Goal: Task Accomplishment & Management: Complete application form

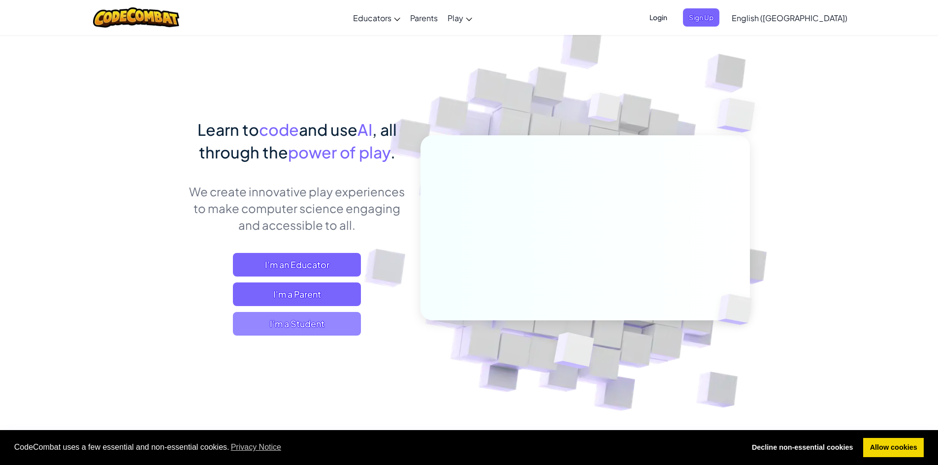
click at [340, 325] on span "I'm a Student" at bounding box center [297, 324] width 128 height 24
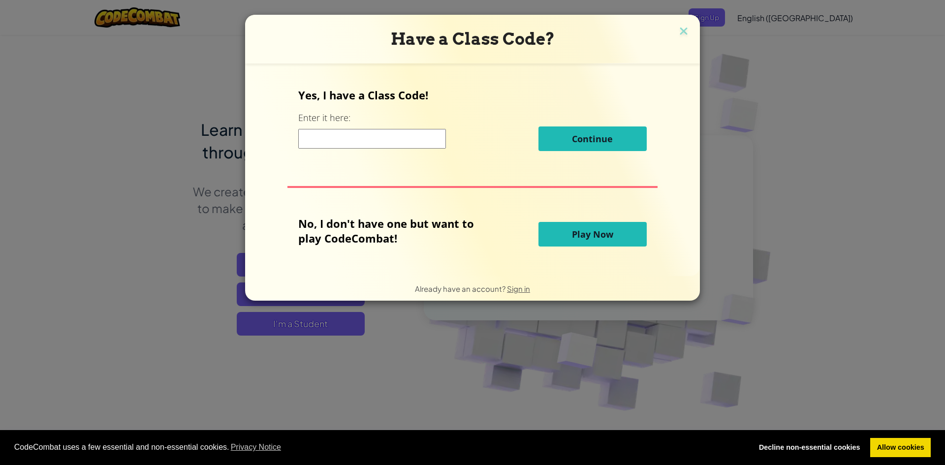
click at [343, 135] on input at bounding box center [372, 139] width 148 height 20
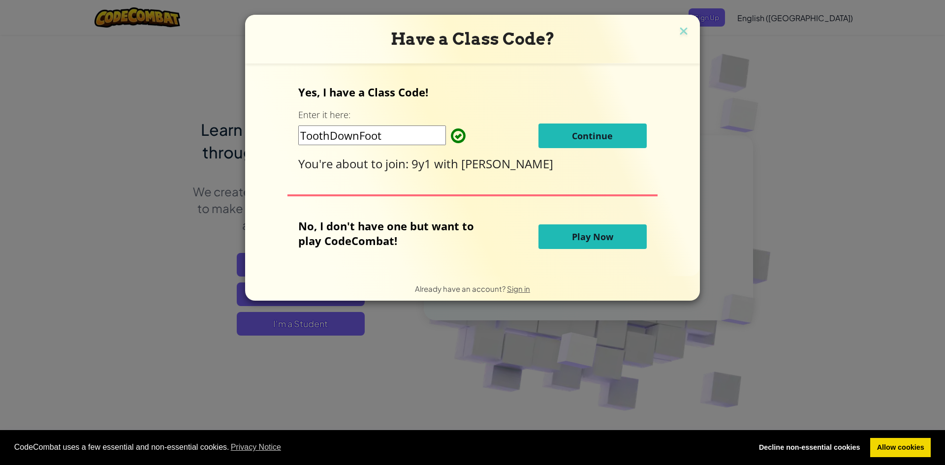
type input "ToothDownFoot"
drag, startPoint x: 566, startPoint y: 137, endPoint x: 569, endPoint y: 142, distance: 6.0
click at [569, 142] on button "Continue" at bounding box center [593, 136] width 108 height 25
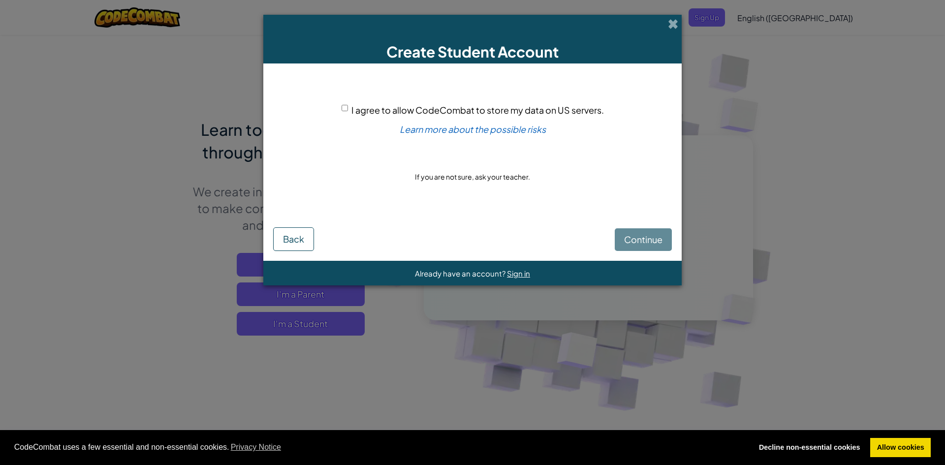
click at [349, 107] on div "I agree to allow CodeCombat to store my data on US servers." at bounding box center [473, 110] width 262 height 14
click at [343, 106] on input "I agree to allow CodeCombat to store my data on US servers." at bounding box center [345, 108] width 6 height 6
checkbox input "true"
click at [652, 232] on button "Continue" at bounding box center [643, 239] width 57 height 23
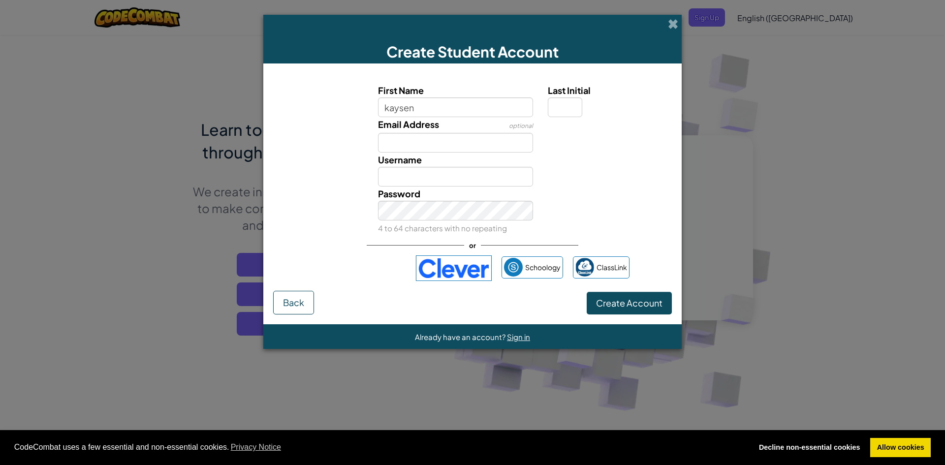
type input "kaysen"
click at [449, 180] on input "Kaysen" at bounding box center [456, 177] width 156 height 20
click at [459, 176] on input "Kaysen5689238" at bounding box center [456, 177] width 156 height 20
type input "K"
type input "k"
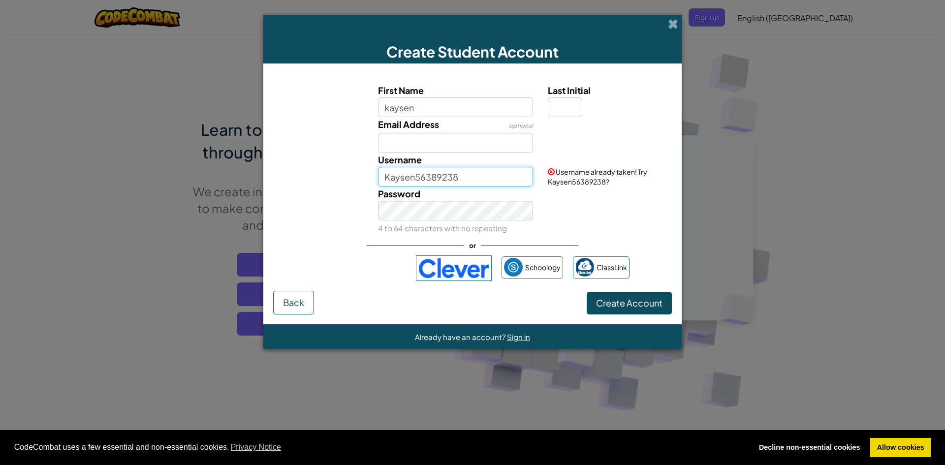
type input "Kaysen56389238"
click at [587, 292] on button "Create Account" at bounding box center [629, 303] width 85 height 23
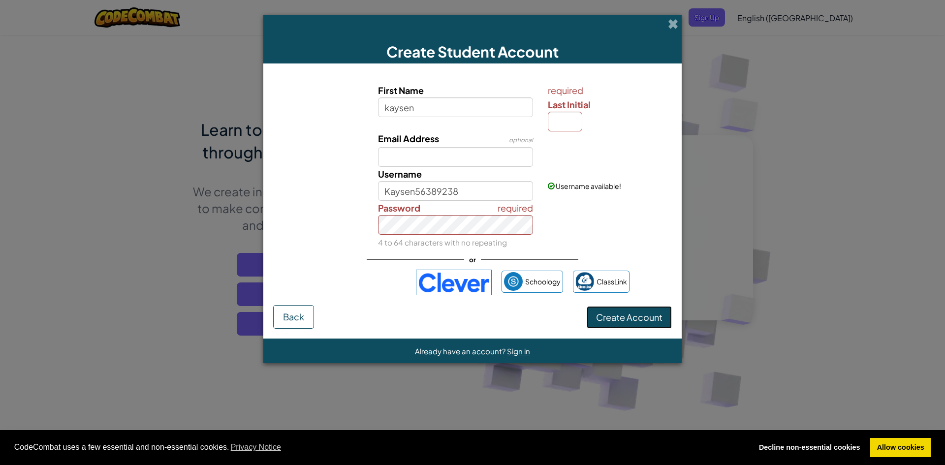
click at [653, 309] on button "Create Account" at bounding box center [629, 317] width 85 height 23
drag, startPoint x: 534, startPoint y: 108, endPoint x: 539, endPoint y: 115, distance: 8.1
click at [534, 110] on div "First Name kaysen" at bounding box center [456, 107] width 170 height 48
click at [554, 128] on input "Last Initial" at bounding box center [565, 122] width 34 height 20
type input "B"
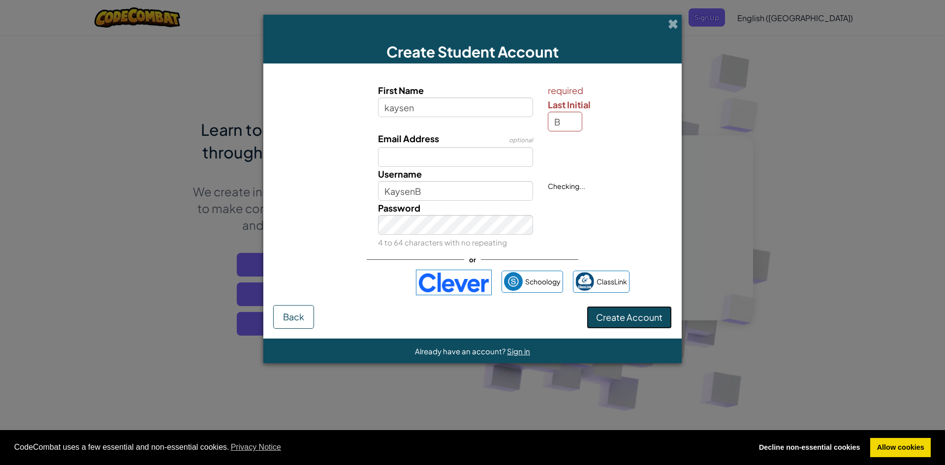
click at [630, 312] on span "Create Account" at bounding box center [629, 317] width 66 height 11
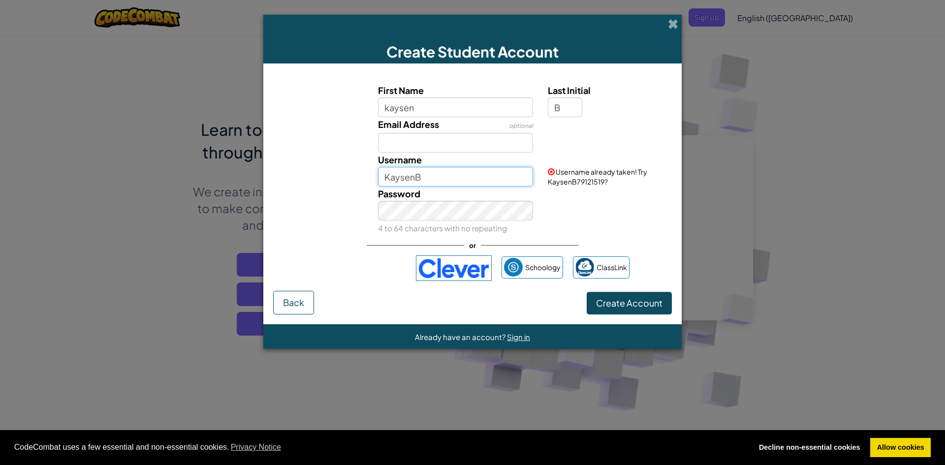
click at [483, 184] on input "KaysenB" at bounding box center [456, 177] width 156 height 20
type input "KaysenB79121519"
click at [611, 299] on button "Create Account" at bounding box center [629, 303] width 85 height 23
click at [608, 299] on button "Create Account" at bounding box center [629, 303] width 85 height 23
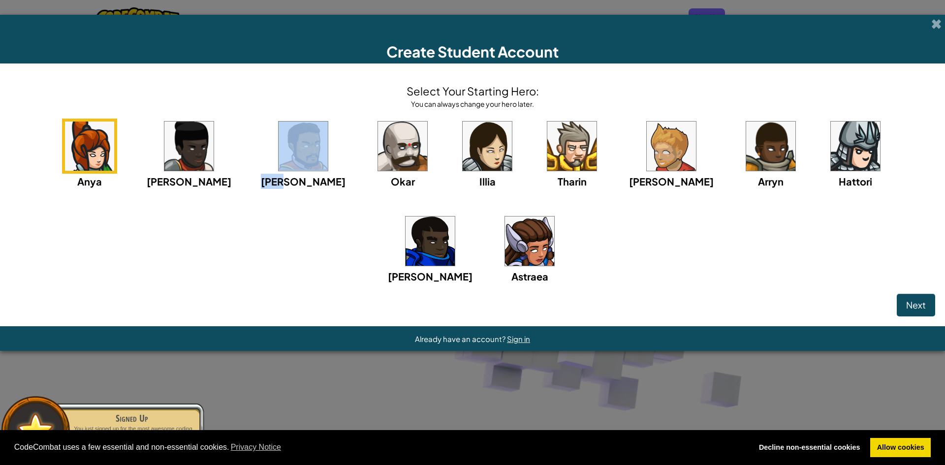
drag, startPoint x: 268, startPoint y: 135, endPoint x: 275, endPoint y: 112, distance: 23.7
click at [275, 111] on div "Select Your Starting Hero: You can always change your hero later. Anya Ida Alej…" at bounding box center [473, 183] width 926 height 221
click at [279, 139] on img at bounding box center [303, 146] width 49 height 49
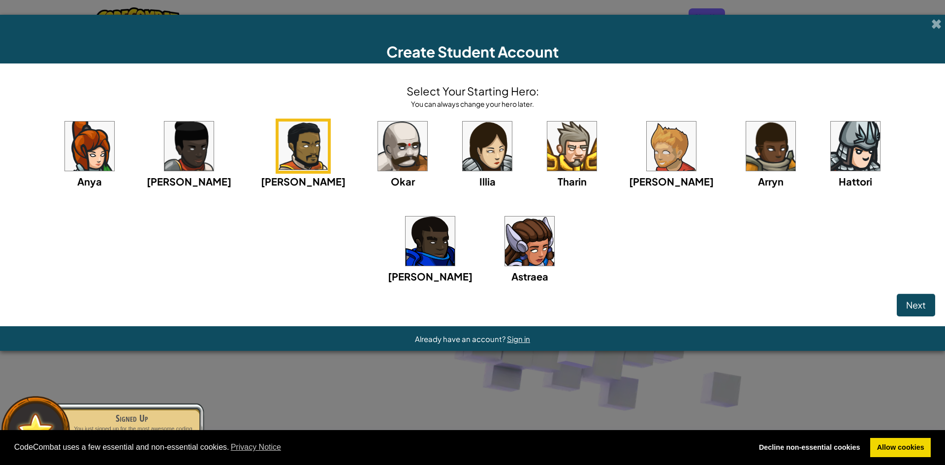
click at [279, 140] on img at bounding box center [303, 146] width 49 height 49
click at [378, 157] on img at bounding box center [402, 146] width 49 height 49
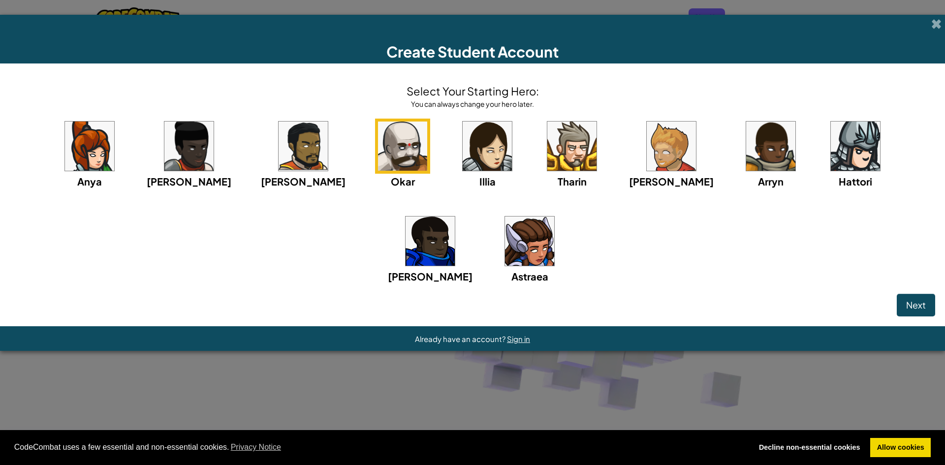
click at [455, 217] on img at bounding box center [430, 241] width 49 height 49
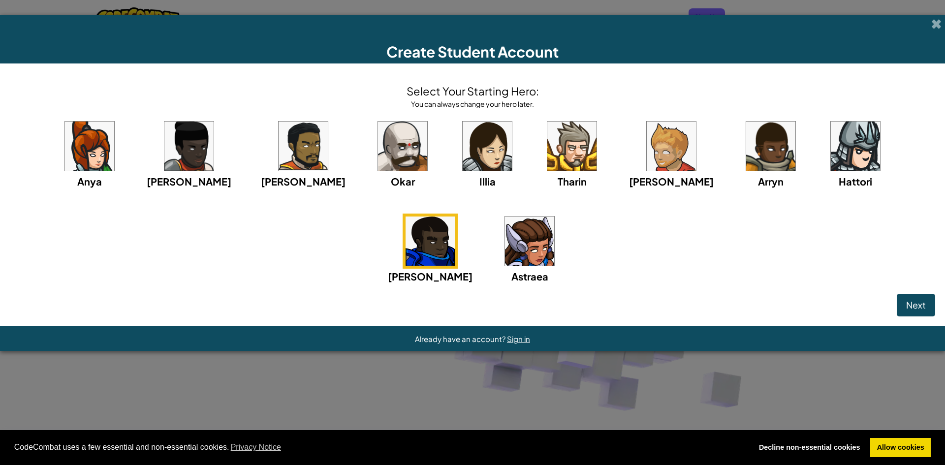
click at [455, 217] on img at bounding box center [430, 241] width 49 height 49
drag, startPoint x: 912, startPoint y: 292, endPoint x: 905, endPoint y: 304, distance: 13.3
click at [905, 308] on div "Select Your Starting Hero: You can always change your hero later. Anya Ida Alej…" at bounding box center [472, 195] width 945 height 263
click at [905, 301] on button "Next" at bounding box center [916, 305] width 38 height 23
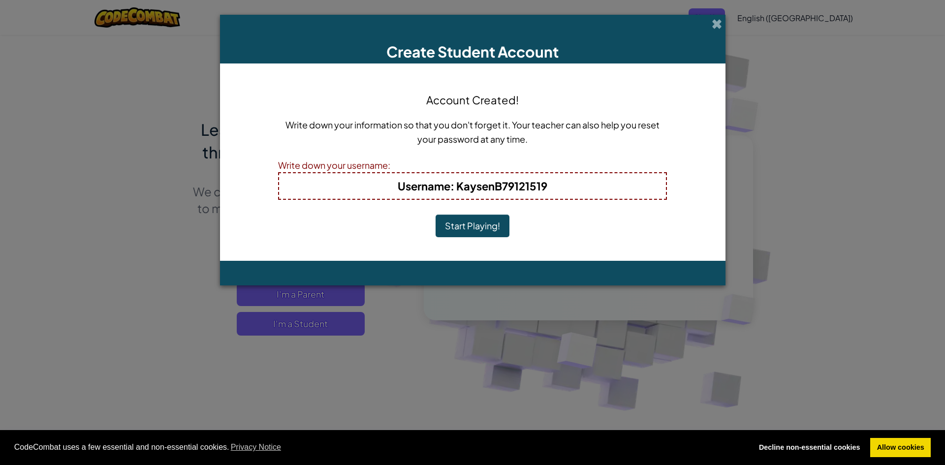
click at [502, 221] on button "Start Playing!" at bounding box center [473, 226] width 74 height 23
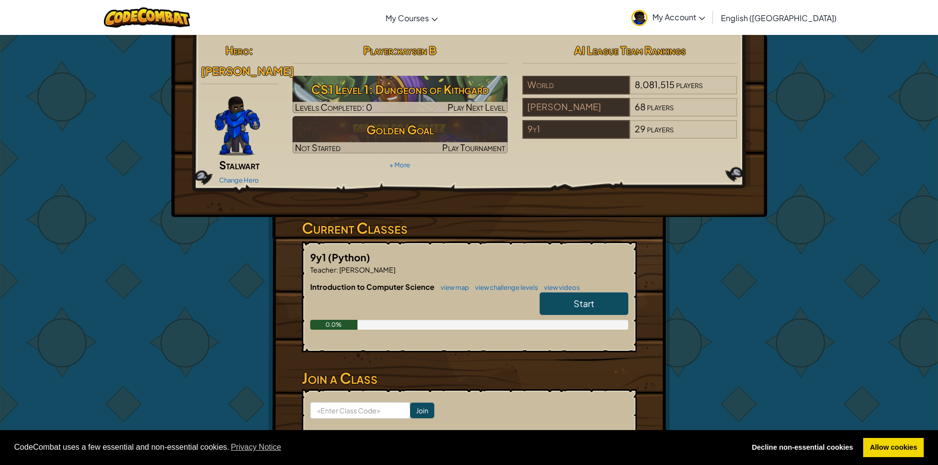
click at [575, 298] on span "Start" at bounding box center [584, 303] width 21 height 11
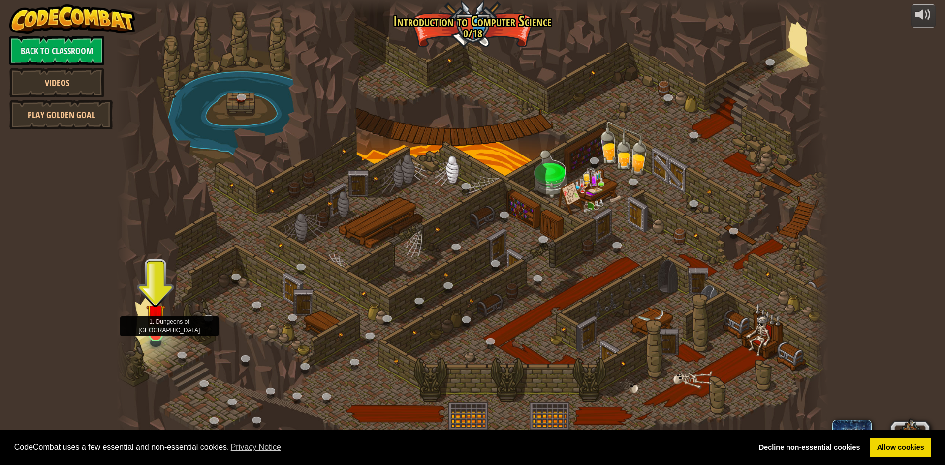
click at [158, 327] on img at bounding box center [155, 314] width 19 height 44
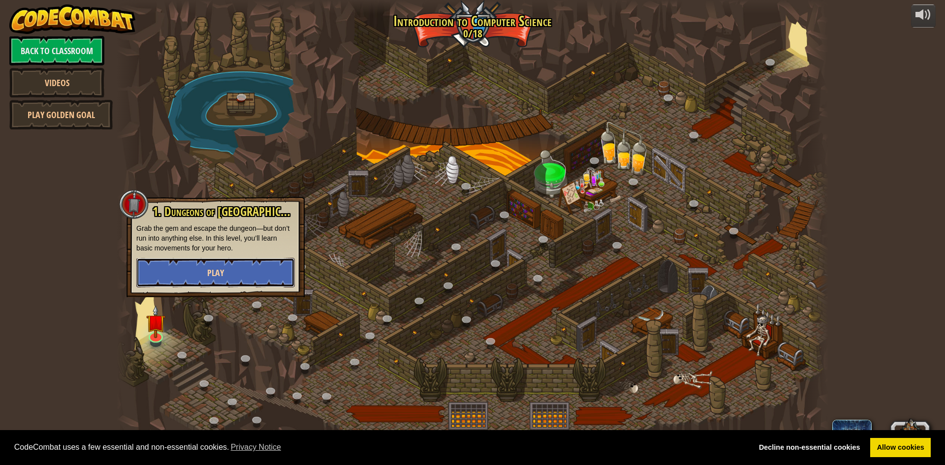
click at [205, 271] on button "Play" at bounding box center [215, 273] width 159 height 30
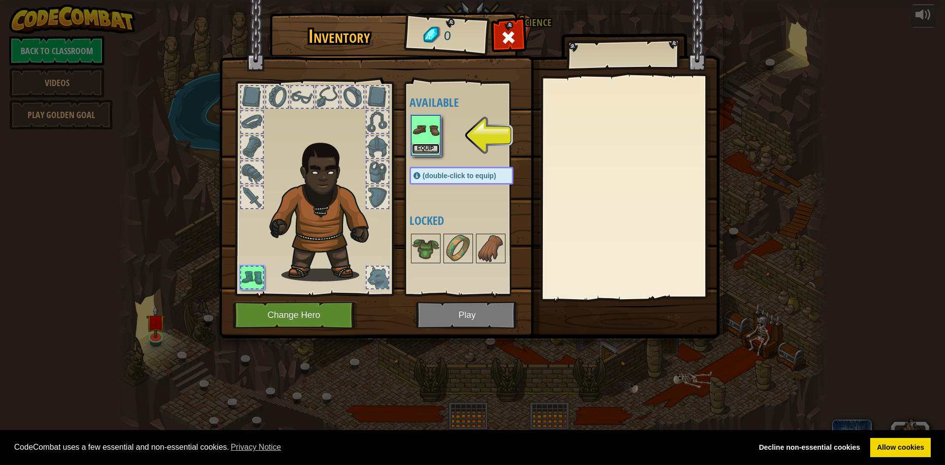
click at [424, 147] on button "Equip" at bounding box center [426, 149] width 28 height 10
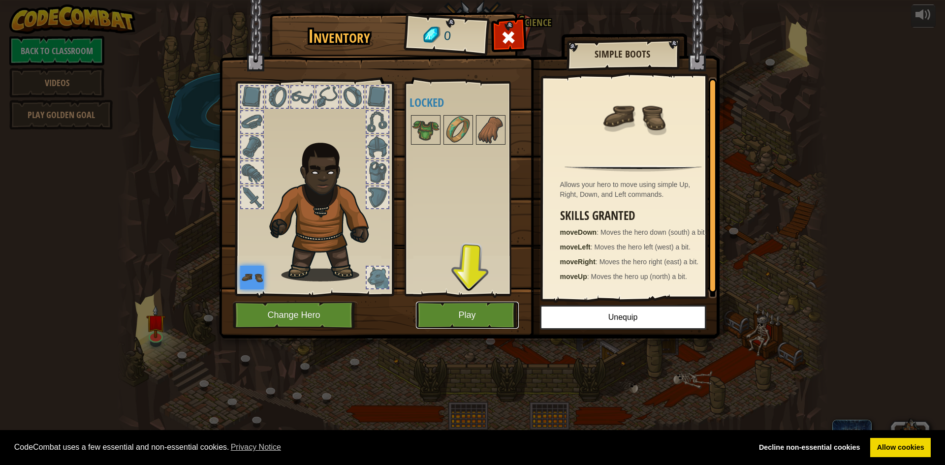
click at [455, 308] on button "Play" at bounding box center [467, 315] width 103 height 27
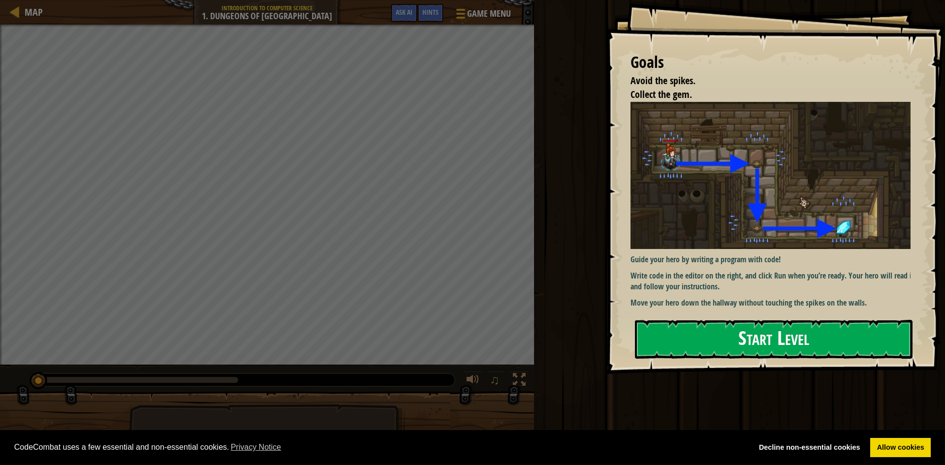
click at [682, 338] on button "Start Level" at bounding box center [774, 339] width 278 height 39
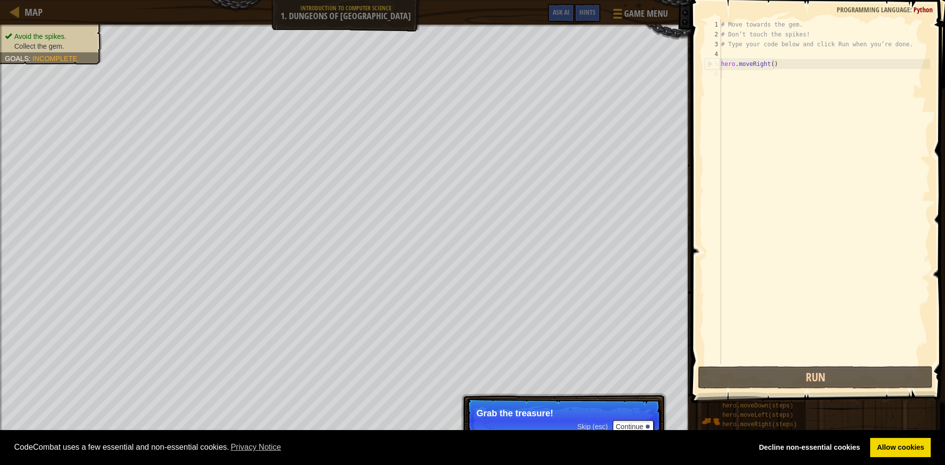
click at [634, 418] on p "Grab the treasure!" at bounding box center [564, 414] width 175 height 10
click at [638, 429] on button "Continue" at bounding box center [633, 426] width 41 height 13
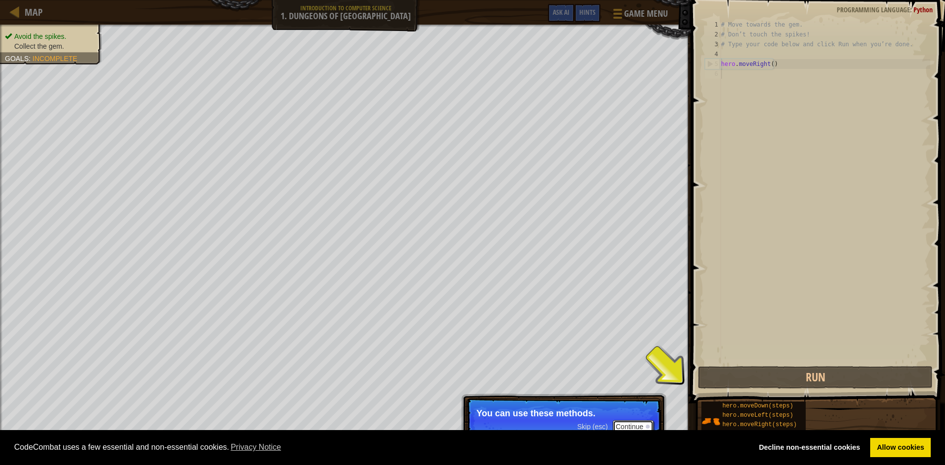
click at [624, 425] on button "Continue" at bounding box center [633, 426] width 41 height 13
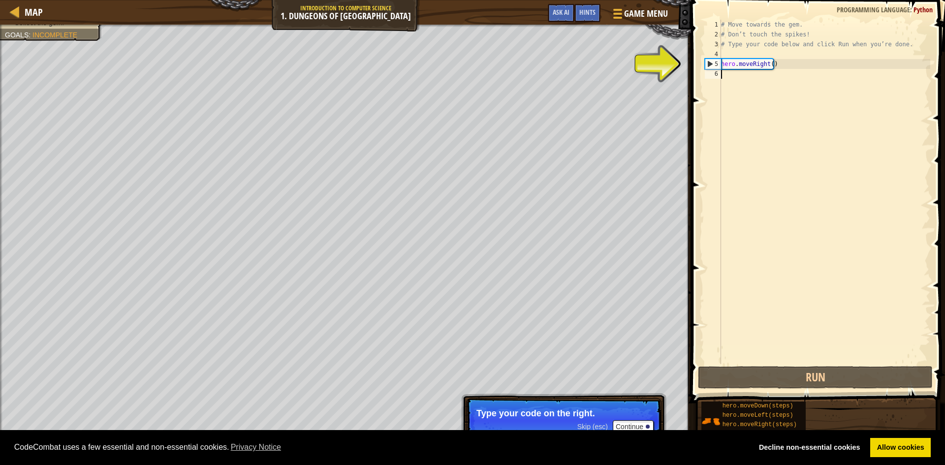
click at [728, 83] on div "# Move towards the gem. # Don’t touch the spikes! # Type your code below and cl…" at bounding box center [824, 202] width 211 height 364
click at [726, 76] on div "# Move towards the gem. # Don’t touch the spikes! # Type your code below and cl…" at bounding box center [824, 202] width 211 height 364
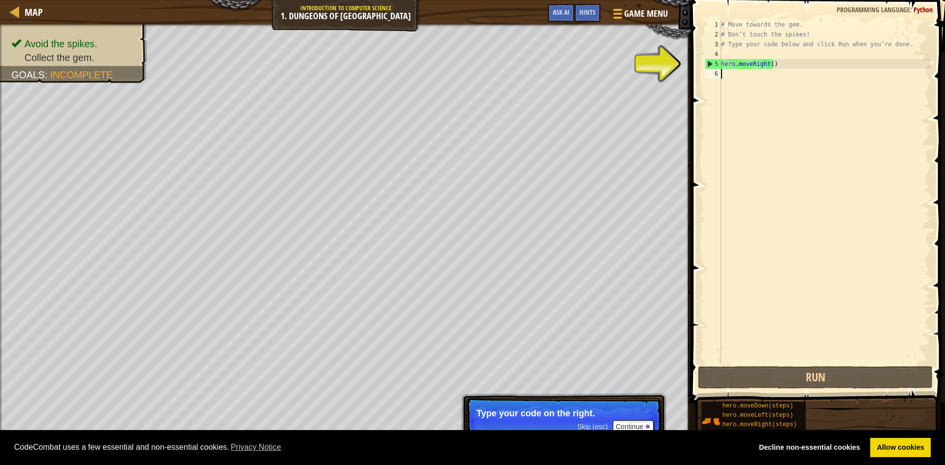
click at [727, 72] on div "# Move towards the gem. # Don’t touch the spikes! # Type your code below and cl…" at bounding box center [824, 202] width 211 height 364
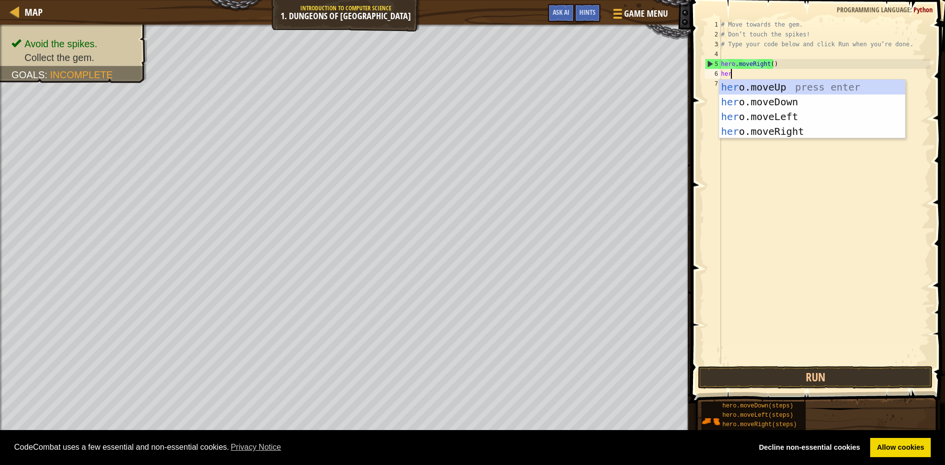
scroll to position [4, 0]
type textarea "hero"
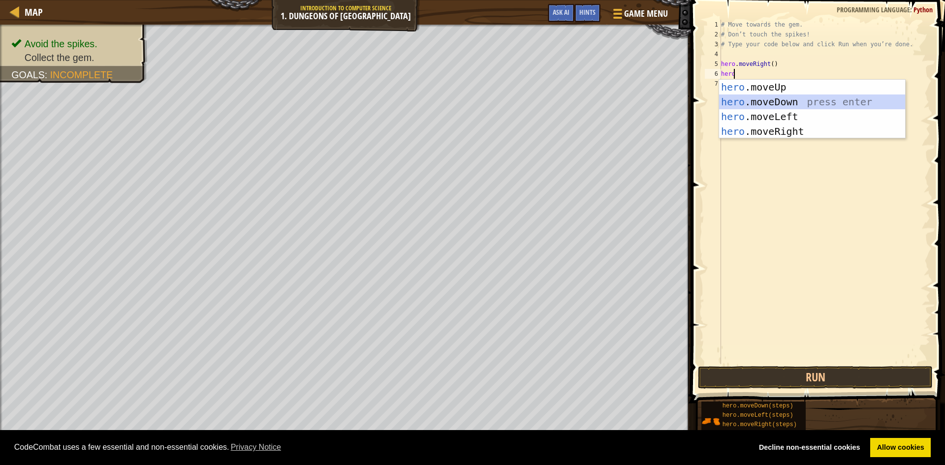
click at [786, 97] on div "hero .moveUp press enter hero .moveDown press enter hero .moveLeft press enter …" at bounding box center [812, 124] width 186 height 89
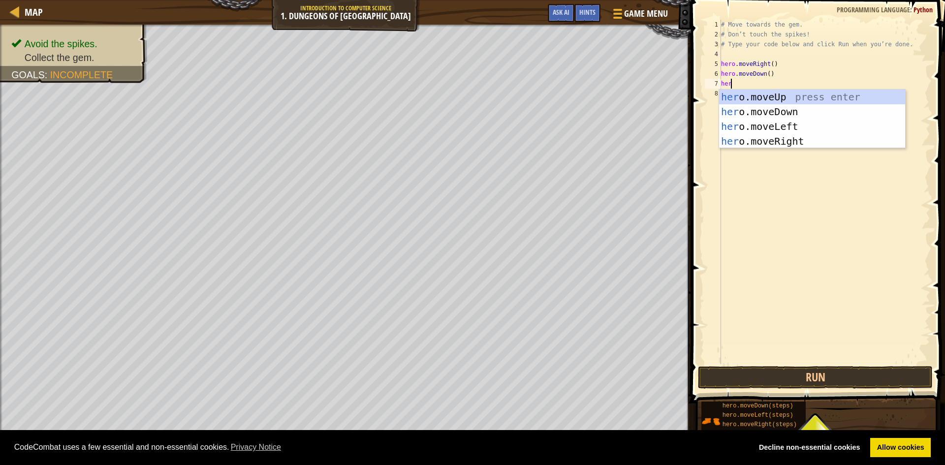
type textarea "hero"
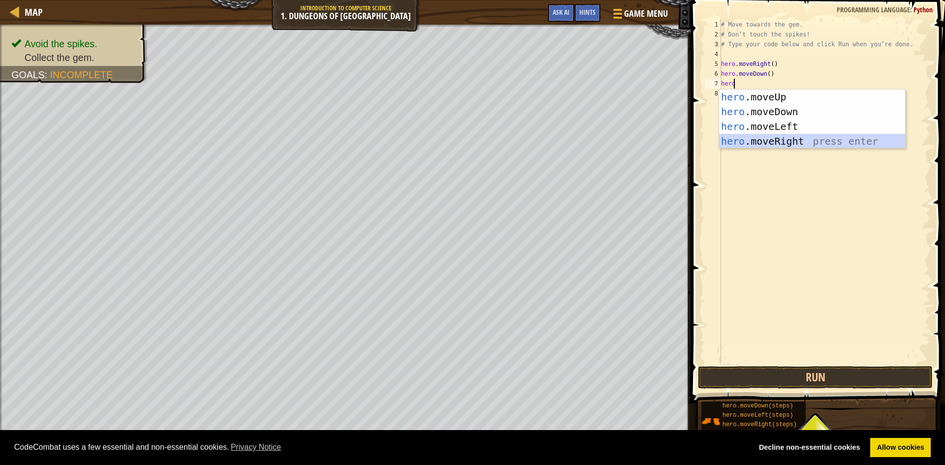
click at [768, 143] on div "hero .moveUp press enter hero .moveDown press enter hero .moveLeft press enter …" at bounding box center [812, 134] width 186 height 89
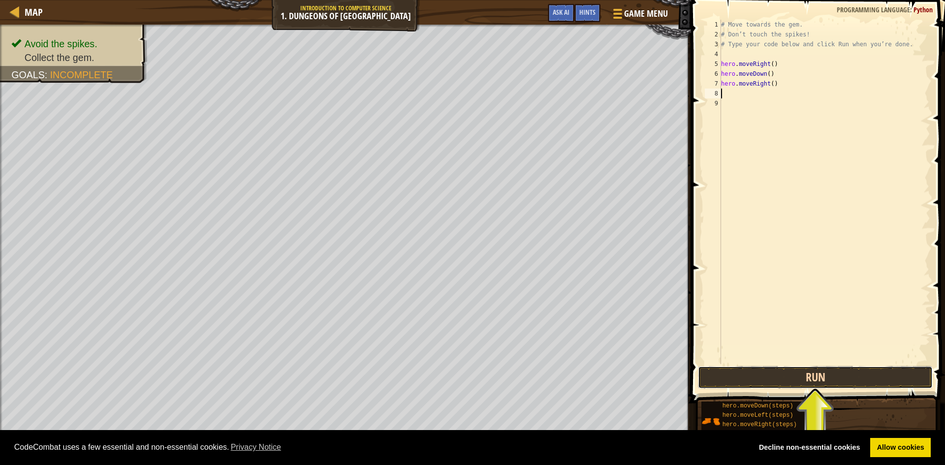
click at [865, 370] on button "Run" at bounding box center [815, 377] width 235 height 23
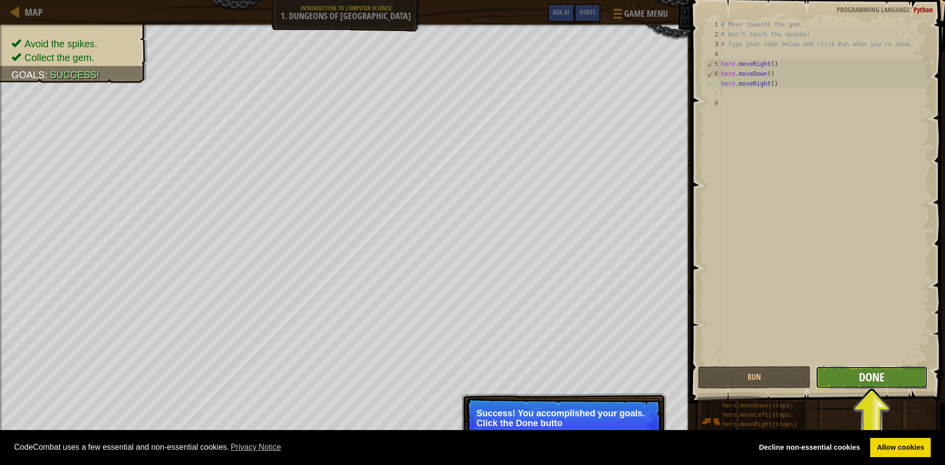
click at [884, 380] on button "Done" at bounding box center [872, 377] width 113 height 23
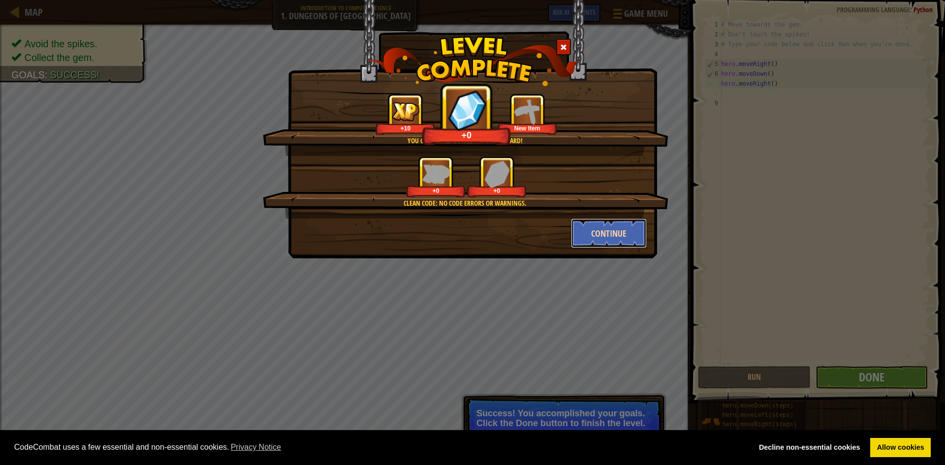
click at [600, 234] on button "Continue" at bounding box center [609, 234] width 76 height 30
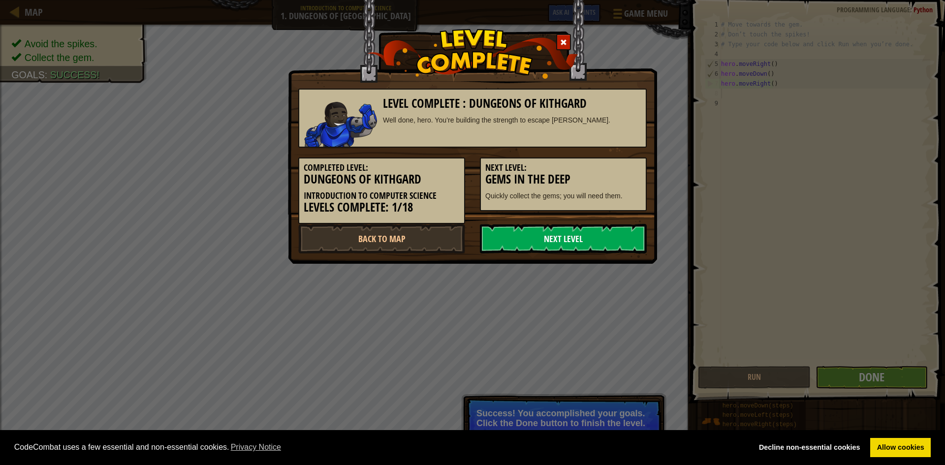
drag, startPoint x: 593, startPoint y: 237, endPoint x: 587, endPoint y: 237, distance: 5.4
click at [587, 237] on link "Next Level" at bounding box center [563, 239] width 167 height 30
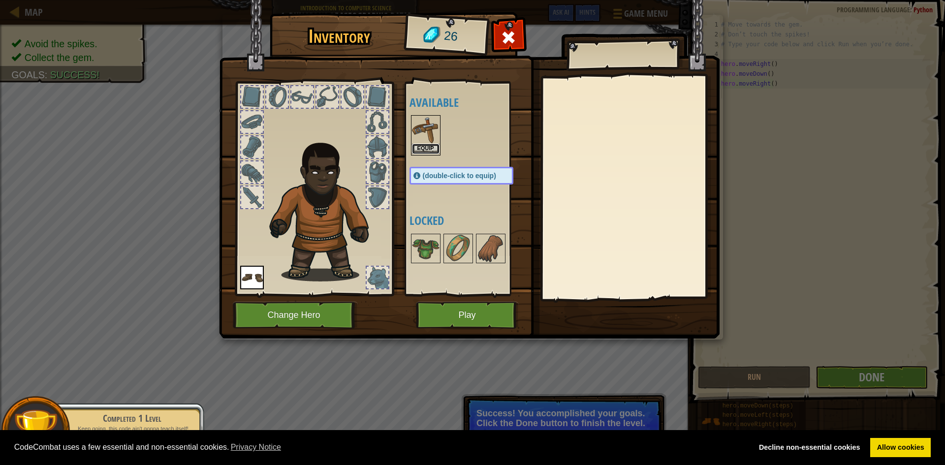
click at [430, 148] on button "Equip" at bounding box center [426, 149] width 28 height 10
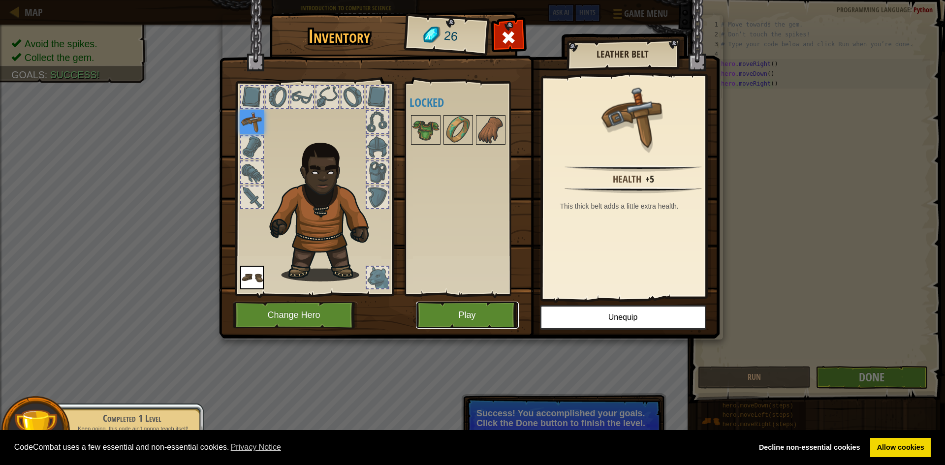
click at [507, 306] on button "Play" at bounding box center [467, 315] width 103 height 27
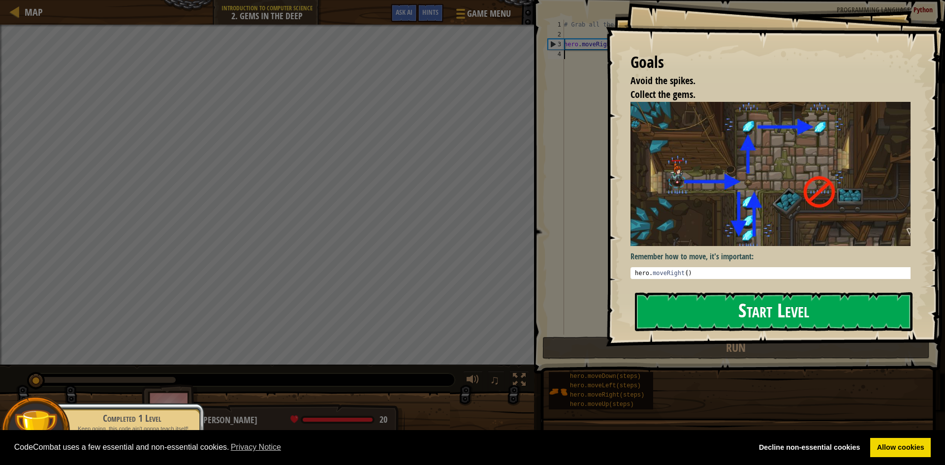
drag, startPoint x: 686, startPoint y: 311, endPoint x: 680, endPoint y: 302, distance: 10.0
click at [684, 308] on button "Start Level" at bounding box center [774, 311] width 278 height 39
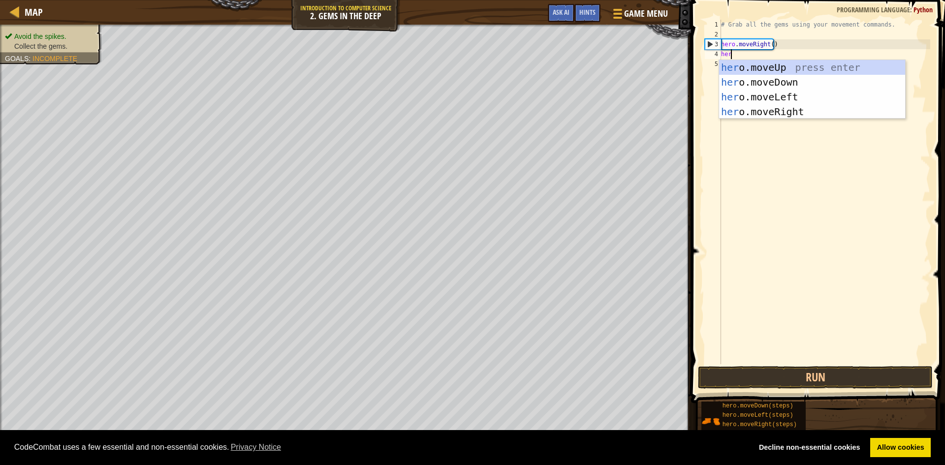
scroll to position [4, 0]
type textarea "hero"
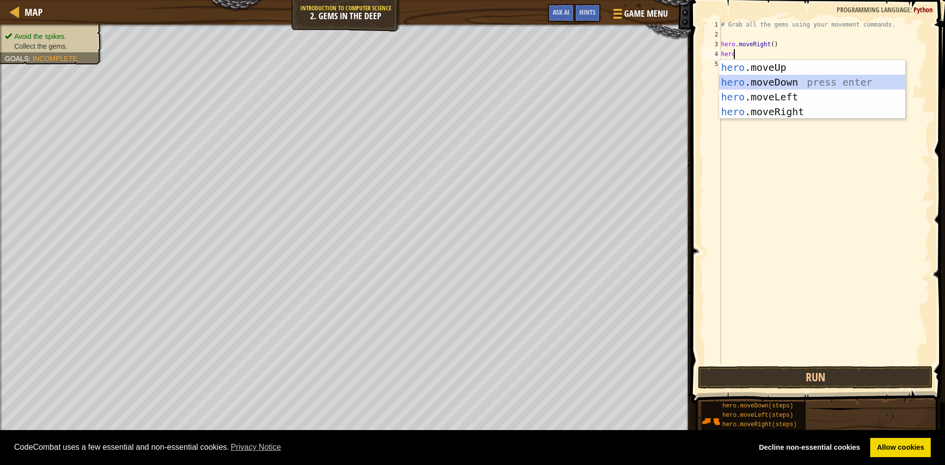
click at [778, 82] on div "hero .moveUp press enter hero .moveDown press enter hero .moveLeft press enter …" at bounding box center [812, 104] width 186 height 89
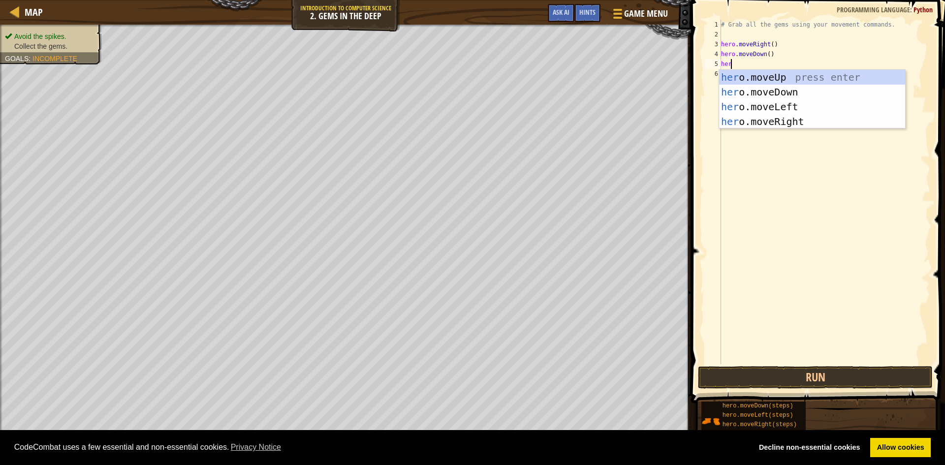
type textarea "hero"
click at [783, 76] on div "hero .moveUp press enter hero .moveDown press enter hero .moveLeft press enter …" at bounding box center [812, 114] width 186 height 89
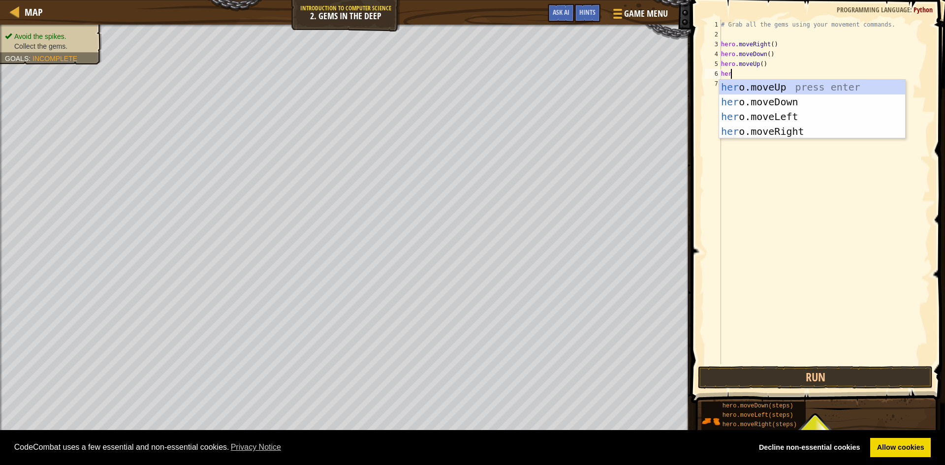
type textarea "hero"
click at [793, 89] on div "hero .moveUp press enter hero .moveDown press enter hero .moveLeft press enter …" at bounding box center [812, 124] width 186 height 89
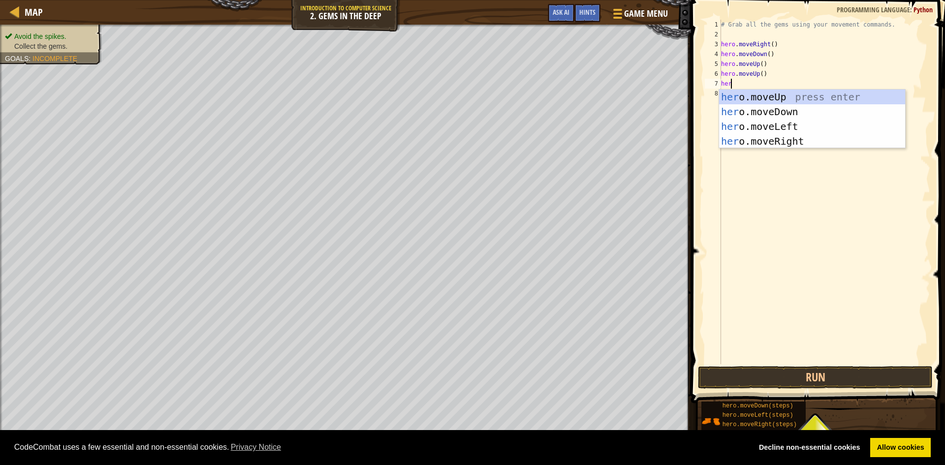
type textarea "hero"
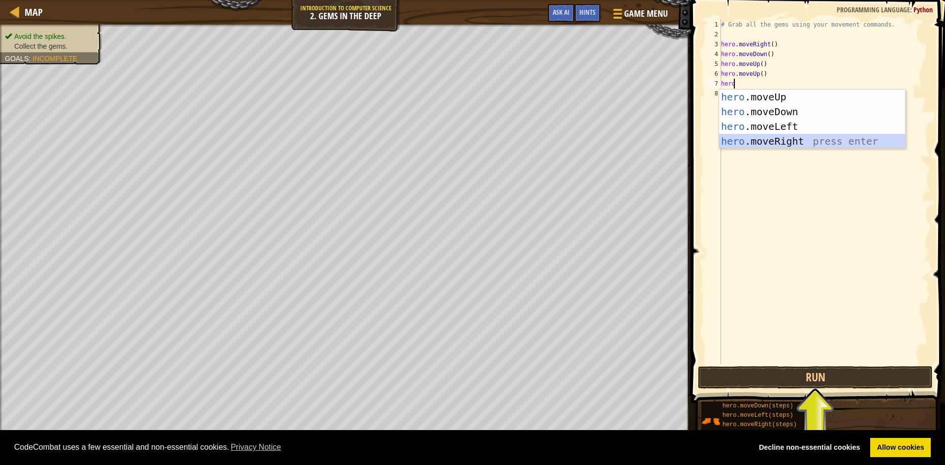
click at [785, 140] on div "hero .moveUp press enter hero .moveDown press enter hero .moveLeft press enter …" at bounding box center [812, 134] width 186 height 89
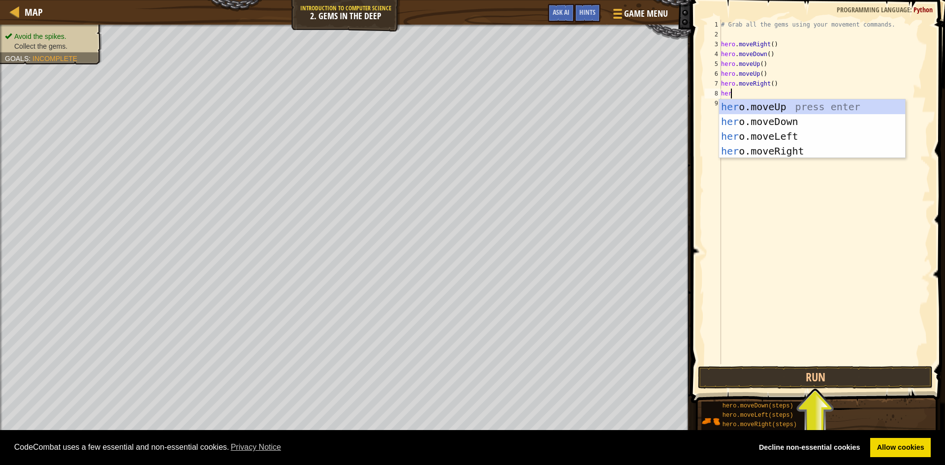
type textarea "hero"
click at [768, 124] on div "hero .moveUp press enter hero .moveDown press enter hero .moveLeft press enter …" at bounding box center [812, 143] width 186 height 89
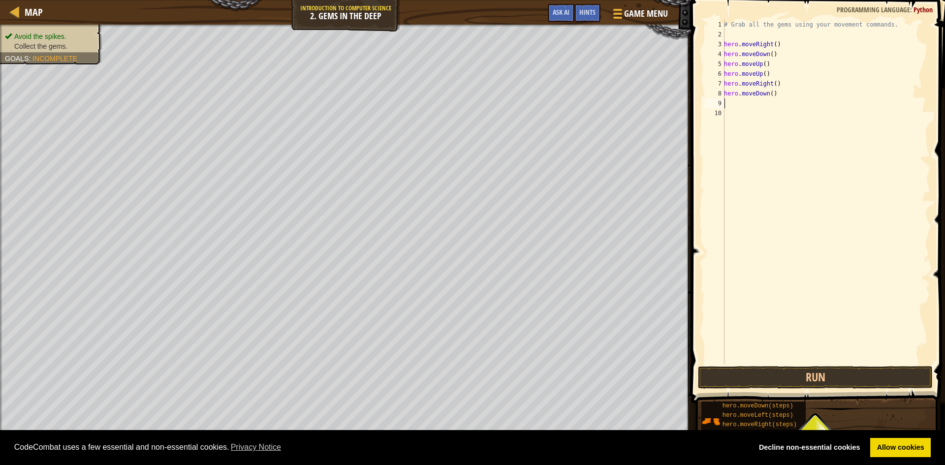
scroll to position [4, 0]
click at [790, 389] on div "1 2 3 4 5 6 7 8 9 10 # Grab all the gems using your movement commands. hero . m…" at bounding box center [816, 221] width 257 height 432
click at [788, 379] on button "Run" at bounding box center [815, 377] width 235 height 23
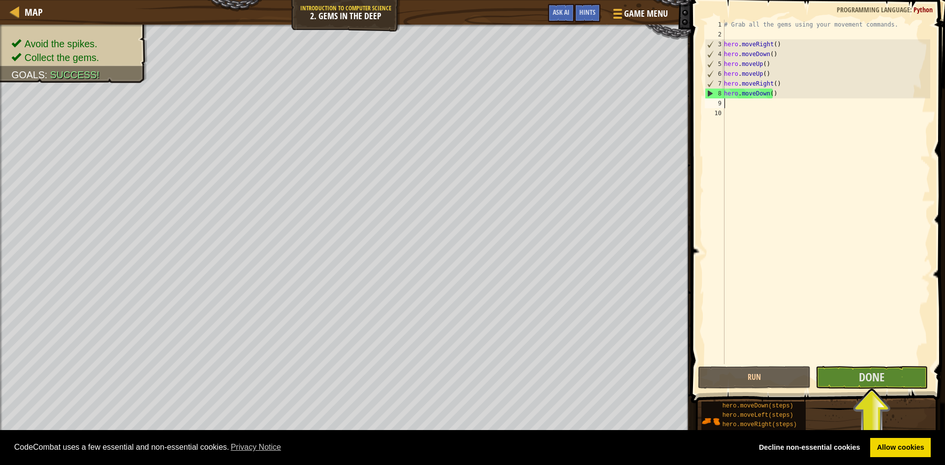
click at [853, 389] on span at bounding box center [819, 187] width 262 height 432
click at [851, 388] on button "Done" at bounding box center [872, 377] width 113 height 23
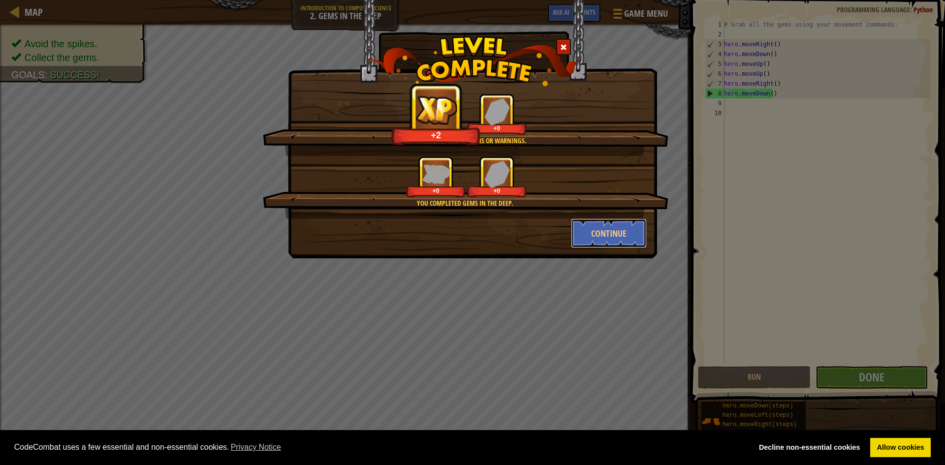
drag, startPoint x: 591, startPoint y: 220, endPoint x: 589, endPoint y: 189, distance: 30.6
click at [589, 190] on div "Clean code: no code errors or warnings. +2 +0 You completed Gems in the Deep. +…" at bounding box center [472, 171] width 349 height 155
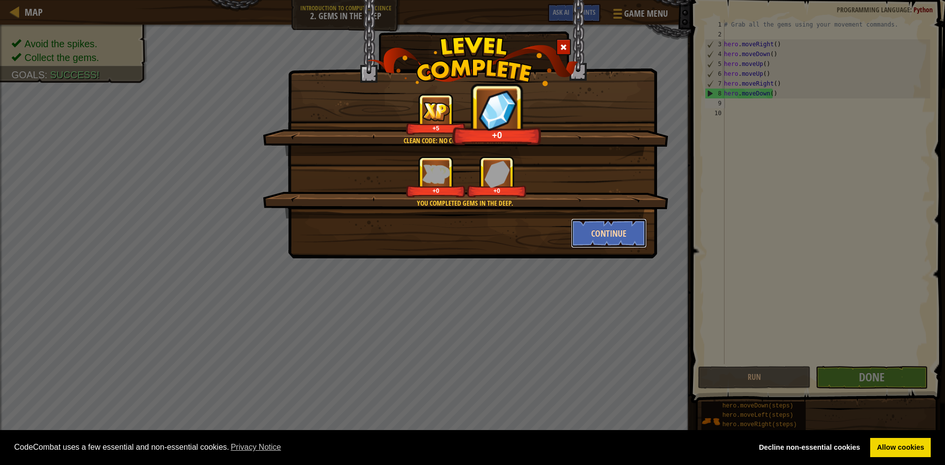
click at [590, 222] on button "Continue" at bounding box center [609, 234] width 76 height 30
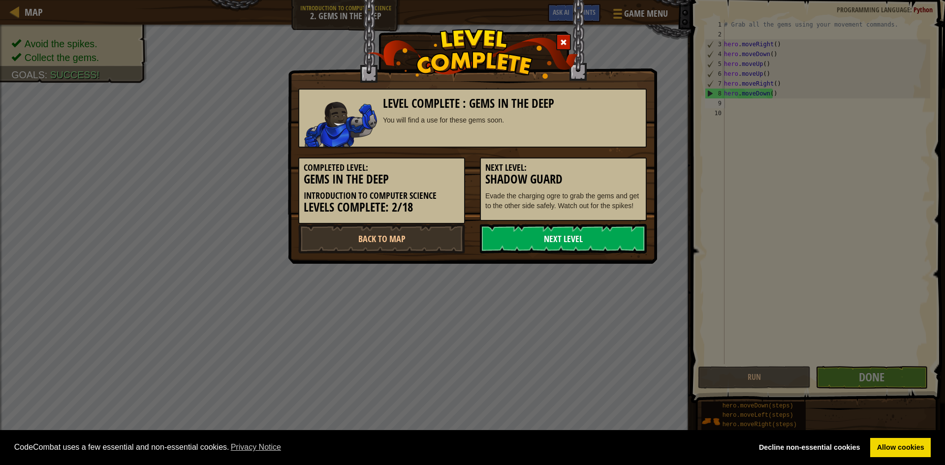
click at [579, 225] on link "Next Level" at bounding box center [563, 239] width 167 height 30
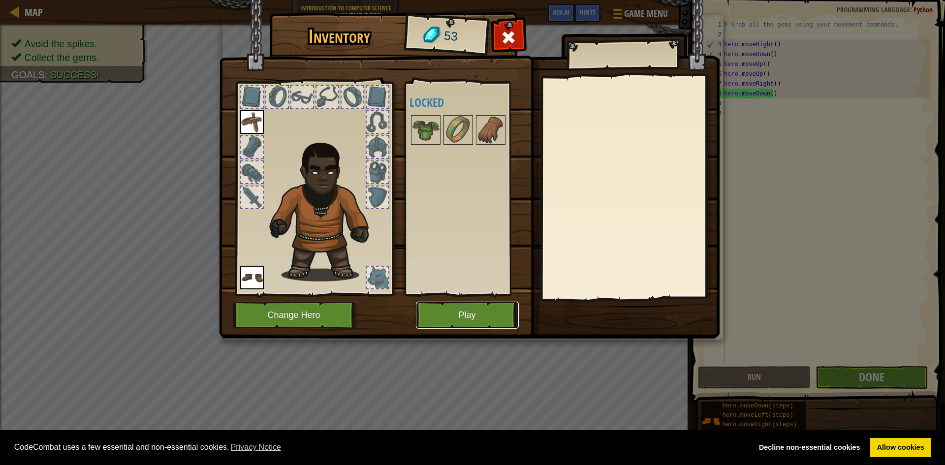
click at [445, 312] on button "Play" at bounding box center [467, 315] width 103 height 27
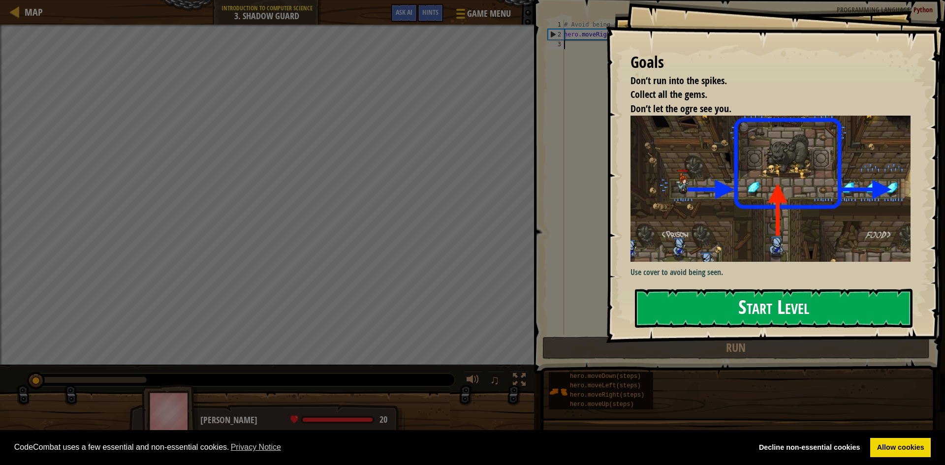
click at [777, 206] on div "Goals Don’t run into the spikes. Collect all the gems. Don’t let the ogre see y…" at bounding box center [775, 171] width 339 height 343
click at [736, 294] on button "Start Level" at bounding box center [774, 308] width 278 height 39
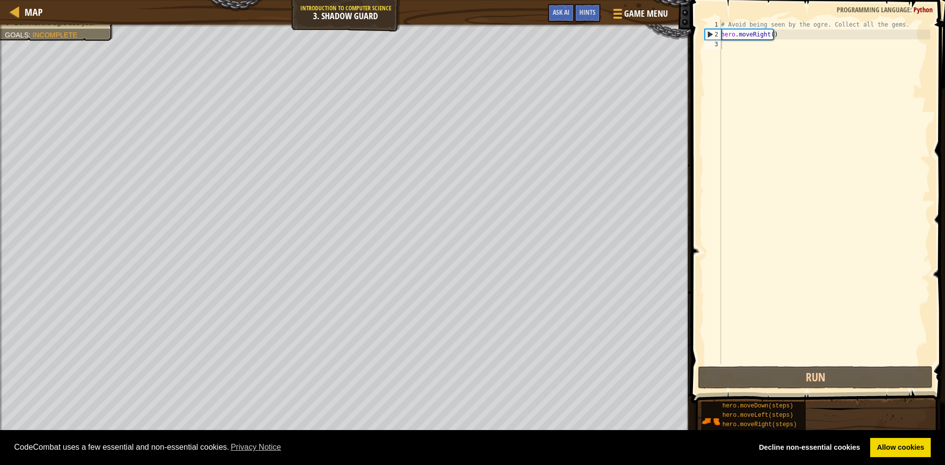
click at [730, 52] on div "# Avoid being seen by the ogre. Collect all the gems. hero . moveRight ( )" at bounding box center [824, 202] width 211 height 364
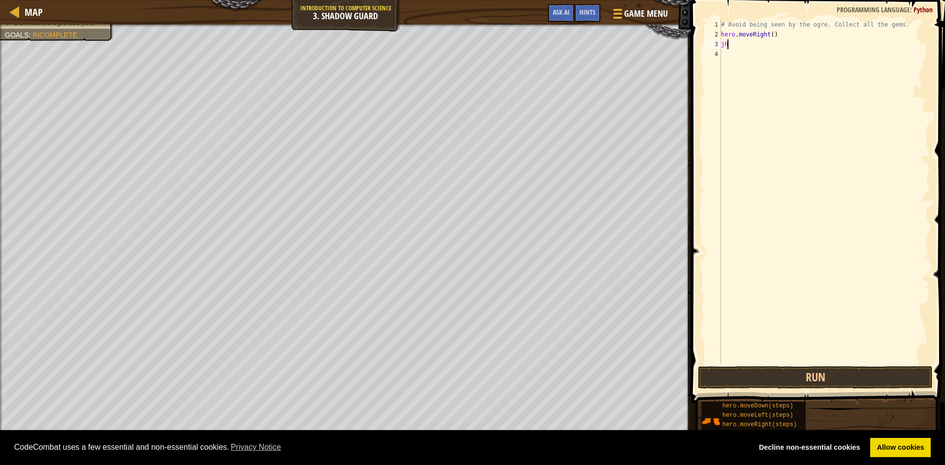
scroll to position [4, 0]
type textarea "j"
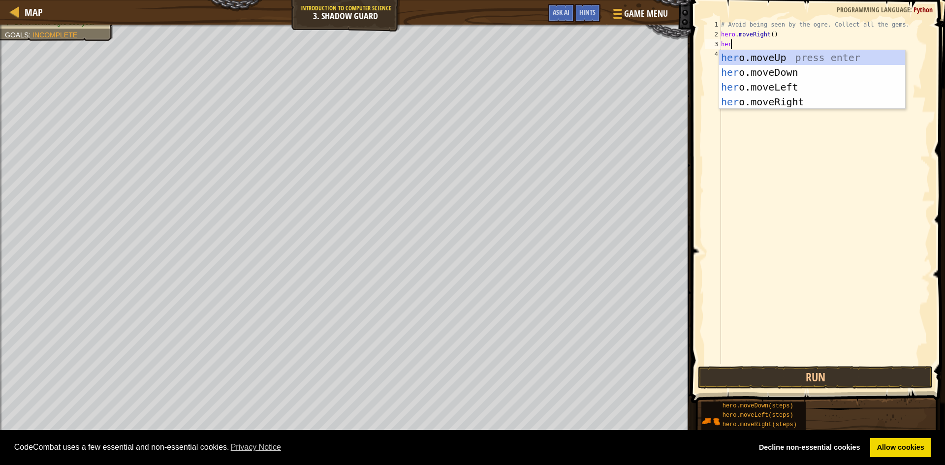
scroll to position [4, 0]
type textarea "hero"
click at [772, 52] on div "hero .moveUp press enter hero .moveDown press enter hero .moveLeft press enter …" at bounding box center [812, 94] width 186 height 89
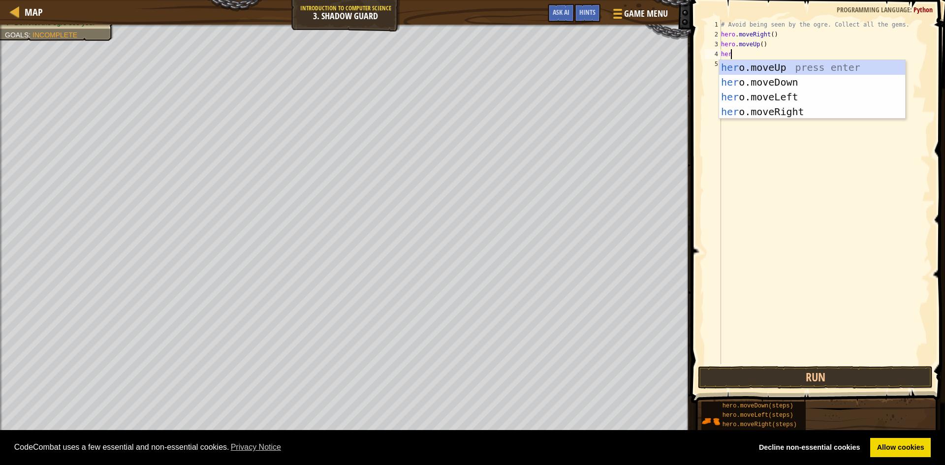
type textarea "hero"
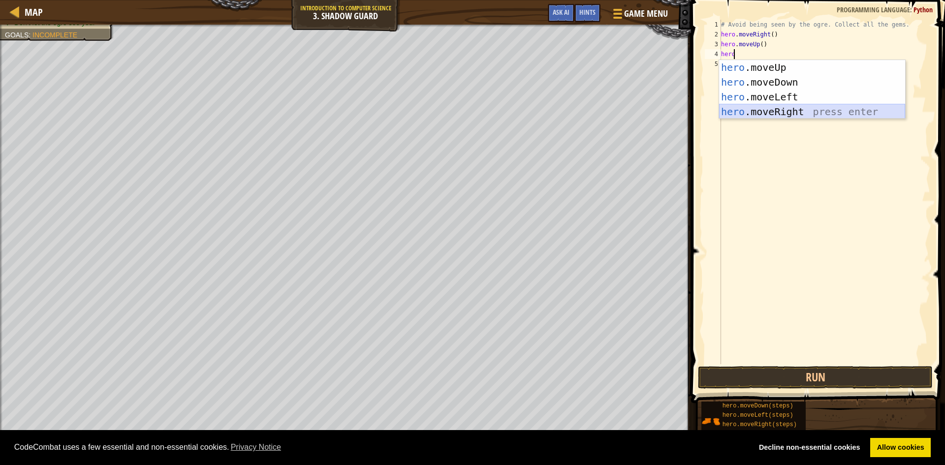
drag, startPoint x: 782, startPoint y: 112, endPoint x: 774, endPoint y: 114, distance: 7.8
click at [781, 112] on div "hero .moveUp press enter hero .moveDown press enter hero .moveLeft press enter …" at bounding box center [812, 104] width 186 height 89
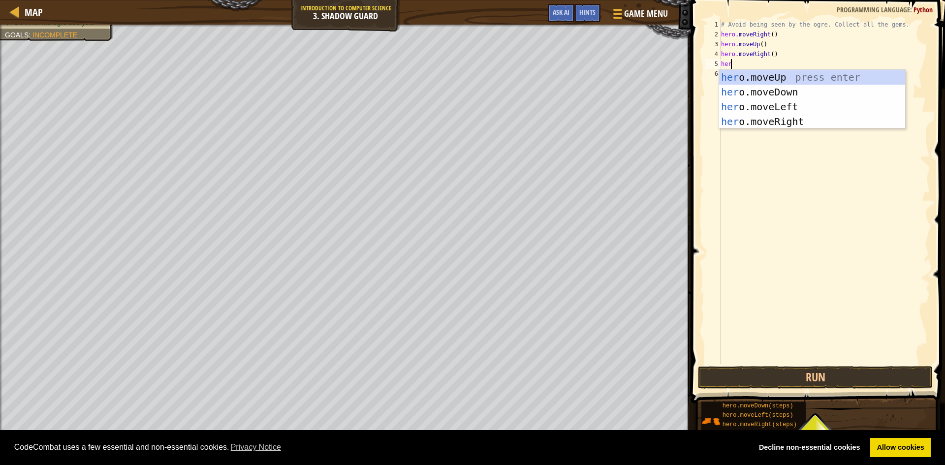
type textarea "hero"
click at [765, 91] on div "hero .moveUp press enter hero .moveDown press enter hero .moveLeft press enter …" at bounding box center [812, 114] width 186 height 89
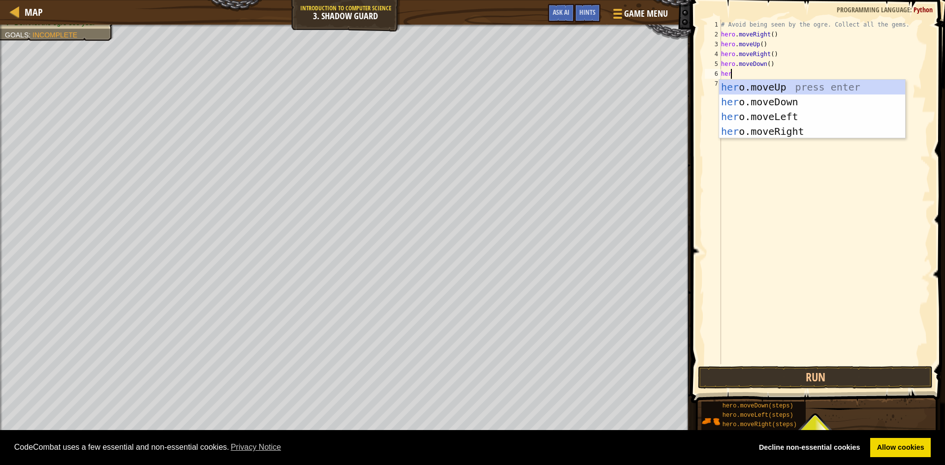
type textarea "hero"
click at [775, 131] on div "hero .moveUp press enter hero .moveDown press enter hero .moveLeft press enter …" at bounding box center [812, 124] width 186 height 89
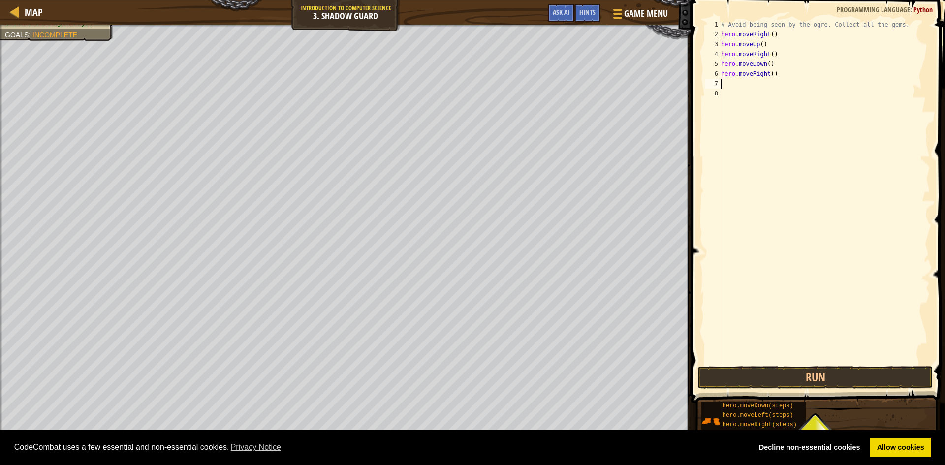
scroll to position [4, 0]
click at [854, 375] on button "Run" at bounding box center [815, 377] width 235 height 23
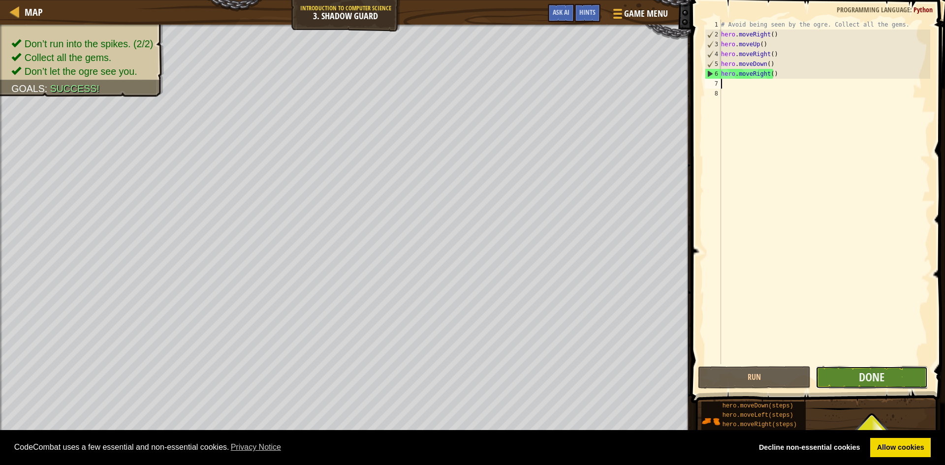
click at [862, 386] on button "Done" at bounding box center [872, 377] width 113 height 23
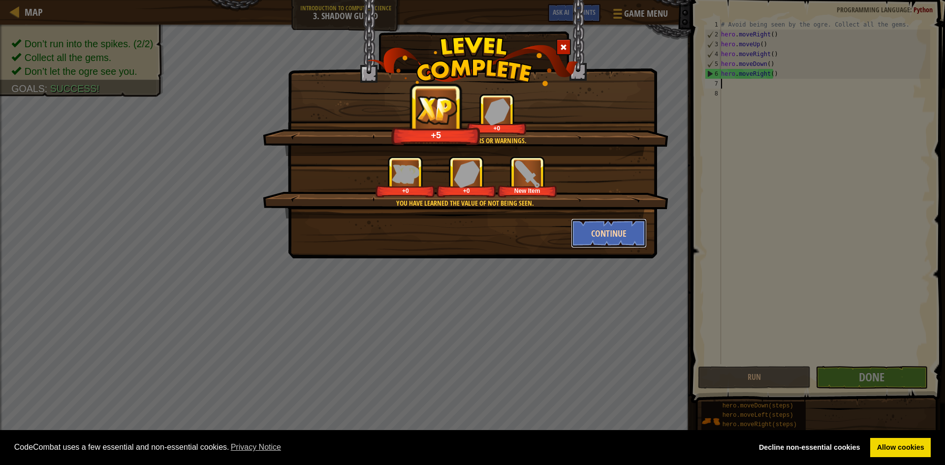
click at [611, 235] on button "Continue" at bounding box center [609, 234] width 76 height 30
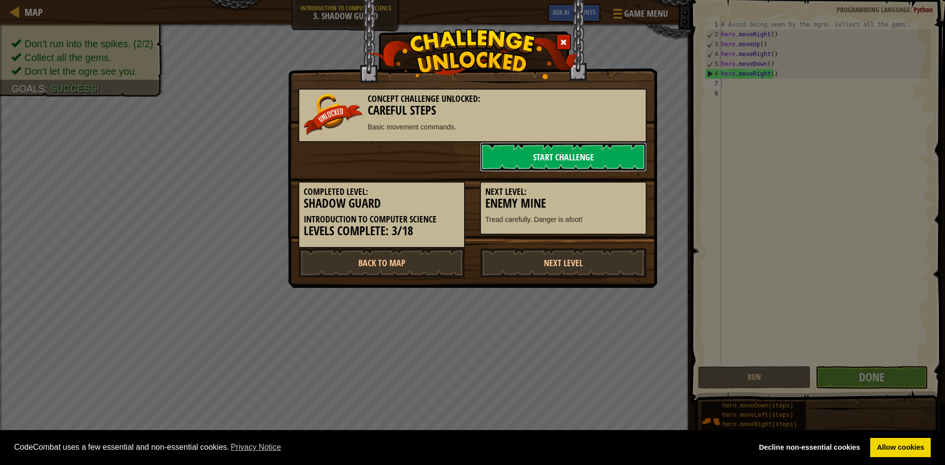
click at [547, 161] on link "Start Challenge" at bounding box center [563, 157] width 167 height 30
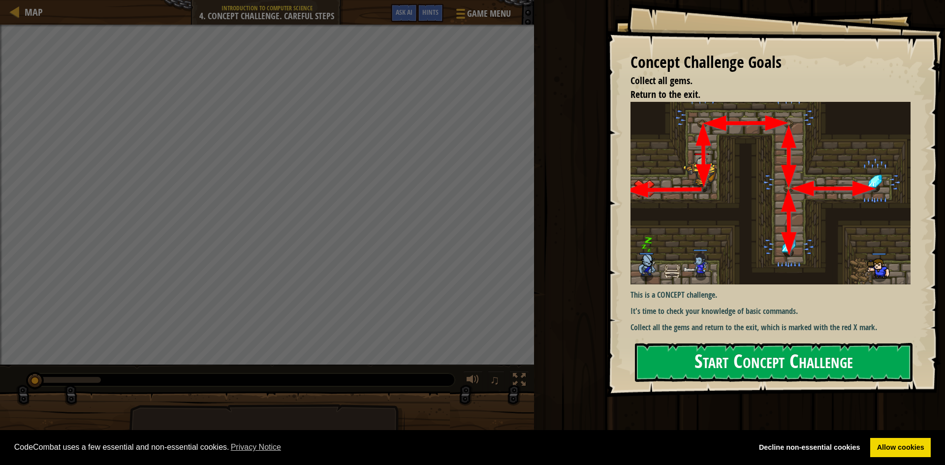
click at [791, 361] on button "Start Concept Challenge" at bounding box center [774, 362] width 278 height 39
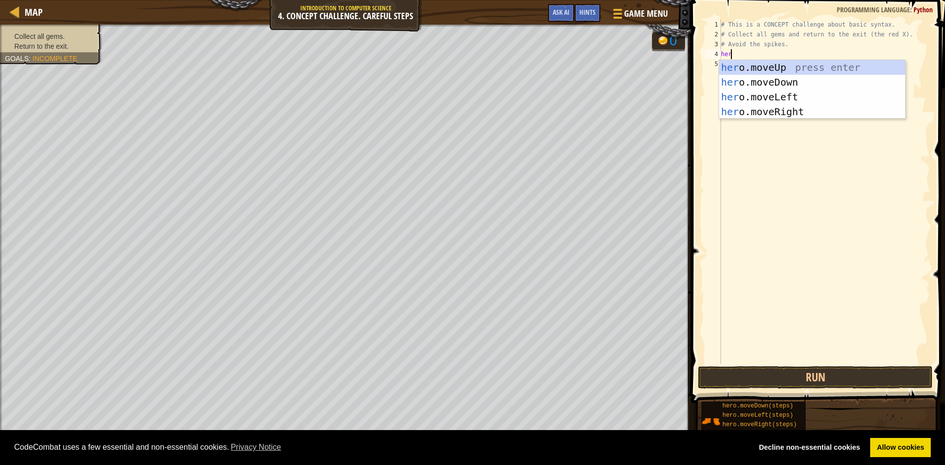
scroll to position [4, 0]
type textarea "hero"
click at [802, 66] on div "hero .moveUp press enter hero .moveDown press enter hero .moveLeft press enter …" at bounding box center [812, 104] width 186 height 89
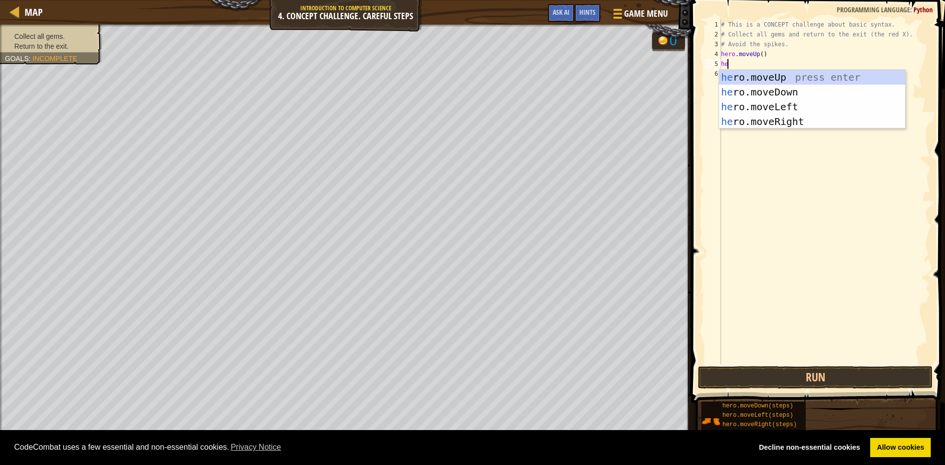
type textarea "hero"
click at [808, 119] on div "hero .moveUp press enter hero .moveDown press enter hero .moveLeft press enter …" at bounding box center [812, 114] width 186 height 89
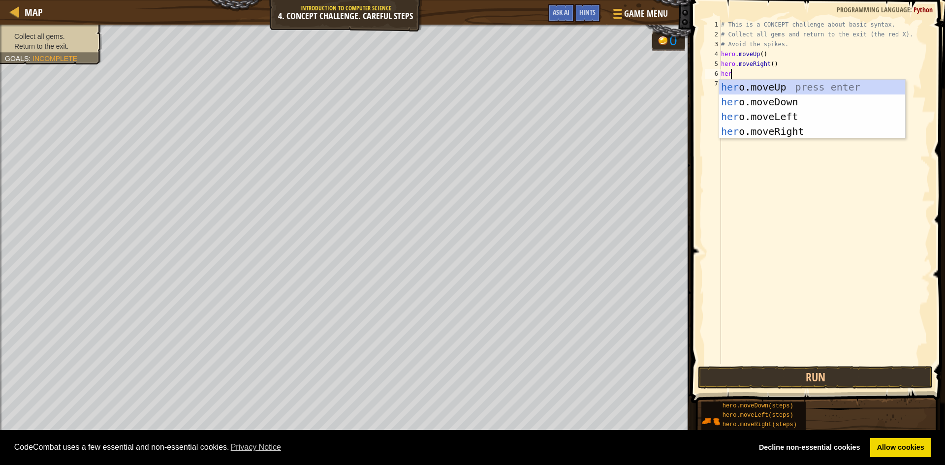
type textarea "hero"
click at [751, 98] on div "hero .moveUp press enter hero .moveDown press enter hero .moveLeft press enter …" at bounding box center [812, 124] width 186 height 89
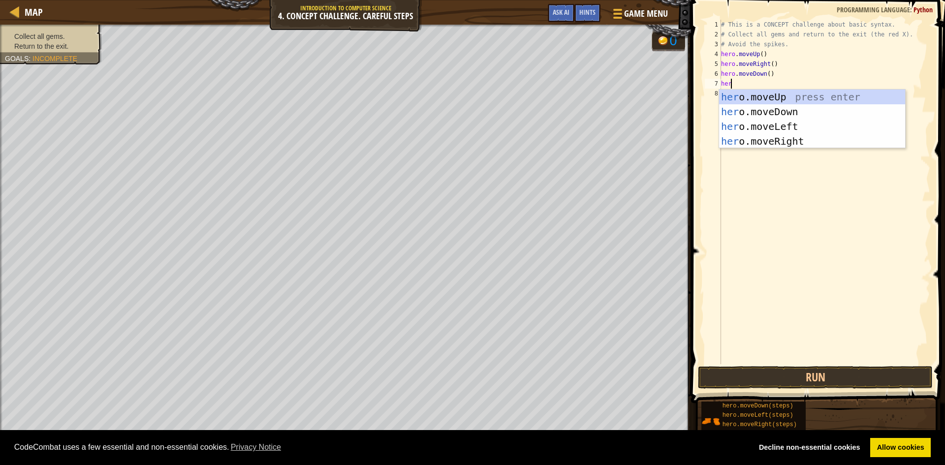
type textarea "hero"
click at [738, 111] on div "hero .moveUp press enter hero .moveDown press enter hero .moveLeft press enter …" at bounding box center [812, 134] width 186 height 89
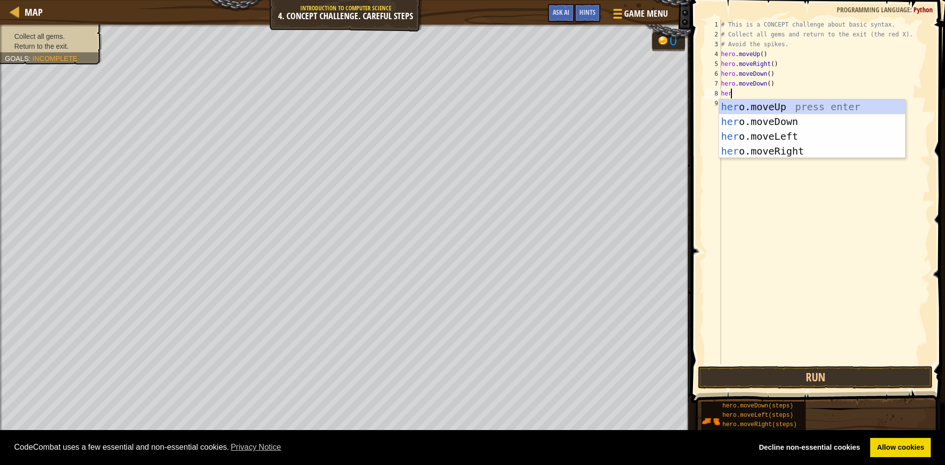
type textarea "hero"
click at [763, 103] on div "hero .moveUp press enter hero .moveDown press enter hero .moveLeft press enter …" at bounding box center [812, 143] width 186 height 89
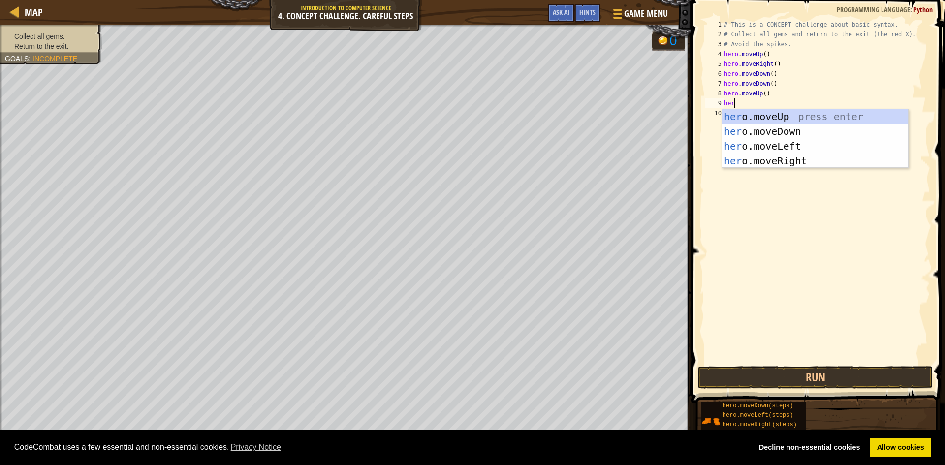
type textarea "hero"
click at [768, 156] on div "hero .moveUp press enter hero .moveDown press enter hero .moveLeft press enter …" at bounding box center [815, 153] width 186 height 89
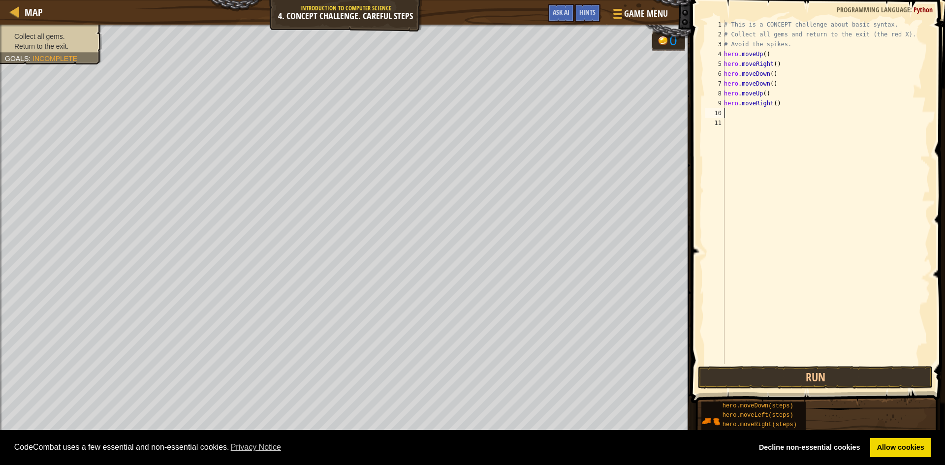
scroll to position [4, 0]
click at [867, 374] on button "Run" at bounding box center [815, 377] width 235 height 23
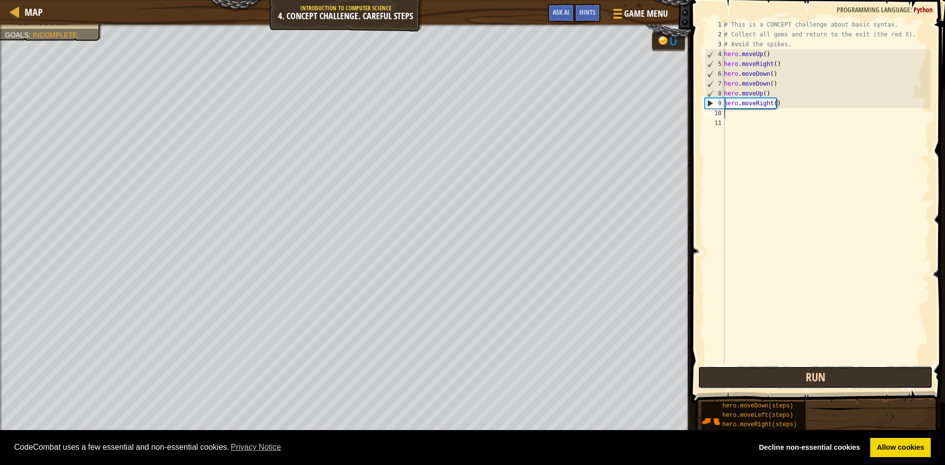
click at [861, 381] on button "Run" at bounding box center [815, 377] width 235 height 23
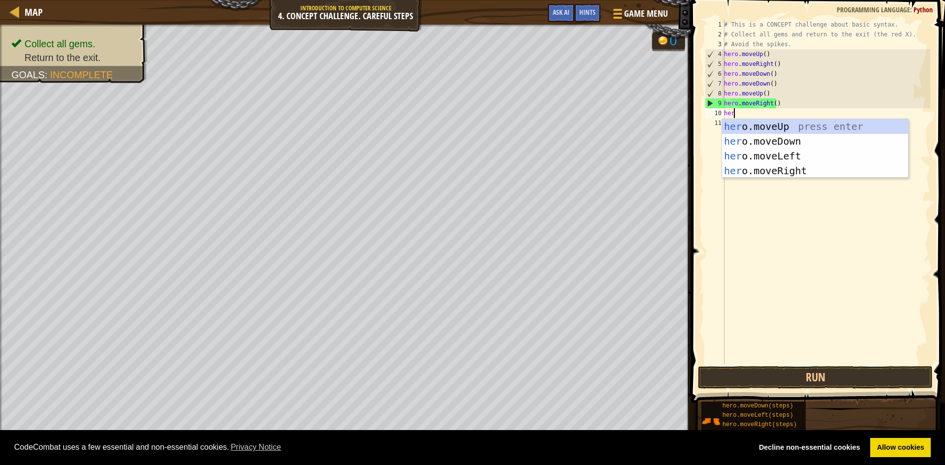
scroll to position [4, 0]
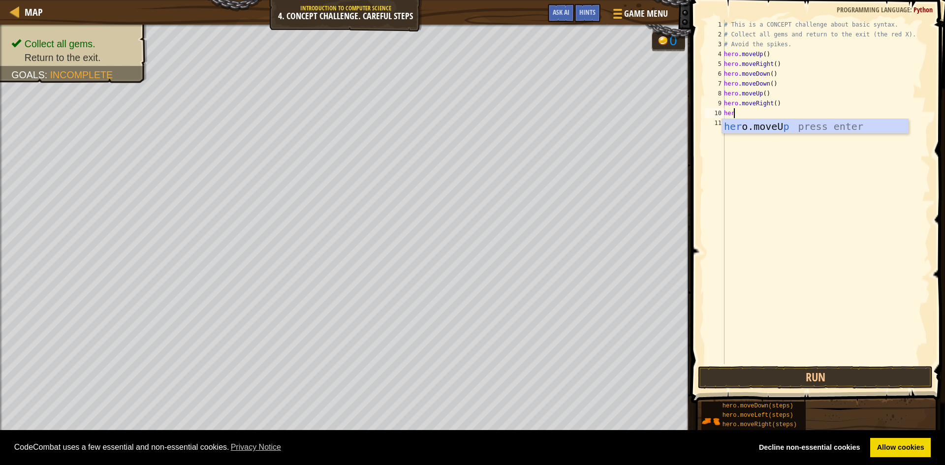
type textarea "hero"
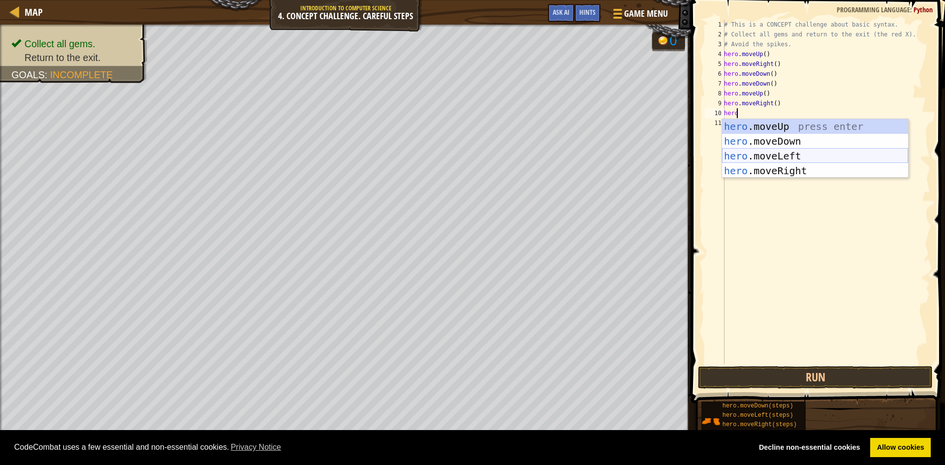
click at [755, 154] on div "hero .moveUp press enter hero .moveDown press enter hero .moveLeft press enter …" at bounding box center [815, 163] width 186 height 89
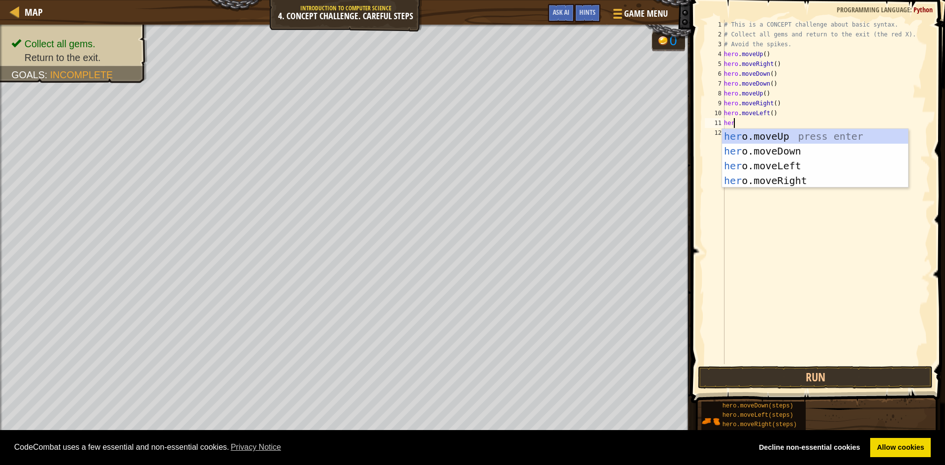
type textarea "hero"
click at [776, 135] on div "hero .moveUp press enter hero .moveDown press enter hero .moveLeft press enter …" at bounding box center [815, 173] width 186 height 89
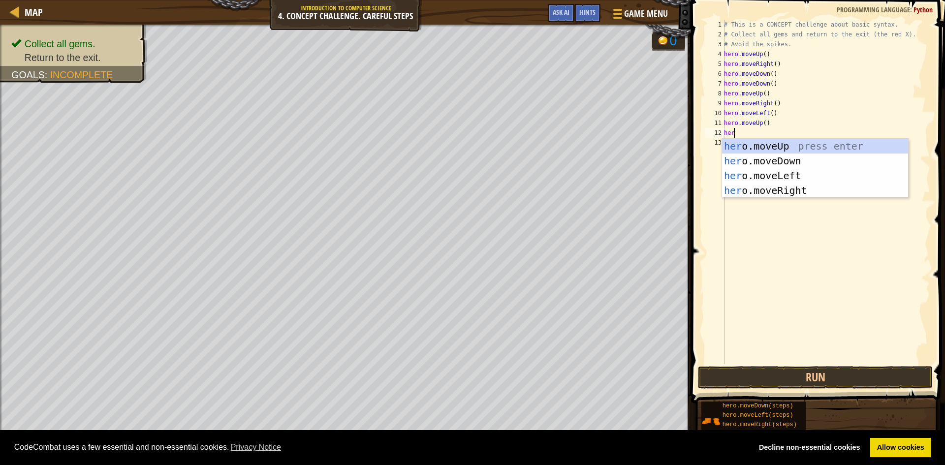
type textarea "hero"
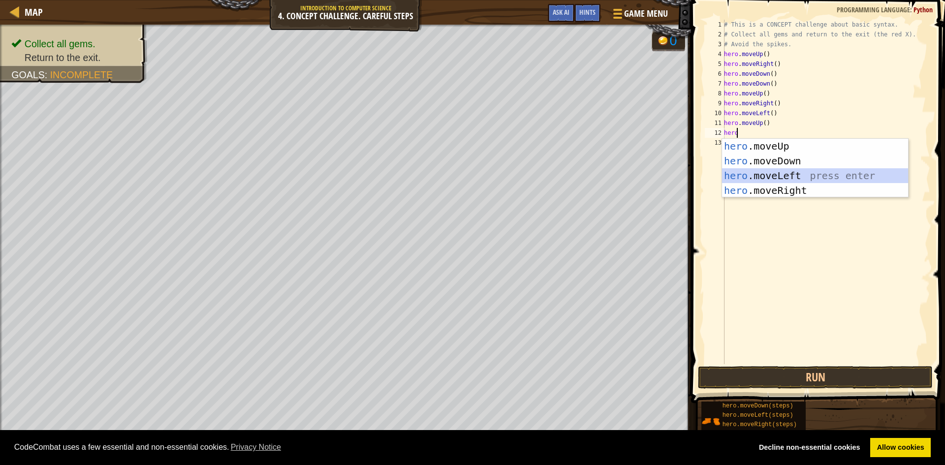
click at [790, 170] on div "hero .moveUp press enter hero .moveDown press enter hero .moveLeft press enter …" at bounding box center [815, 183] width 186 height 89
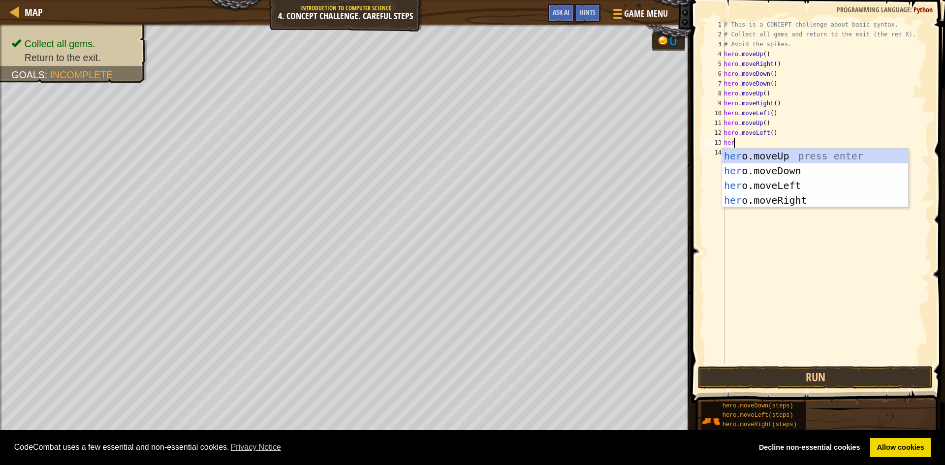
type textarea "hero"
click at [782, 172] on div "hero .moveUp press enter hero .moveDown press enter hero .moveLeft press enter …" at bounding box center [815, 193] width 186 height 89
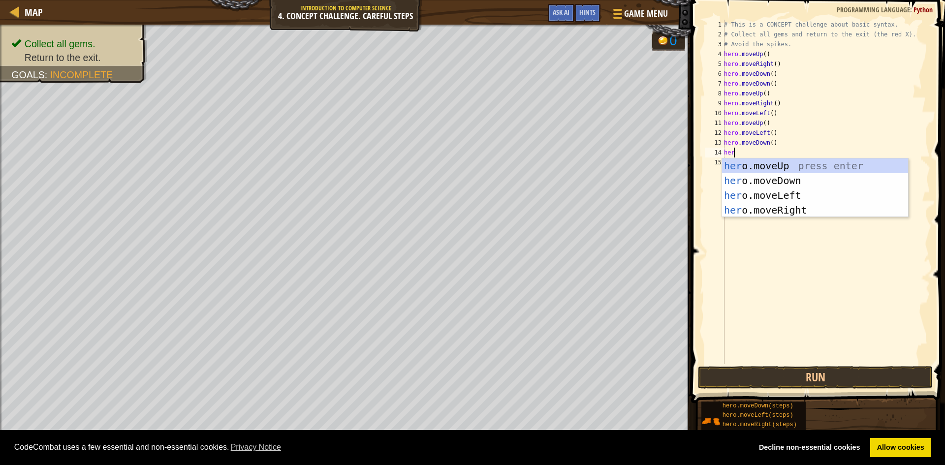
type textarea "hero"
click at [755, 191] on div "hero .moveUp press enter hero .moveDown press enter hero .moveLeft press enter …" at bounding box center [815, 203] width 186 height 89
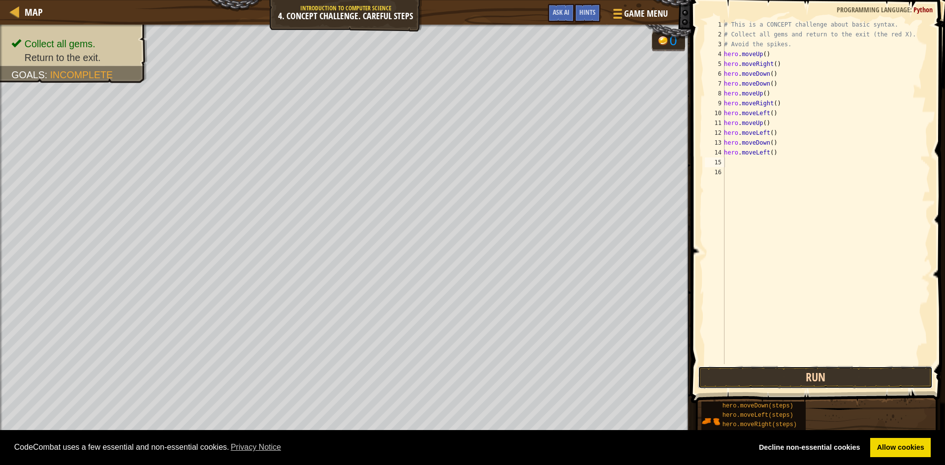
click at [824, 385] on button "Run" at bounding box center [815, 377] width 235 height 23
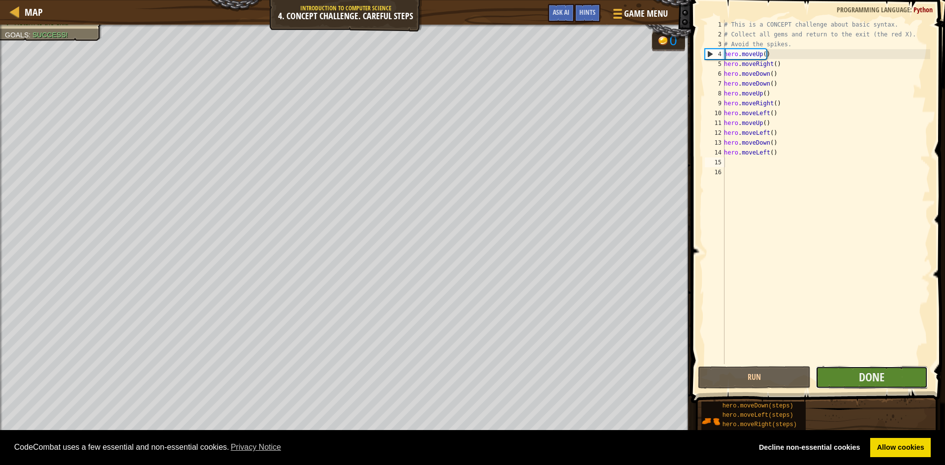
click at [834, 378] on button "Done" at bounding box center [872, 377] width 113 height 23
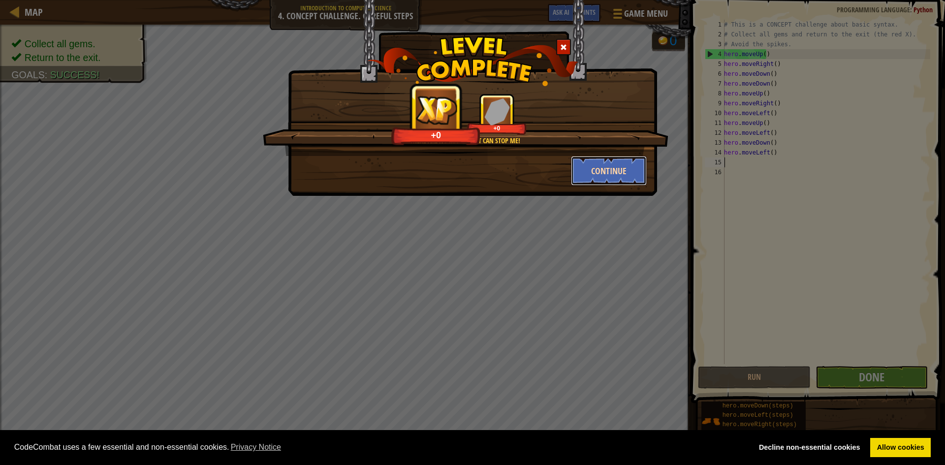
click at [592, 182] on button "Continue" at bounding box center [609, 171] width 76 height 30
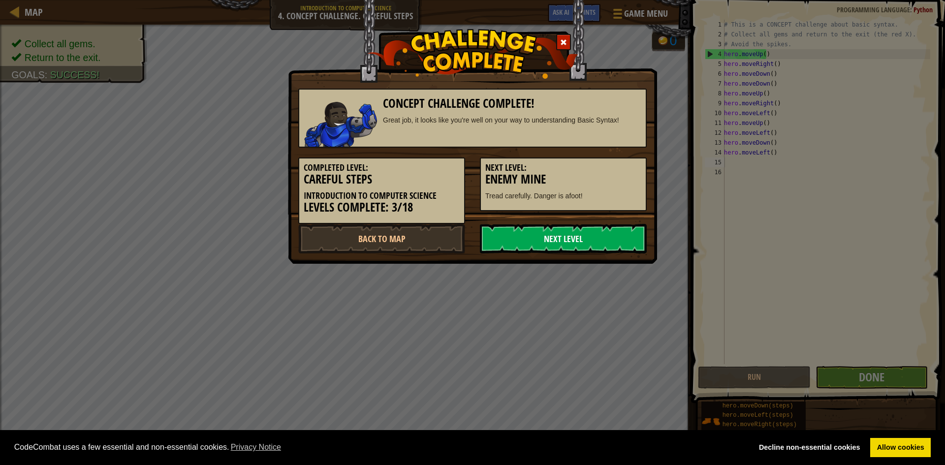
click at [614, 238] on link "Next Level" at bounding box center [563, 239] width 167 height 30
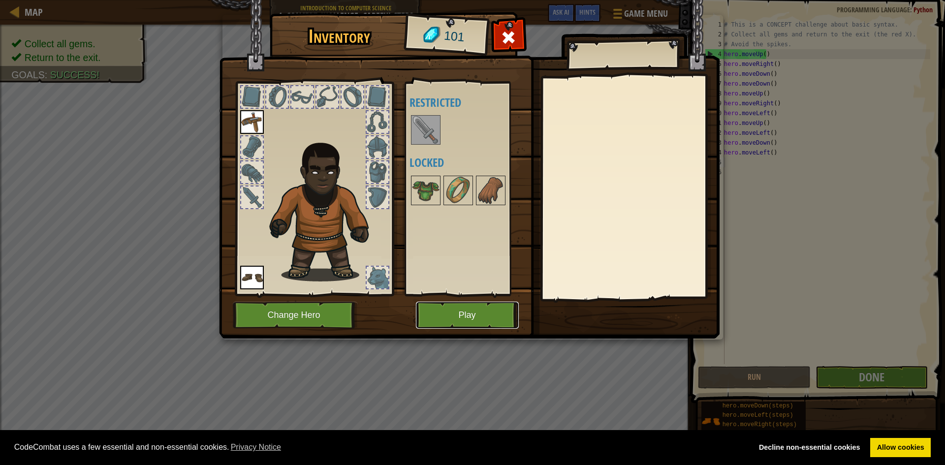
click at [474, 311] on button "Play" at bounding box center [467, 315] width 103 height 27
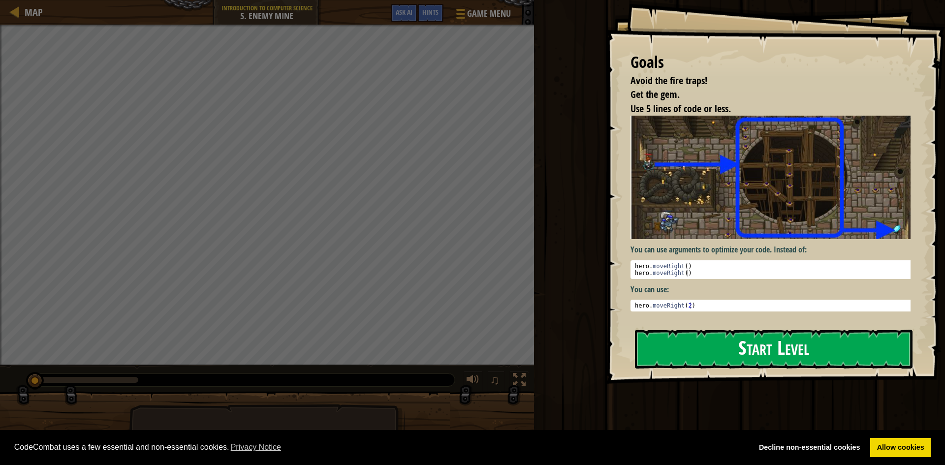
click at [709, 339] on button "Start Level" at bounding box center [774, 349] width 278 height 39
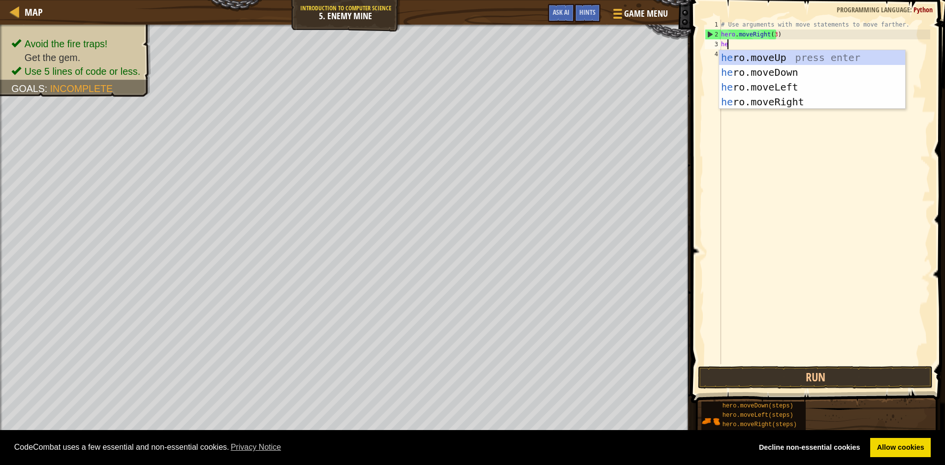
scroll to position [4, 0]
type textarea "hero"
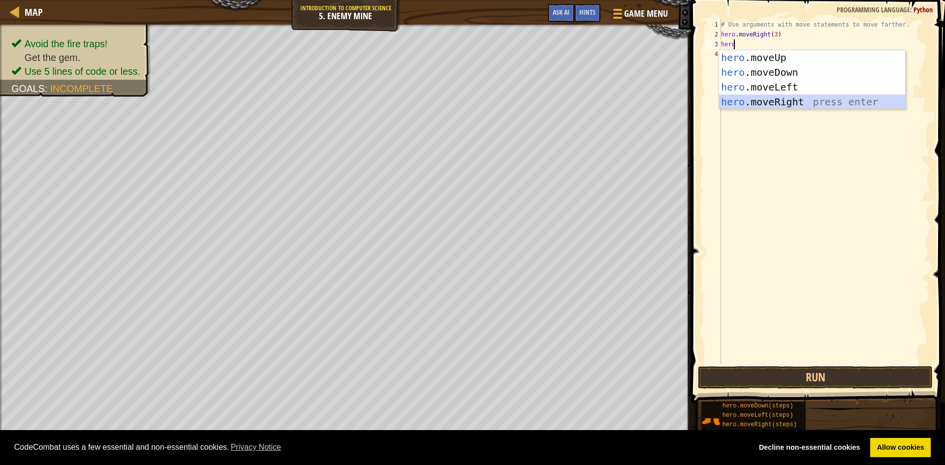
click at [776, 98] on div "hero .moveUp press enter hero .moveDown press enter hero .moveLeft press enter …" at bounding box center [812, 94] width 186 height 89
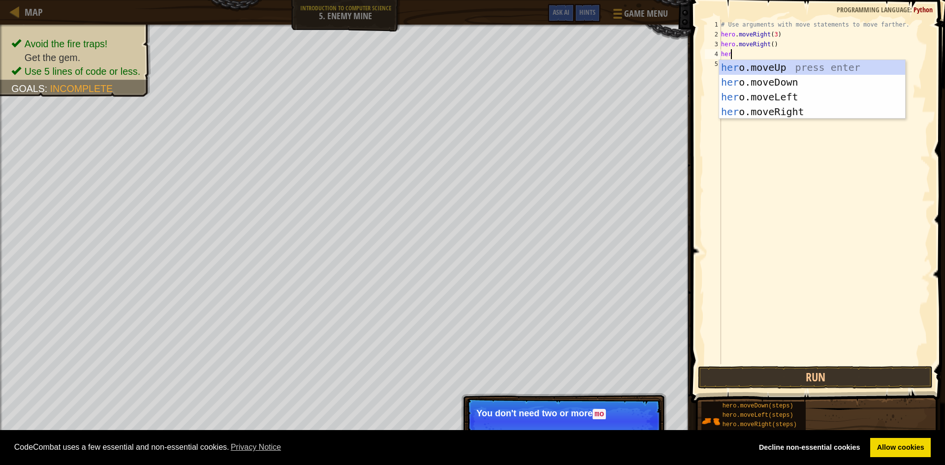
type textarea "hero"
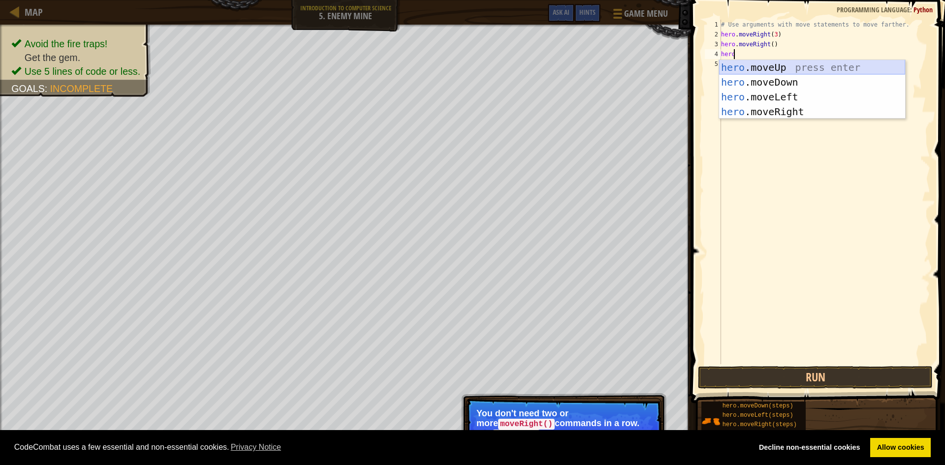
click at [764, 66] on div "hero .moveUp press enter hero .moveDown press enter hero .moveLeft press enter …" at bounding box center [812, 104] width 186 height 89
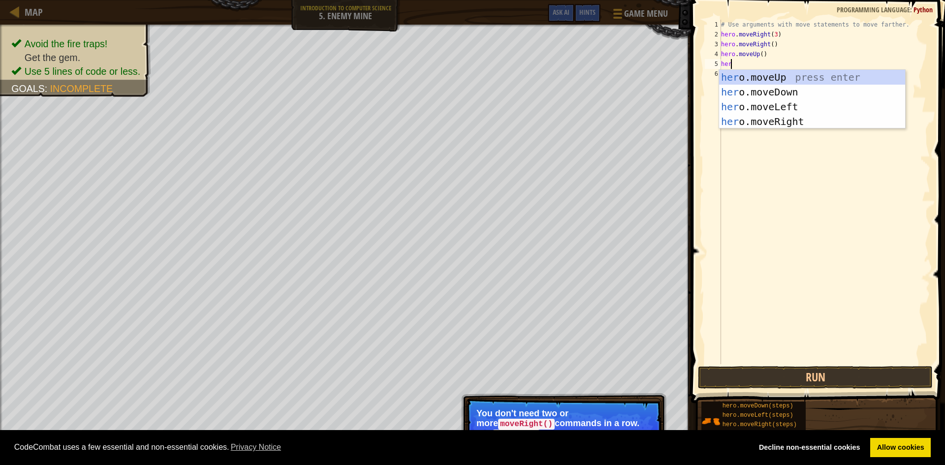
type textarea "hero"
click at [775, 110] on div "hero .moveUp press enter hero .moveDown press enter hero .moveLeft press enter …" at bounding box center [812, 114] width 186 height 89
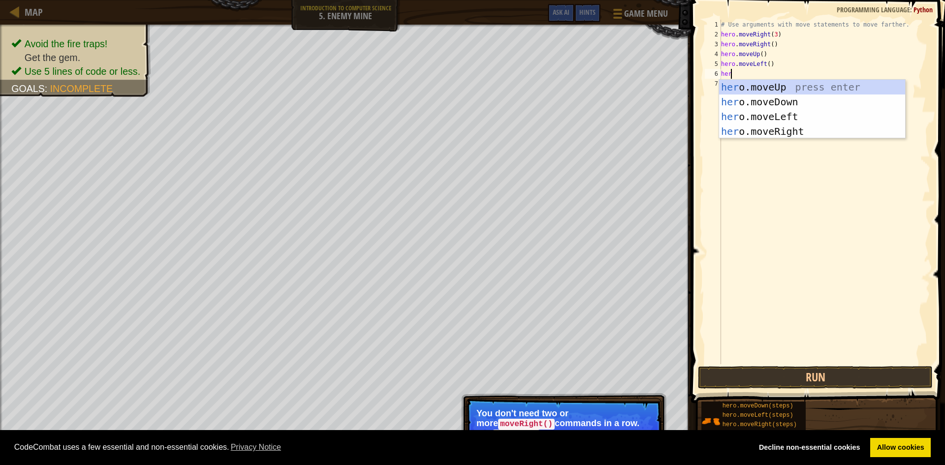
type textarea "hero"
click at [857, 91] on div "hero .moveUp press enter hero .moveDown press enter hero .moveLeft press enter …" at bounding box center [812, 124] width 186 height 89
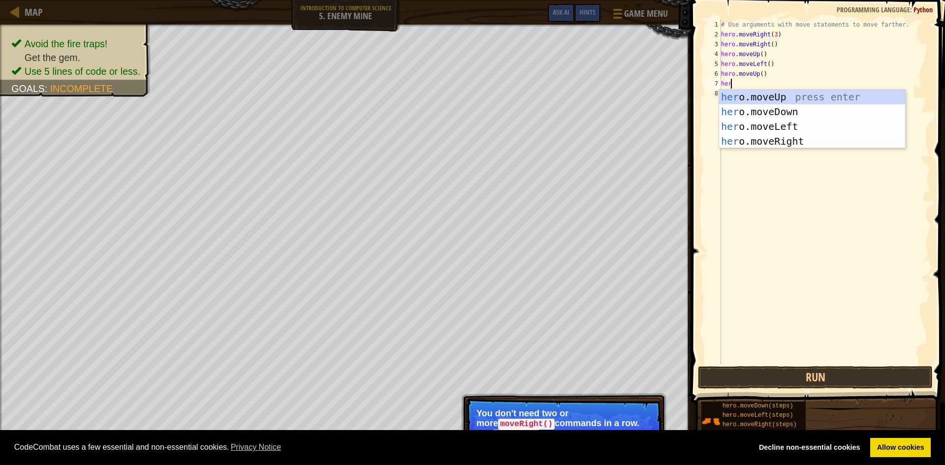
type textarea "hero"
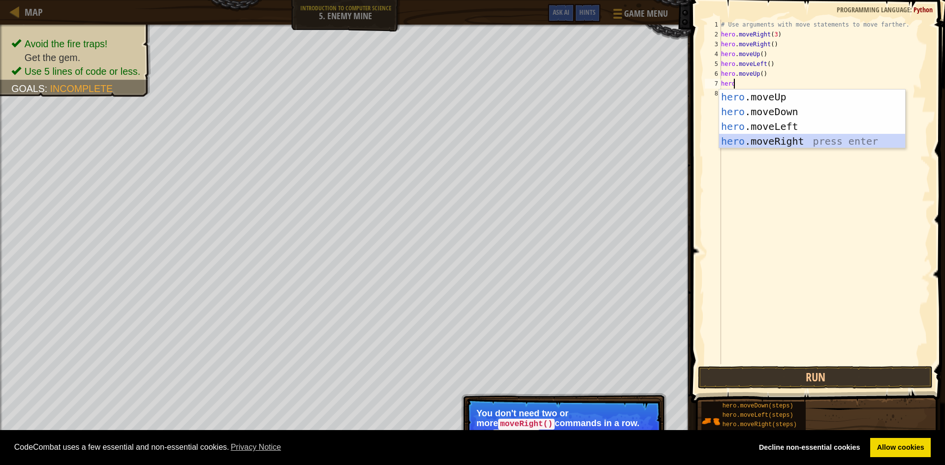
click at [802, 143] on div "hero .moveUp press enter hero .moveDown press enter hero .moveLeft press enter …" at bounding box center [812, 134] width 186 height 89
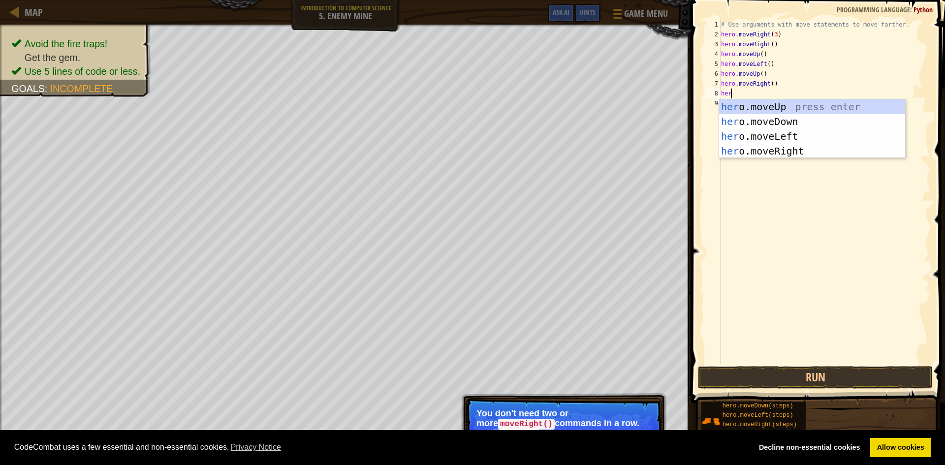
type textarea "hero"
click at [784, 122] on div "hero .moveUp press enter hero .moveDown press enter hero .moveLeft press enter …" at bounding box center [812, 143] width 186 height 89
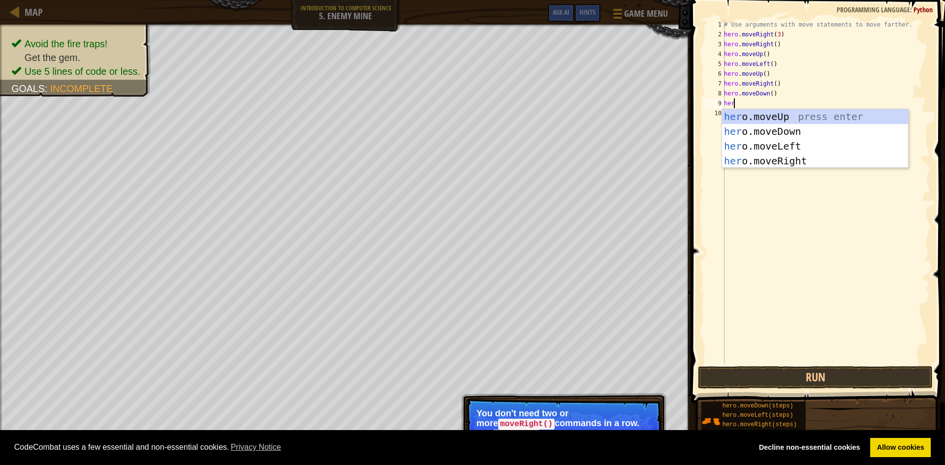
type textarea "hero"
click at [788, 129] on div "hero .moveUp press enter hero .moveDown press enter hero .moveLeft press enter …" at bounding box center [815, 153] width 186 height 89
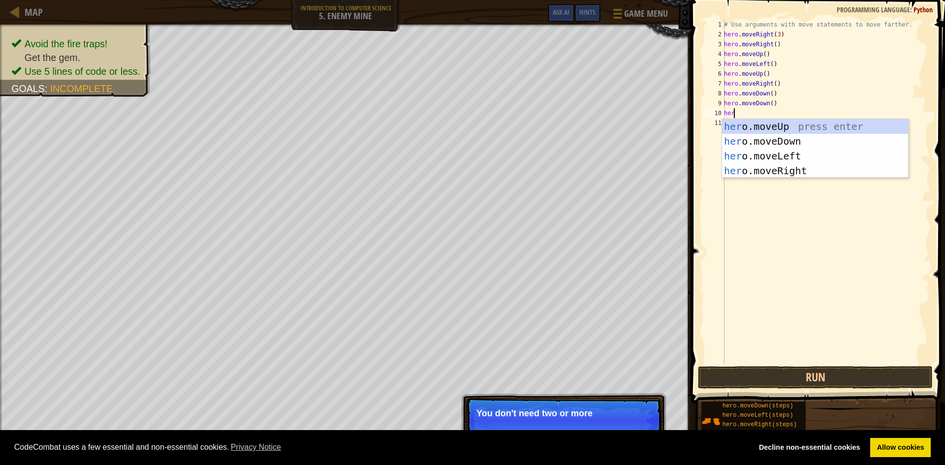
type textarea "hero"
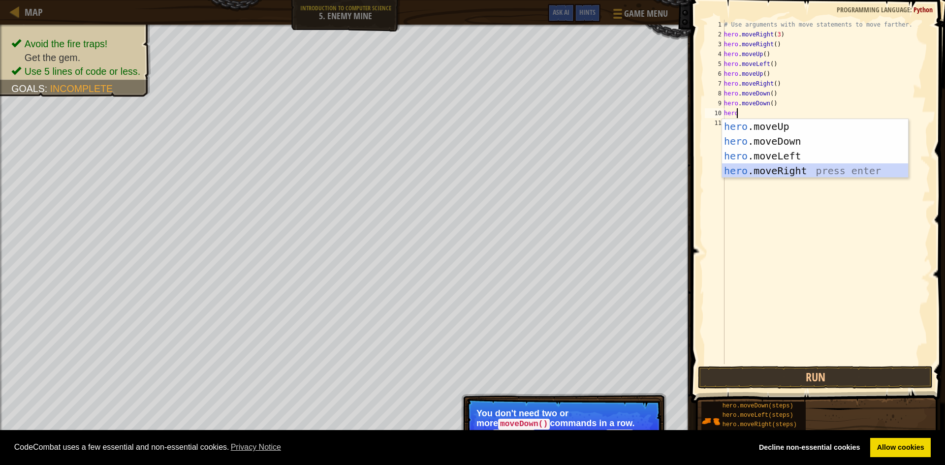
click at [762, 167] on div "hero .moveUp press enter hero .moveDown press enter hero .moveLeft press enter …" at bounding box center [815, 163] width 186 height 89
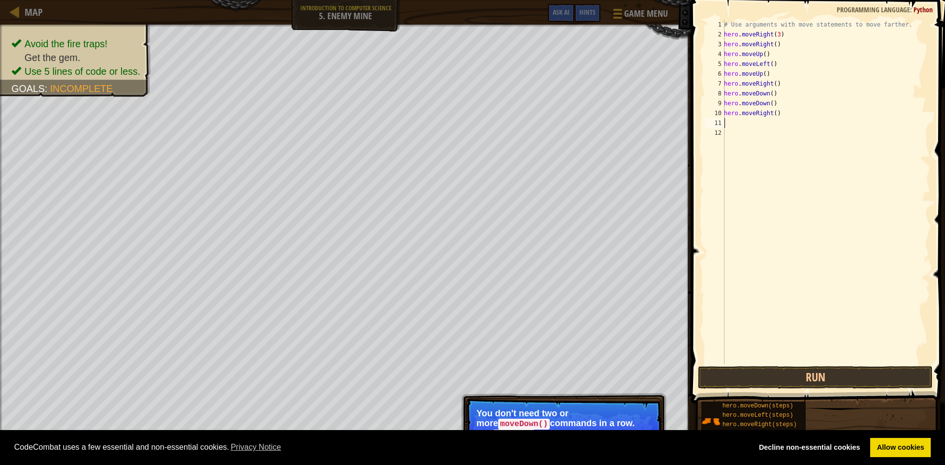
click at [768, 104] on div "# Use arguments with move statements to move farther. hero . moveRight ( 3 ) he…" at bounding box center [826, 202] width 208 height 364
click at [774, 101] on div "# Use arguments with move statements to move farther. hero . moveRight ( 3 ) he…" at bounding box center [826, 202] width 208 height 364
drag, startPoint x: 743, startPoint y: 102, endPoint x: 738, endPoint y: 111, distance: 10.0
click at [723, 107] on div "hero.moveDown() 1 2 3 4 5 6 7 8 9 10 11 12 # Use arguments with move statements…" at bounding box center [816, 192] width 227 height 345
drag, startPoint x: 775, startPoint y: 115, endPoint x: 727, endPoint y: 107, distance: 48.4
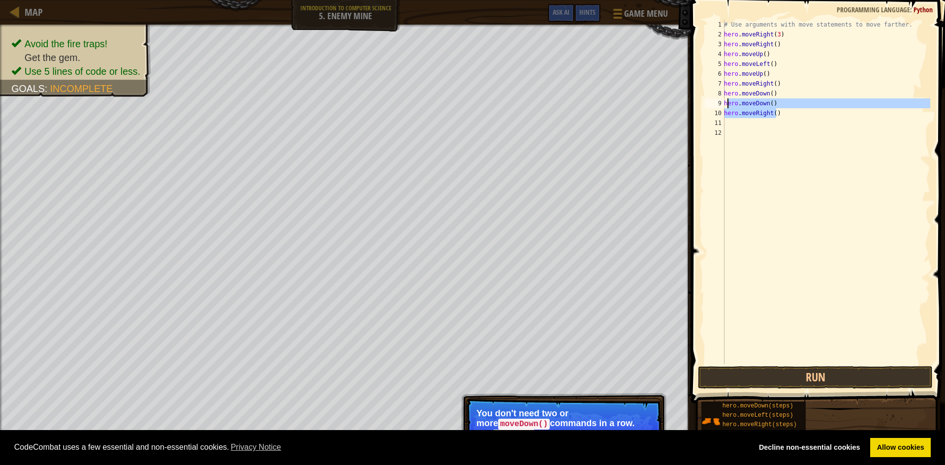
click at [727, 107] on div "# Use arguments with move statements to move farther. hero . moveRight ( 3 ) he…" at bounding box center [826, 202] width 208 height 364
type textarea "h"
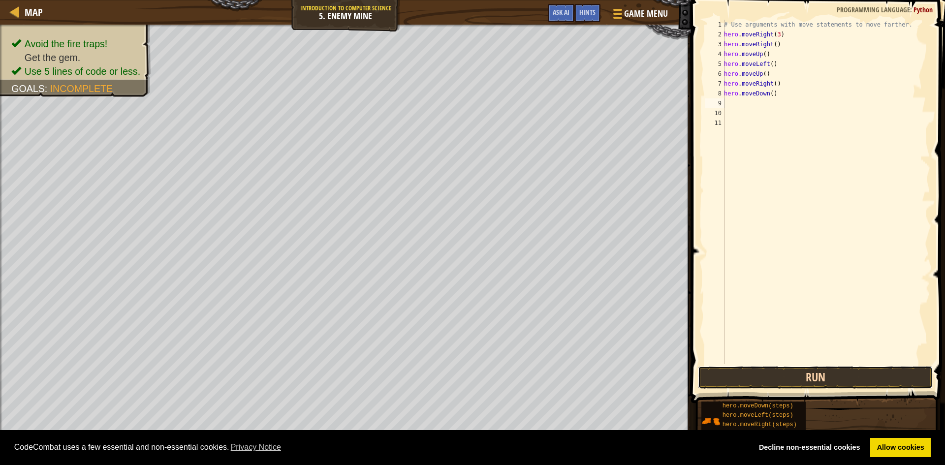
click at [798, 380] on button "Run" at bounding box center [815, 377] width 235 height 23
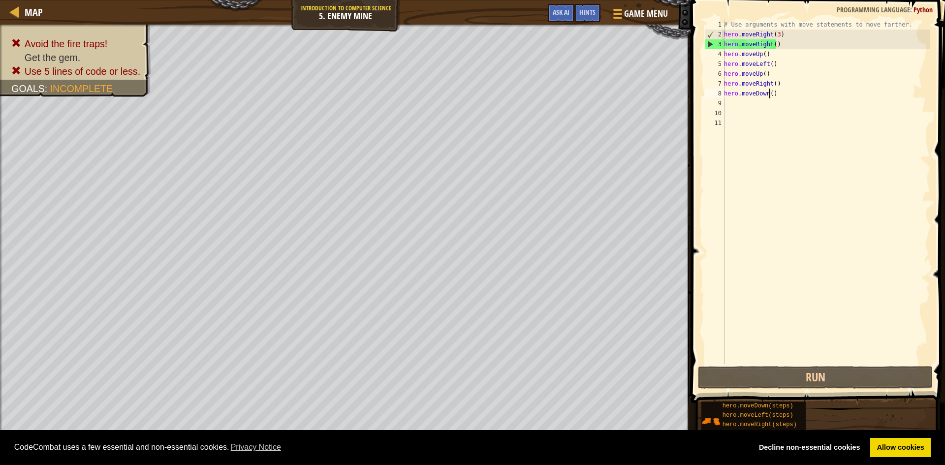
click at [771, 96] on div "# Use arguments with move statements to move farther. hero . moveRight ( 3 ) he…" at bounding box center [826, 202] width 208 height 364
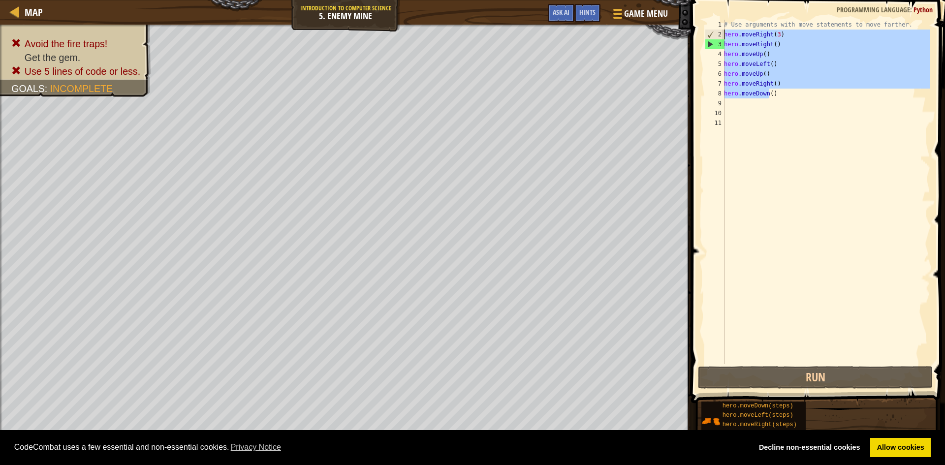
drag, startPoint x: 771, startPoint y: 94, endPoint x: 723, endPoint y: 37, distance: 74.0
click at [723, 37] on div "hero.moveDown() 1 2 3 4 5 6 7 8 9 10 11 # Use arguments with move statements to…" at bounding box center [816, 192] width 227 height 345
type textarea ")"
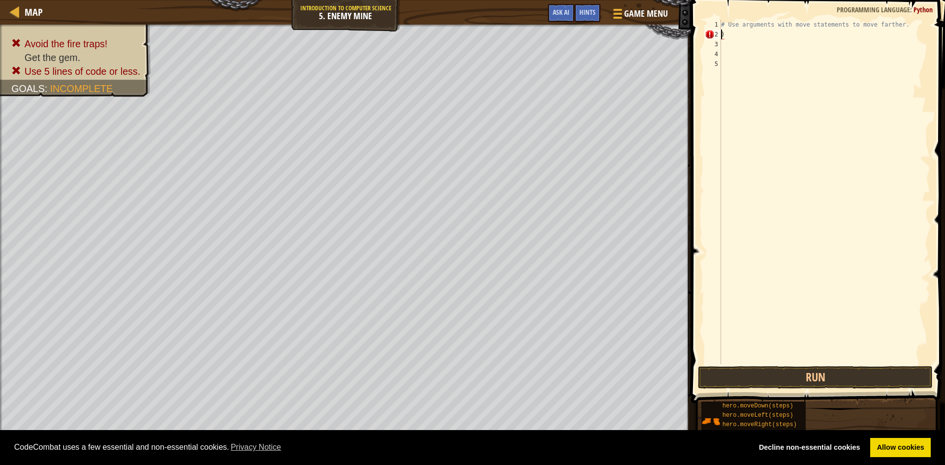
click at [724, 34] on div "# Use arguments with move statements to move farther. )" at bounding box center [824, 202] width 211 height 364
click at [724, 34] on div "# Use arguments with move statements to move farther. )" at bounding box center [824, 192] width 211 height 345
click at [724, 34] on div "# Use arguments with move statements to move farther. )" at bounding box center [824, 202] width 211 height 364
drag, startPoint x: 792, startPoint y: 31, endPoint x: 708, endPoint y: 62, distance: 89.4
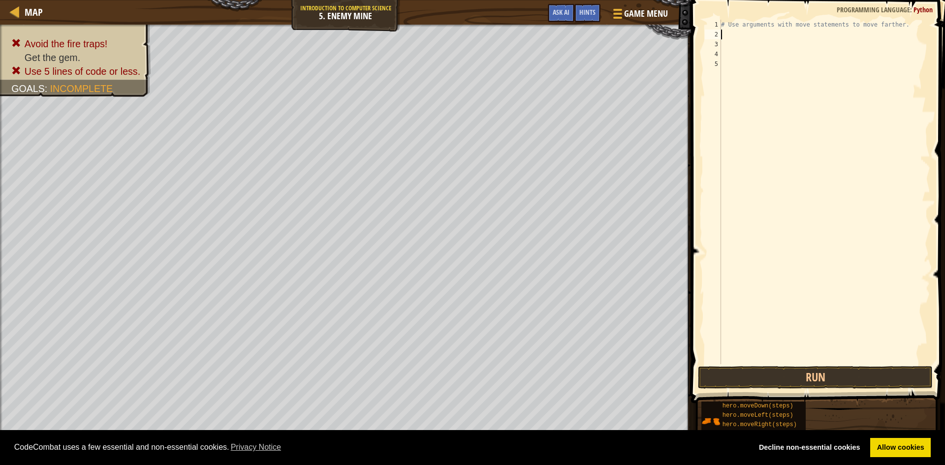
click at [708, 56] on div "1 2 3 4 5 # Use arguments with move statements to move farther. ההההההההההההההה…" at bounding box center [816, 192] width 227 height 345
click at [735, 47] on div "# Use arguments with move statements to move farther." at bounding box center [824, 192] width 211 height 345
click at [717, 34] on div "2" at bounding box center [713, 35] width 16 height 10
click at [803, 379] on button "Run" at bounding box center [815, 377] width 235 height 23
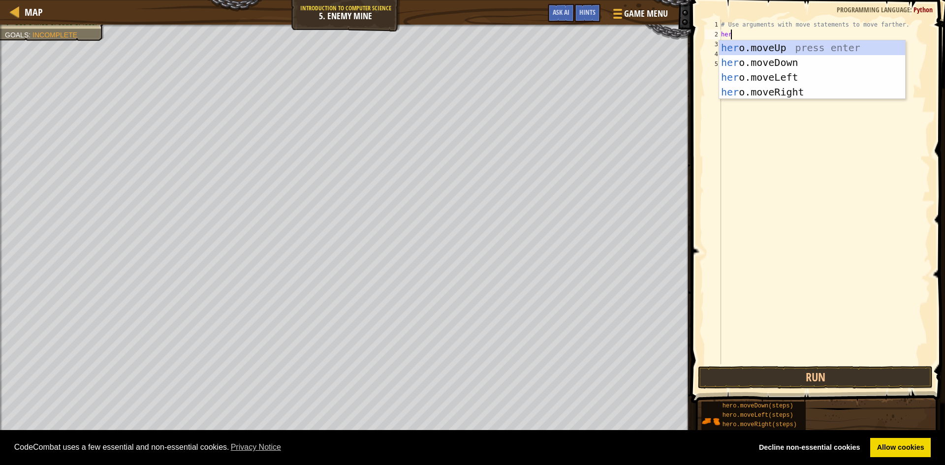
scroll to position [4, 0]
type textarea "hero"
click at [771, 93] on div "hero .moveUp press enter hero .moveDown press enter hero .moveLeft press enter …" at bounding box center [812, 84] width 186 height 89
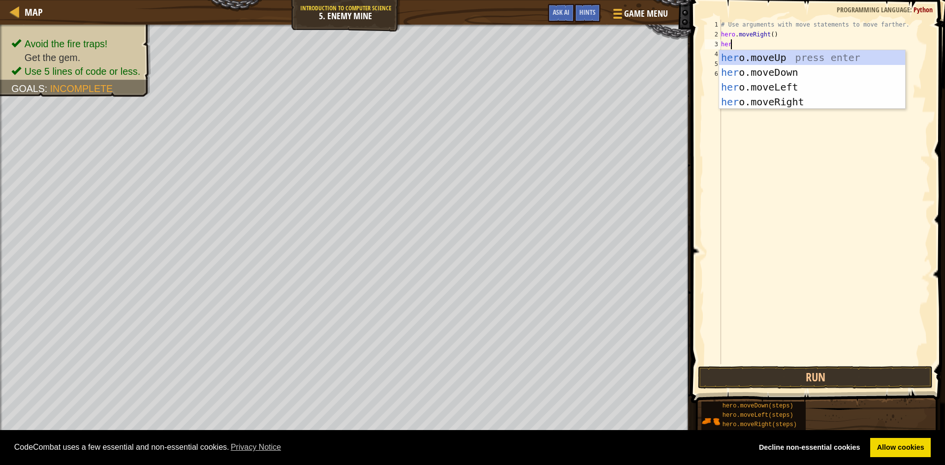
type textarea "hero"
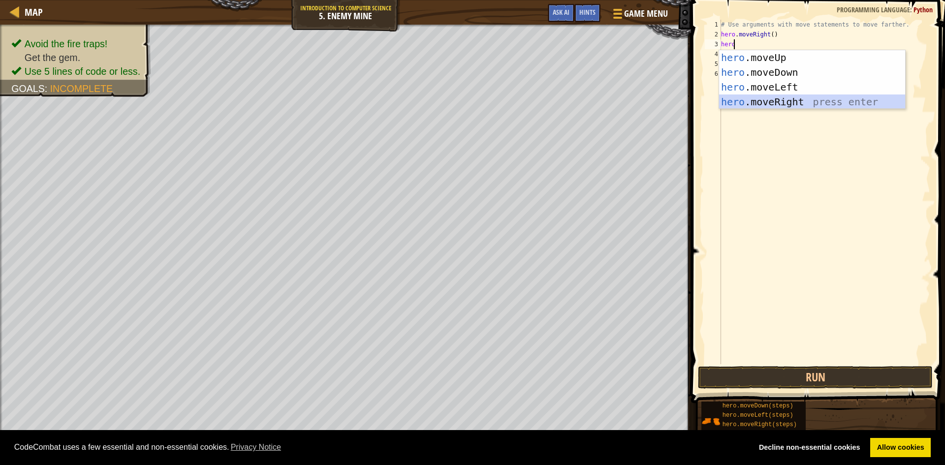
click at [779, 104] on div "hero .moveUp press enter hero .moveDown press enter hero .moveLeft press enter …" at bounding box center [812, 94] width 186 height 89
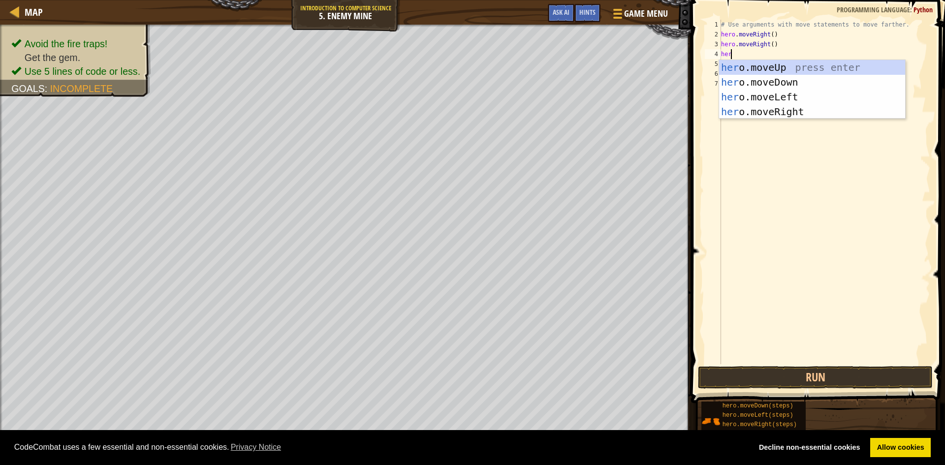
type textarea "hero"
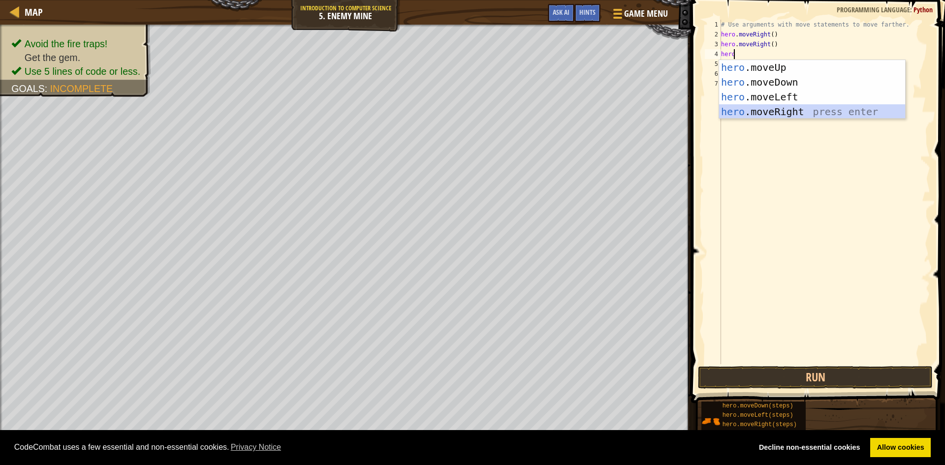
click at [798, 108] on div "hero .moveUp press enter hero .moveDown press enter hero .moveLeft press enter …" at bounding box center [812, 104] width 186 height 89
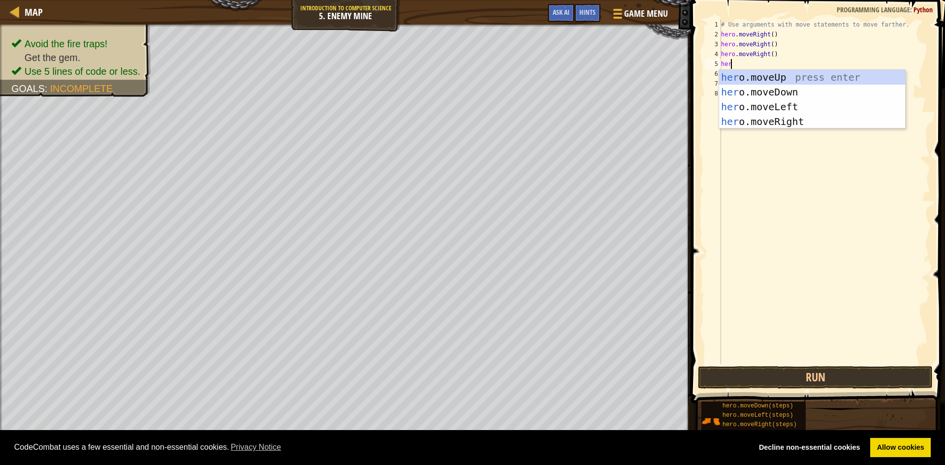
type textarea "hero"
click at [792, 72] on div "hero .moveUp press enter hero .moveDown press enter hero .moveLeft press enter …" at bounding box center [812, 114] width 186 height 89
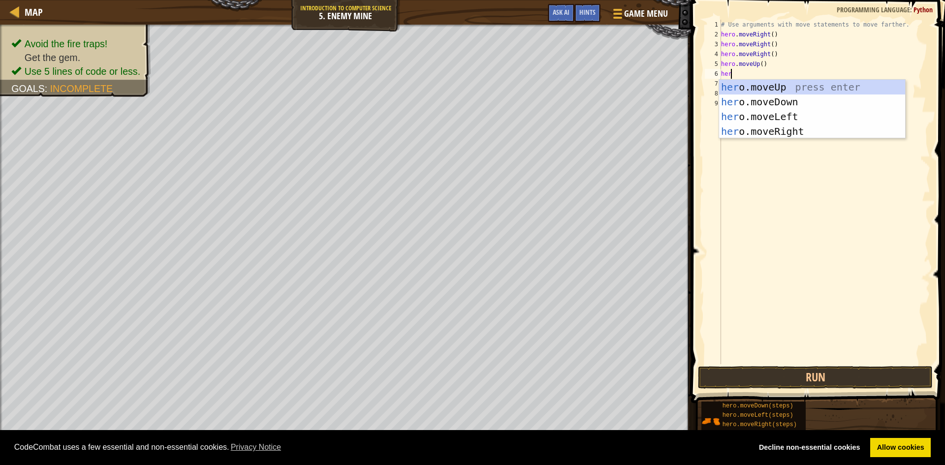
type textarea "hero"
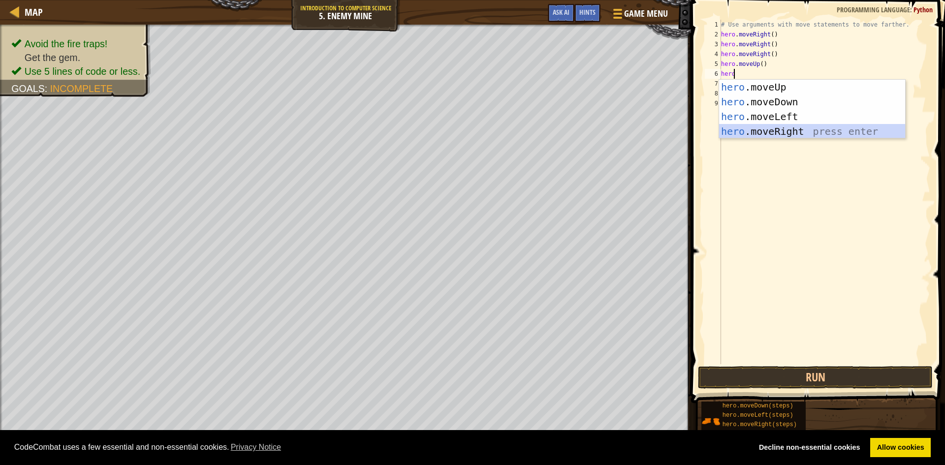
click at [761, 136] on div "hero .moveUp press enter hero .moveDown press enter hero .moveLeft press enter …" at bounding box center [812, 124] width 186 height 89
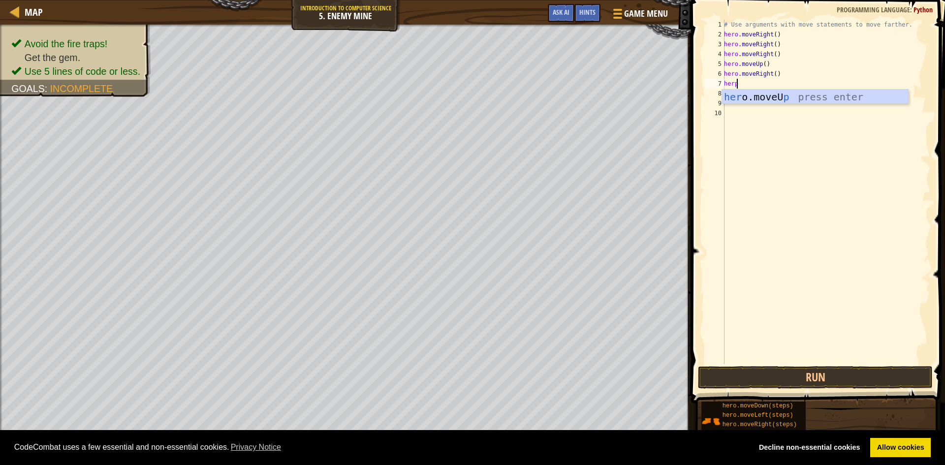
type textarea "heroi"
click at [760, 127] on div "# Use arguments with move statements to move farther. hero . moveRight ( ) hero…" at bounding box center [826, 202] width 208 height 364
click at [745, 83] on div "# Use arguments with move statements to move farther. hero . moveRight ( ) hero…" at bounding box center [826, 202] width 208 height 364
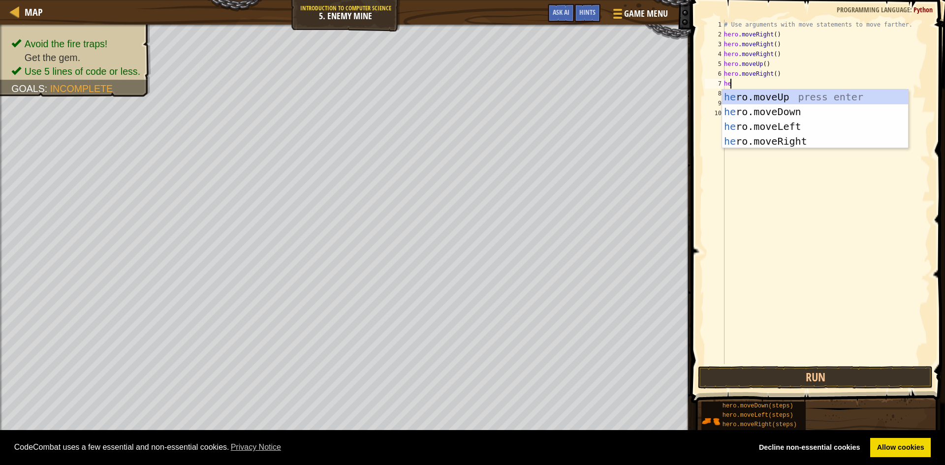
scroll to position [4, 0]
type textarea "hero"
click at [771, 112] on div "hero .moveUp press enter hero .moveDown press enter hero .moveLeft press enter …" at bounding box center [815, 134] width 186 height 89
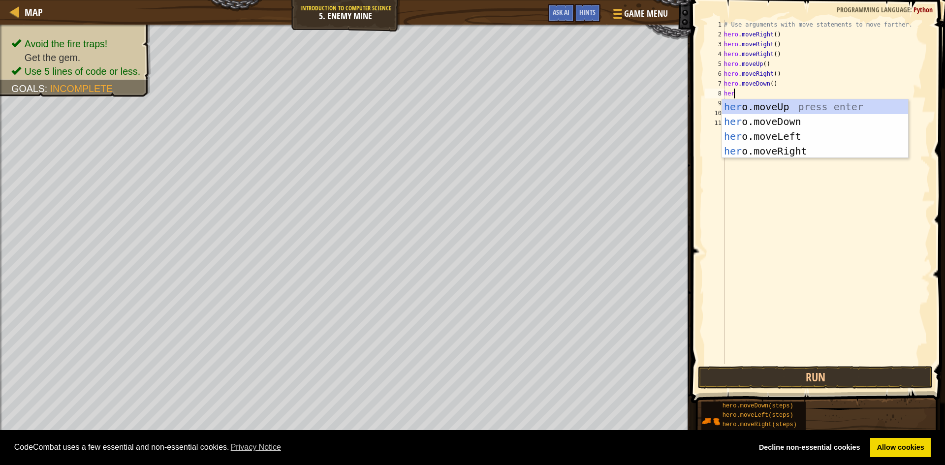
type textarea "hero"
click at [762, 156] on div "hero .moveUp press enter hero .moveDown press enter hero .moveLeft press enter …" at bounding box center [815, 143] width 186 height 89
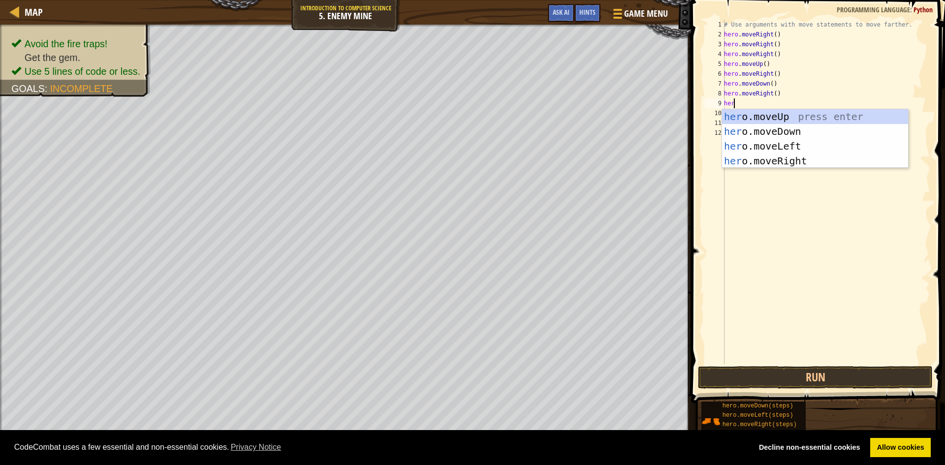
type textarea "hero"
click at [771, 145] on div "hero .moveUp press enter hero .moveDown press enter hero .moveLeft press enter …" at bounding box center [815, 153] width 186 height 89
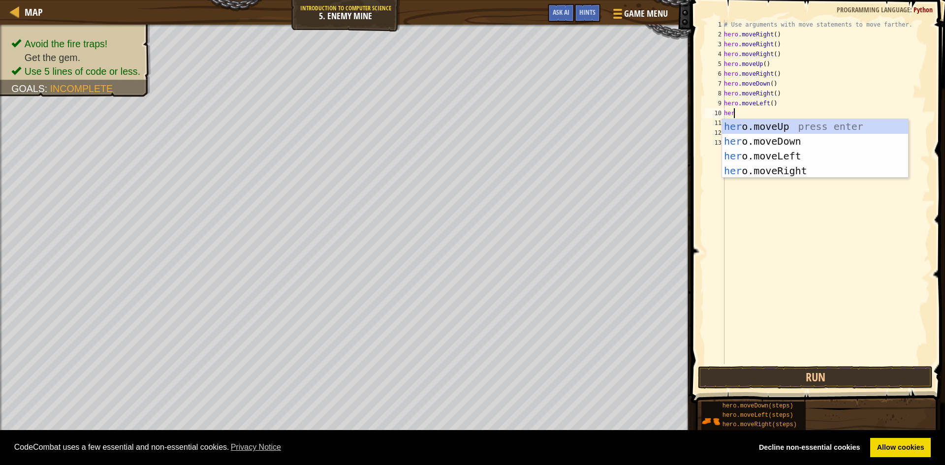
type textarea "hero"
click at [766, 142] on div "hero .moveUp press enter hero .moveDown press enter hero .moveLeft press enter …" at bounding box center [815, 163] width 186 height 89
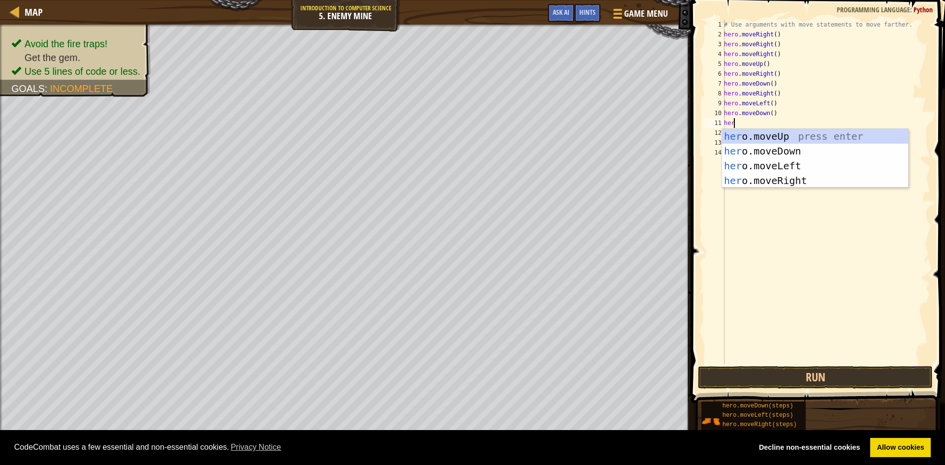
type textarea "hero"
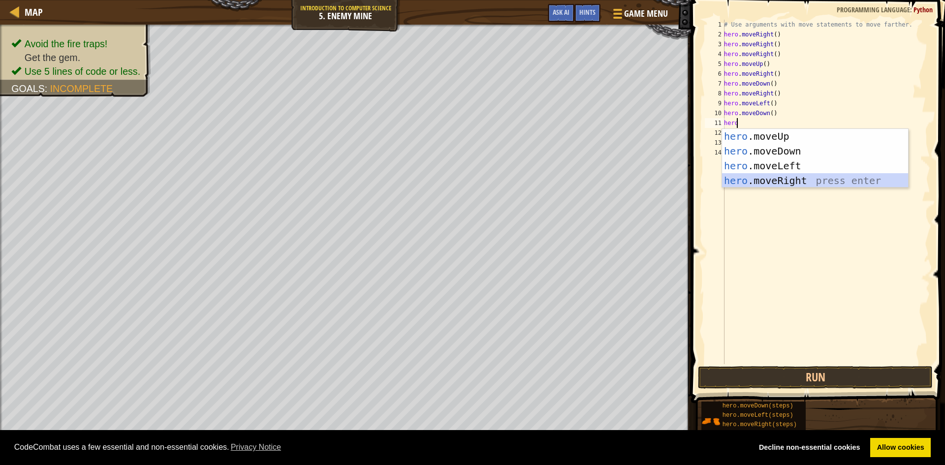
click at [771, 181] on div "hero .moveUp press enter hero .moveDown press enter hero .moveLeft press enter …" at bounding box center [815, 173] width 186 height 89
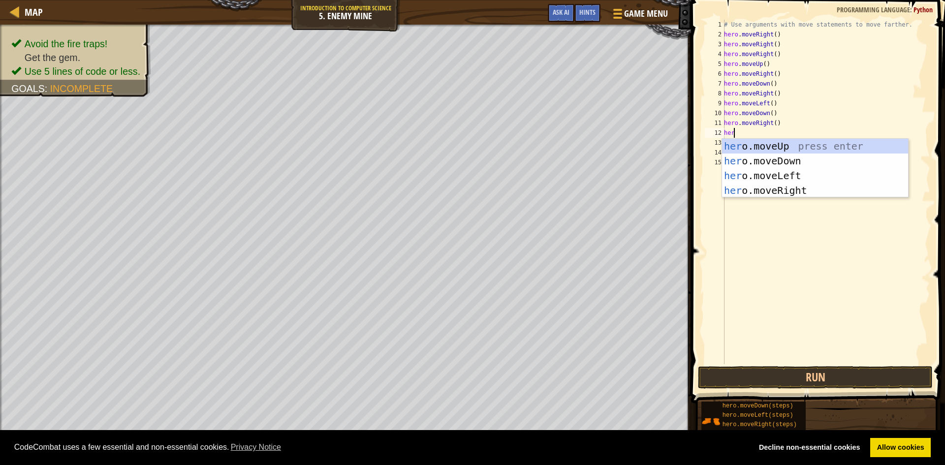
type textarea "hero"
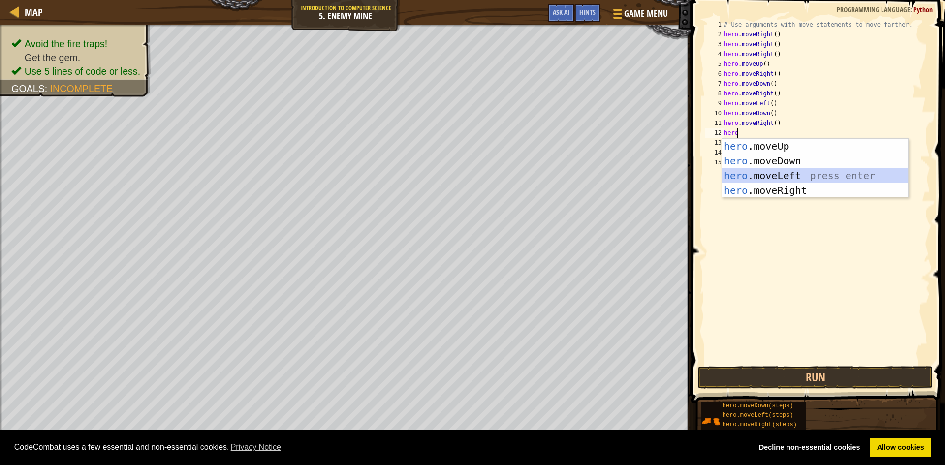
click at [821, 175] on div "hero .moveUp press enter hero .moveDown press enter hero .moveLeft press enter …" at bounding box center [815, 183] width 186 height 89
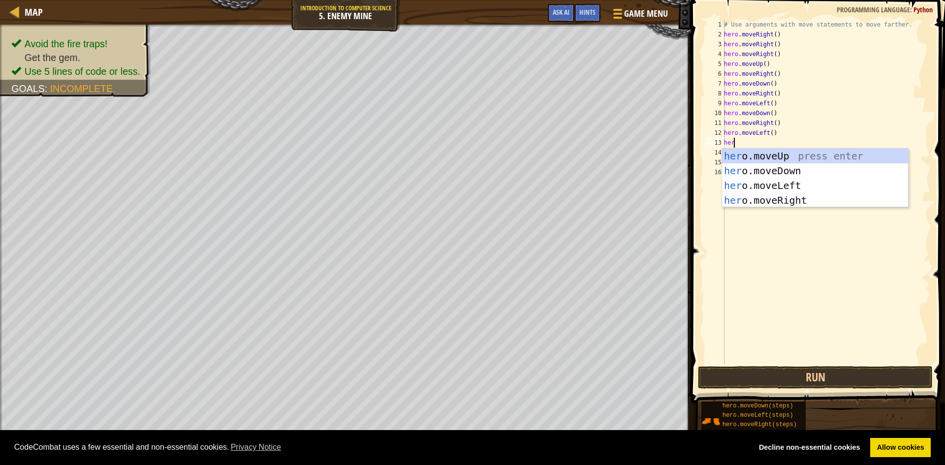
type textarea "hero"
click at [772, 167] on div "hero .moveUp press enter hero .moveDown press enter hero .moveLeft press enter …" at bounding box center [815, 193] width 186 height 89
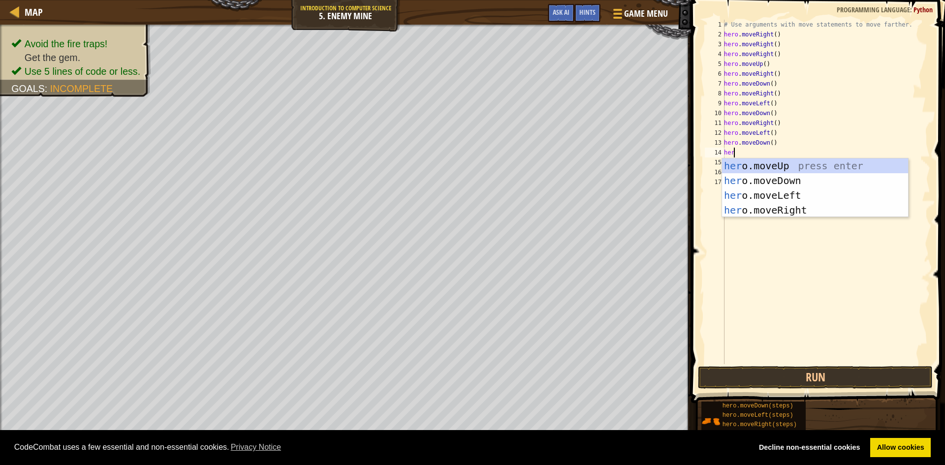
type textarea "hero"
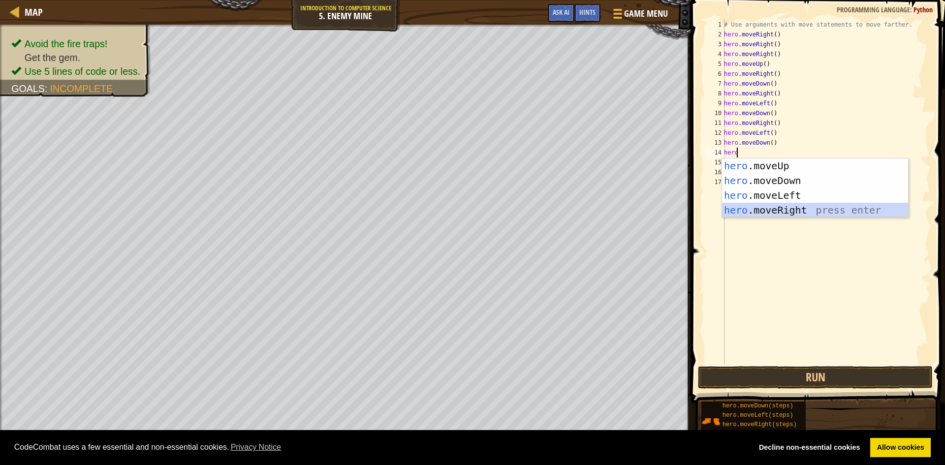
click at [779, 210] on div "hero .moveUp press enter hero .moveDown press enter hero .moveLeft press enter …" at bounding box center [815, 203] width 186 height 89
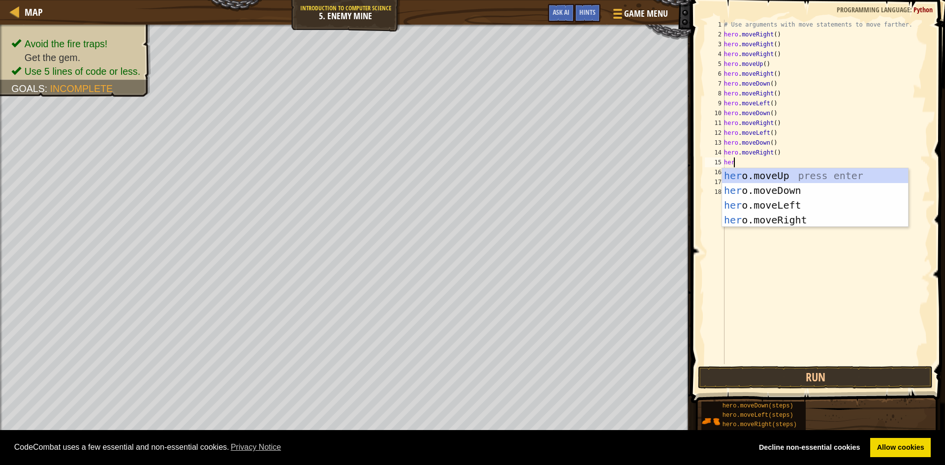
type textarea "hero"
click at [825, 176] on div "hero .moveUp press enter hero .moveDown press enter hero .moveLeft press enter …" at bounding box center [815, 212] width 186 height 89
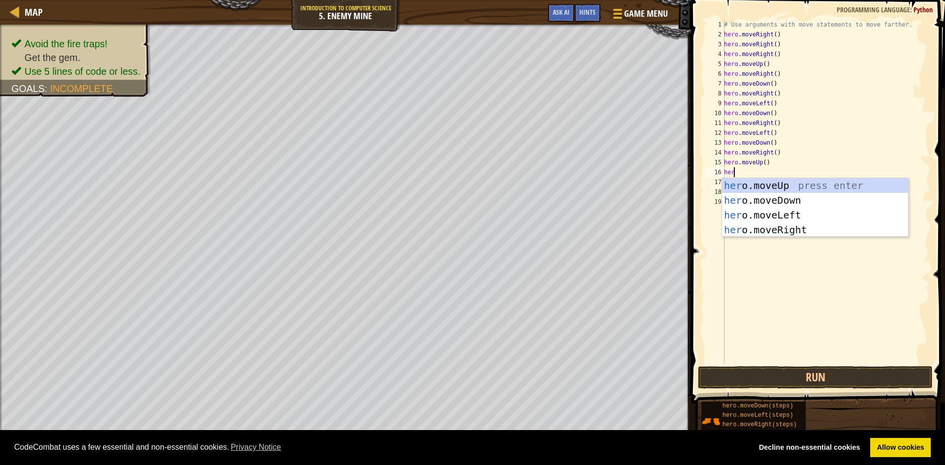
type textarea "hero"
click at [782, 200] on div "hero .moveUp press enter hero .moveDown press enter hero .moveLeft press enter …" at bounding box center [815, 222] width 186 height 89
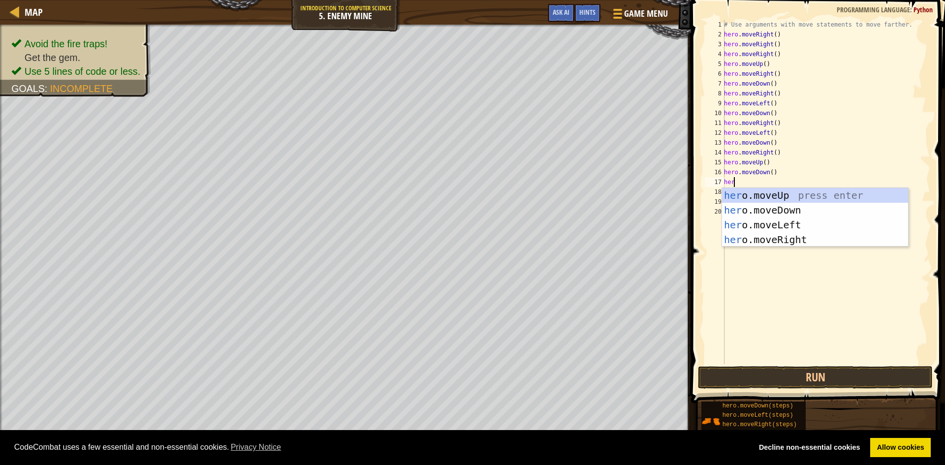
type textarea "hero"
click at [783, 242] on div "hero .moveUp press enter hero .moveDown press enter hero .moveLeft press enter …" at bounding box center [815, 232] width 186 height 89
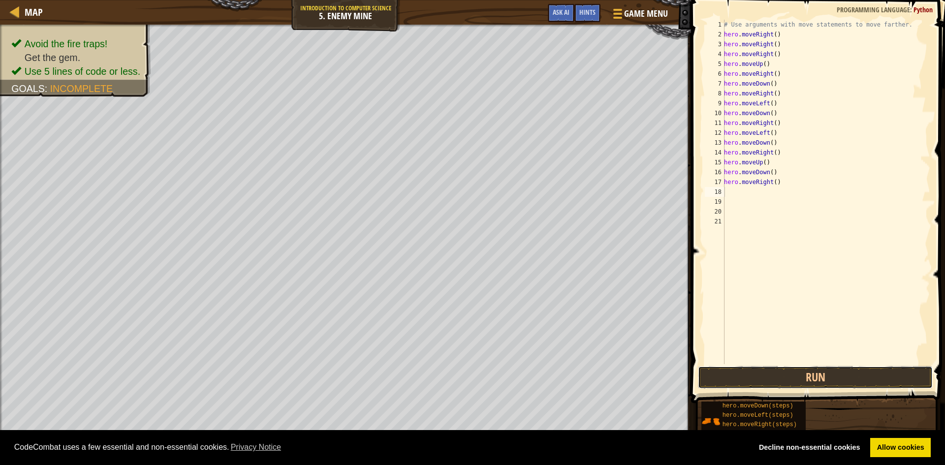
drag, startPoint x: 782, startPoint y: 381, endPoint x: 782, endPoint y: 362, distance: 18.7
click at [785, 379] on button "Run" at bounding box center [815, 377] width 235 height 23
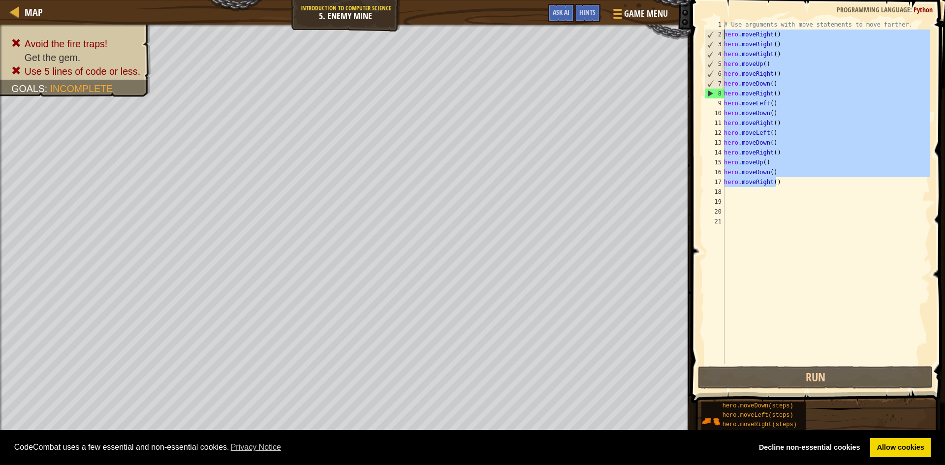
drag, startPoint x: 778, startPoint y: 182, endPoint x: 710, endPoint y: 39, distance: 158.6
click at [710, 39] on div "1 2 3 4 5 6 7 8 9 10 11 12 13 14 15 16 17 18 19 20 21 # Use arguments with move…" at bounding box center [816, 192] width 227 height 345
type textarea "hero.moveRight() hero.moveRight()"
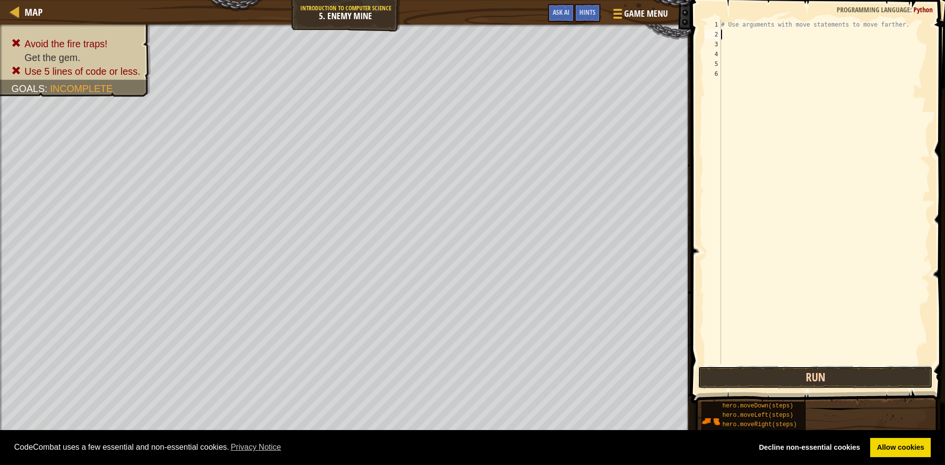
click at [798, 378] on button "Run" at bounding box center [815, 377] width 235 height 23
type textarea "h"
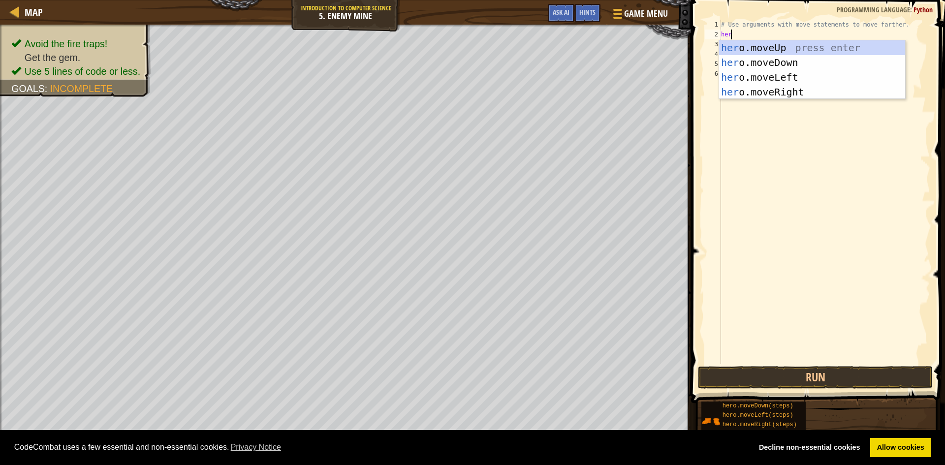
scroll to position [4, 0]
type textarea "hero"
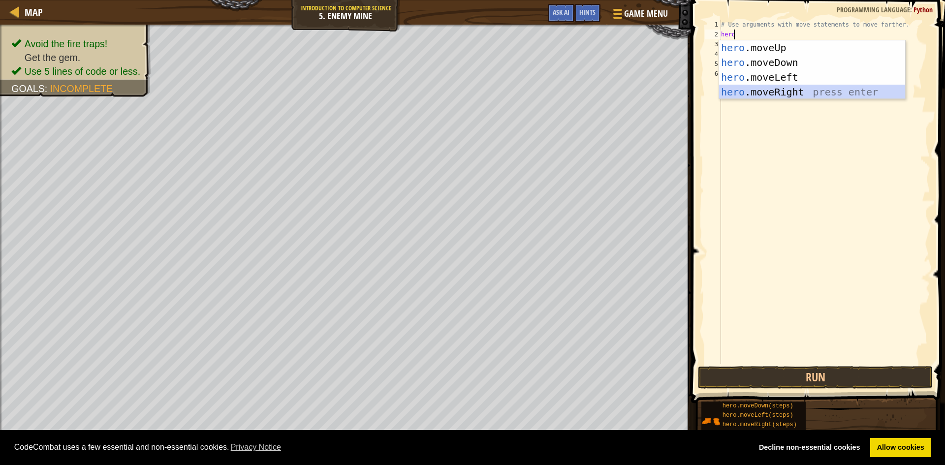
click at [765, 92] on div "hero .moveUp press enter hero .moveDown press enter hero .moveLeft press enter …" at bounding box center [812, 84] width 186 height 89
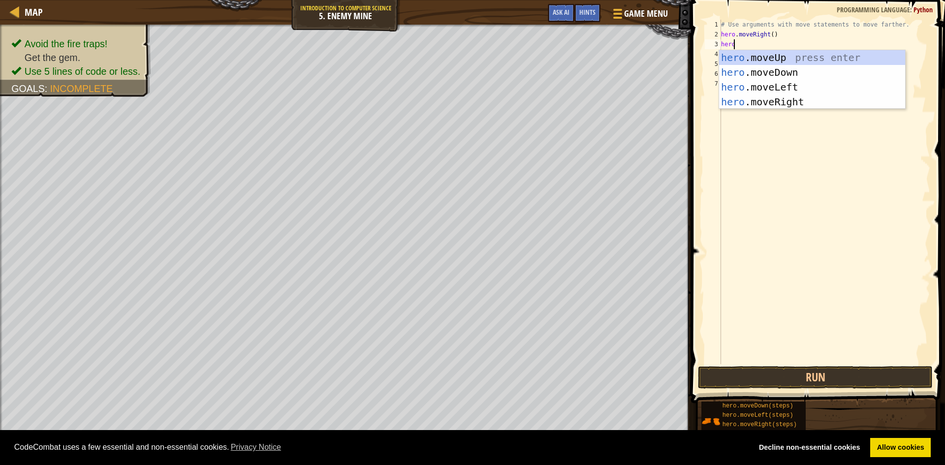
type textarea "hero"
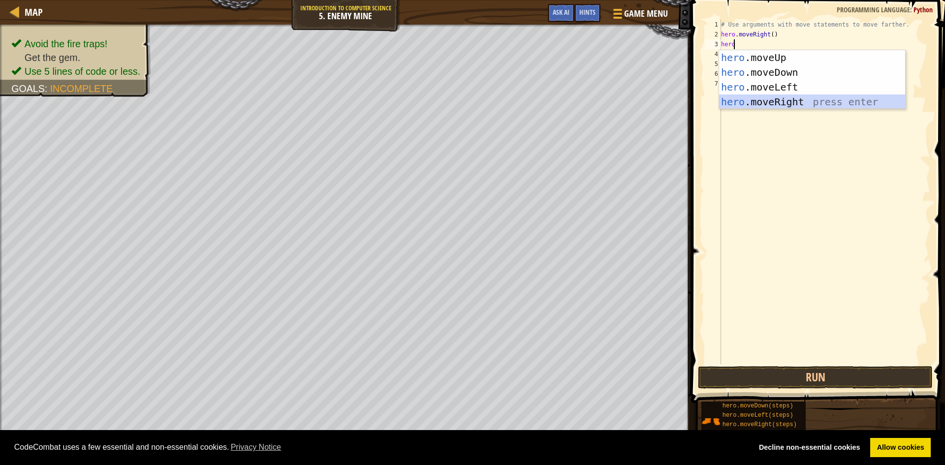
click at [777, 100] on div "hero .moveUp press enter hero .moveDown press enter hero .moveLeft press enter …" at bounding box center [812, 94] width 186 height 89
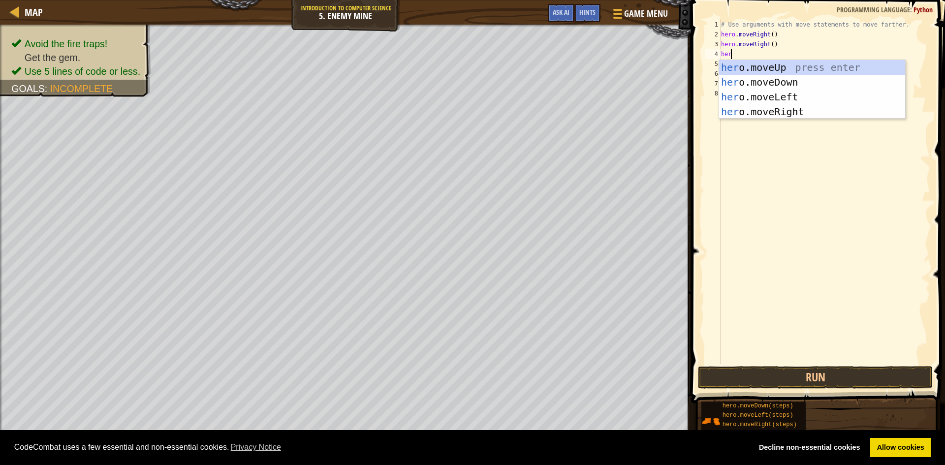
scroll to position [4, 1]
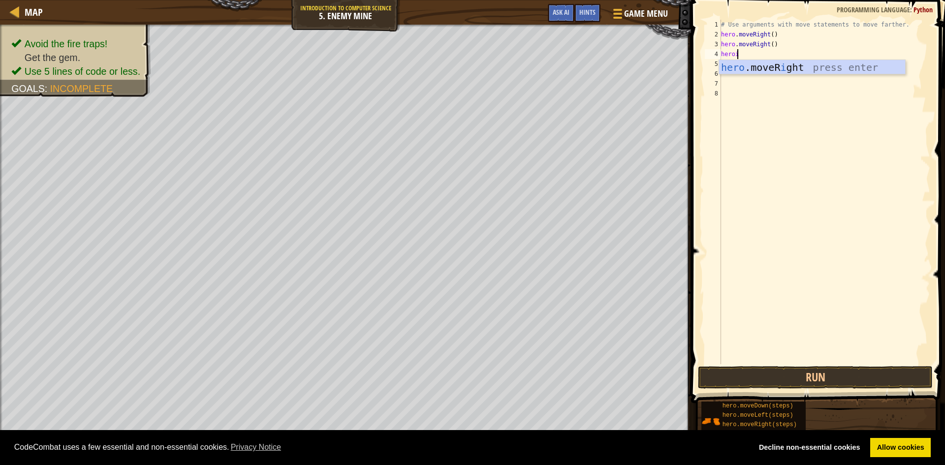
type textarea "hero"
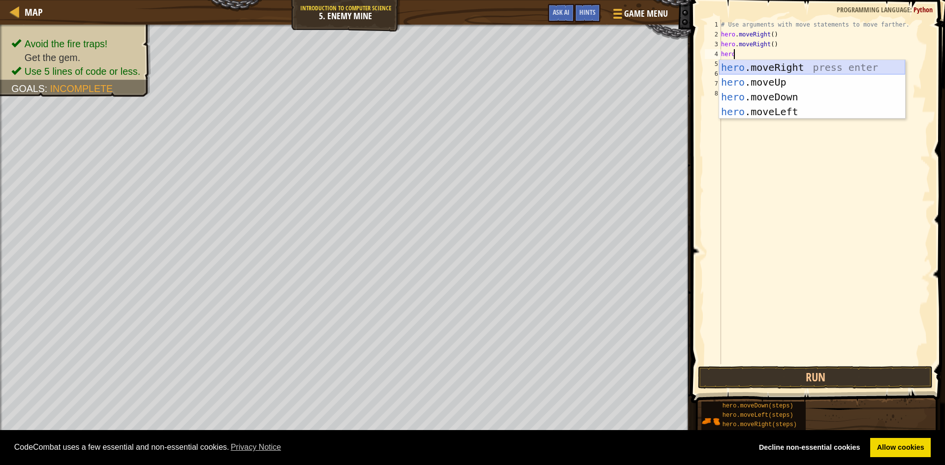
click at [767, 64] on div "hero .moveRight press enter hero .moveUp press enter hero .moveDown press enter…" at bounding box center [812, 104] width 186 height 89
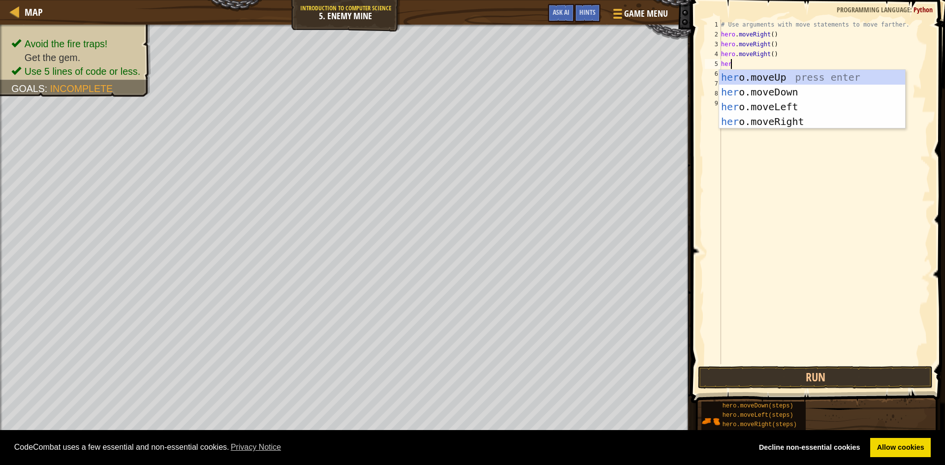
type textarea "hero"
click at [787, 82] on div "hero .moveUp press enter hero .moveDown press enter hero .moveLeft press enter …" at bounding box center [812, 114] width 186 height 89
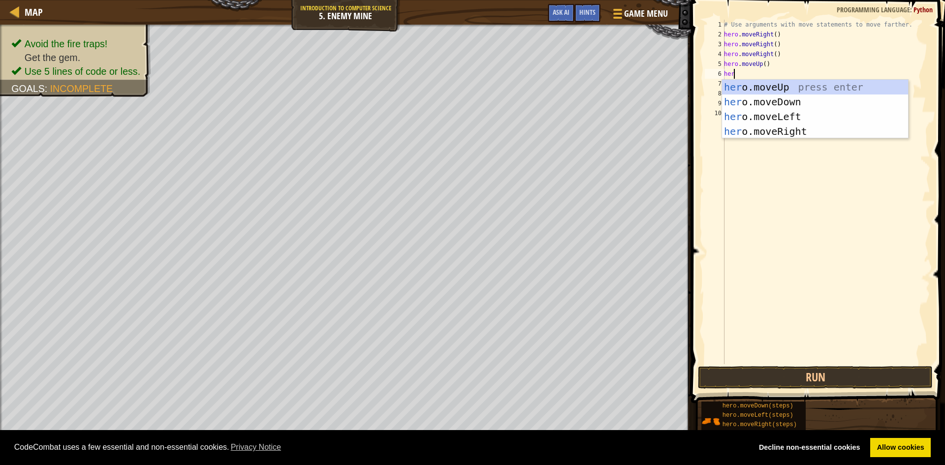
type textarea "hero"
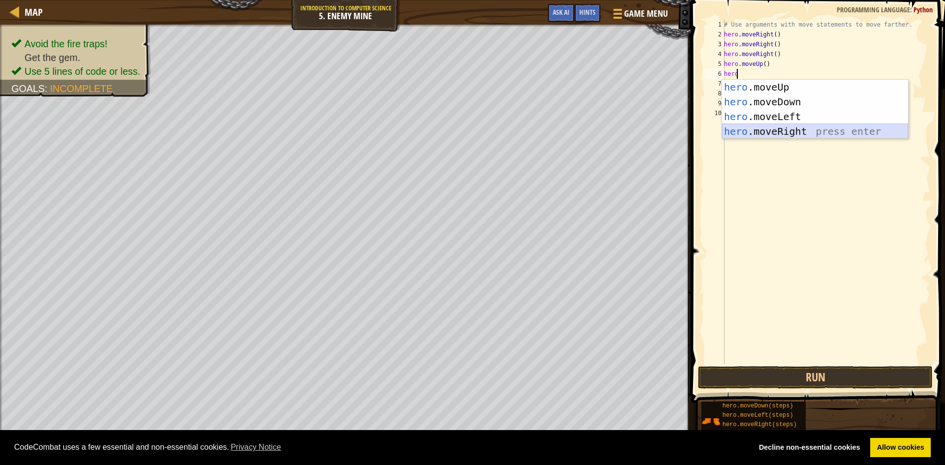
click at [791, 129] on div "hero .moveUp press enter hero .moveDown press enter hero .moveLeft press enter …" at bounding box center [815, 124] width 186 height 89
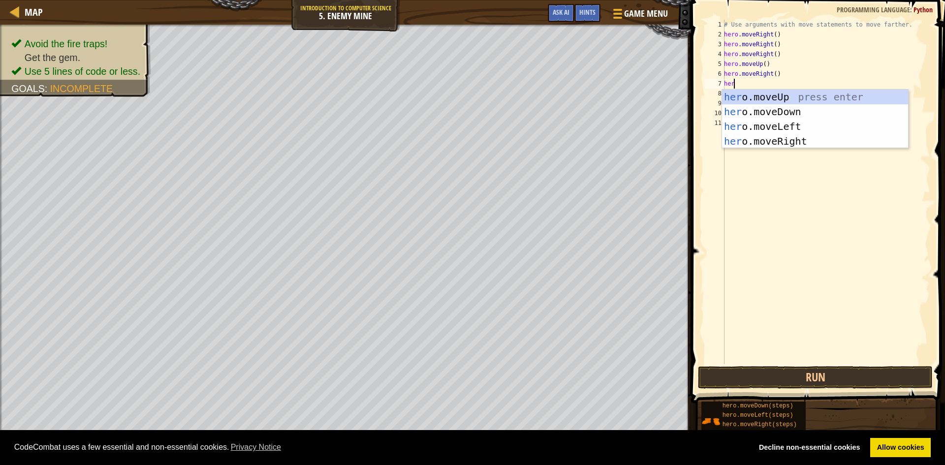
type textarea "hero"
click at [782, 110] on div "hero .moveUp press enter hero .moveDown press enter hero .moveLeft press enter …" at bounding box center [815, 134] width 186 height 89
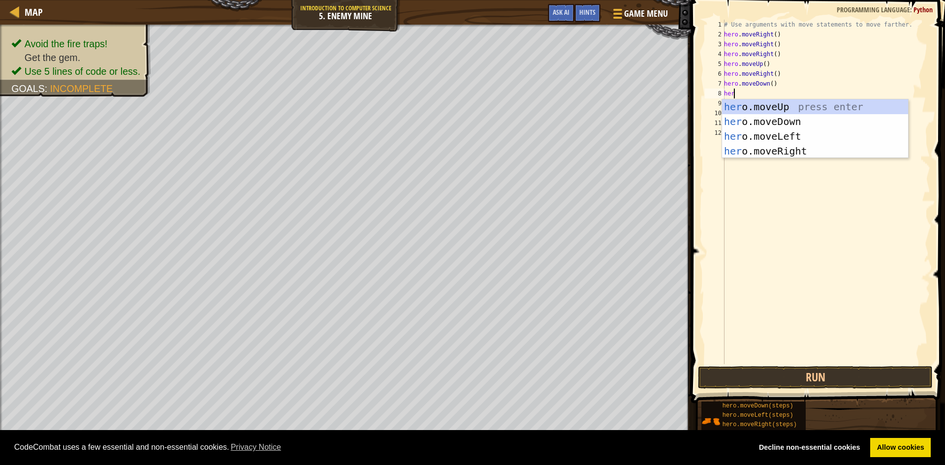
type textarea "hero"
click at [770, 122] on div "hero .moveUp press enter hero .moveDown press enter hero .moveLeft press enter …" at bounding box center [815, 143] width 186 height 89
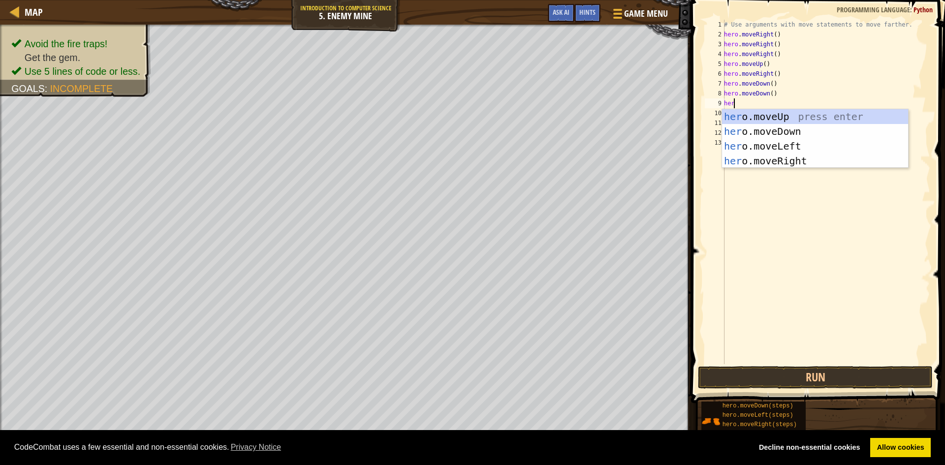
type textarea "hero"
click at [777, 129] on div "hero .moveUp press enter hero .moveDown press enter hero .moveLeft press enter …" at bounding box center [815, 153] width 186 height 89
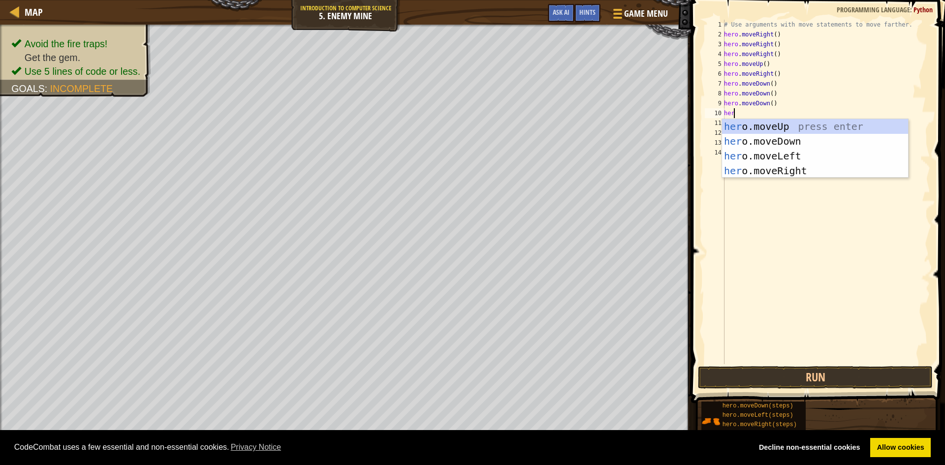
type textarea "hero"
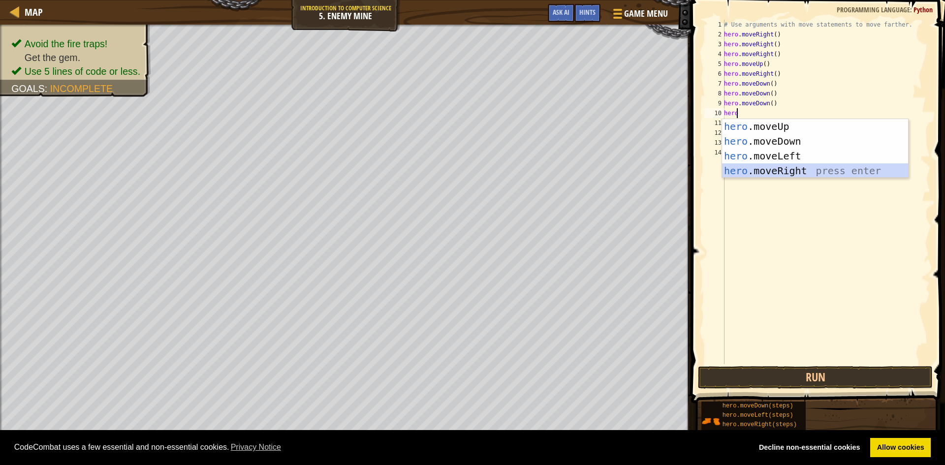
click at [789, 168] on div "hero .moveUp press enter hero .moveDown press enter hero .moveLeft press enter …" at bounding box center [815, 163] width 186 height 89
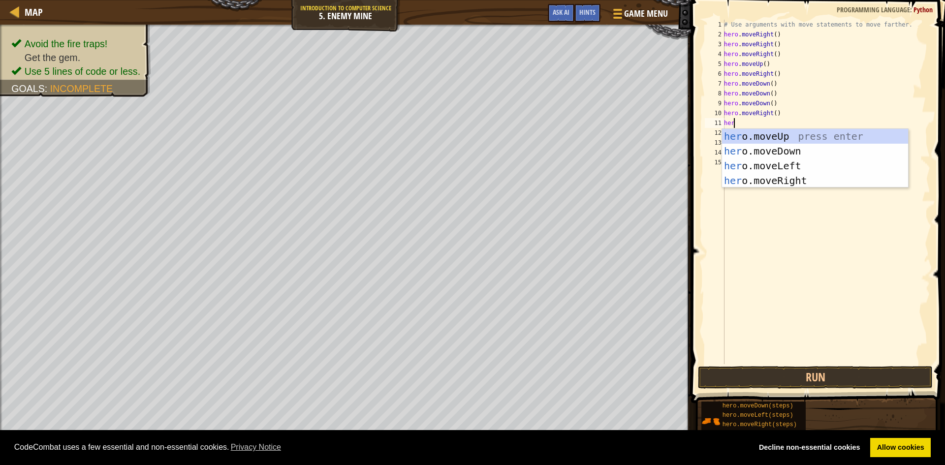
type textarea "hero"
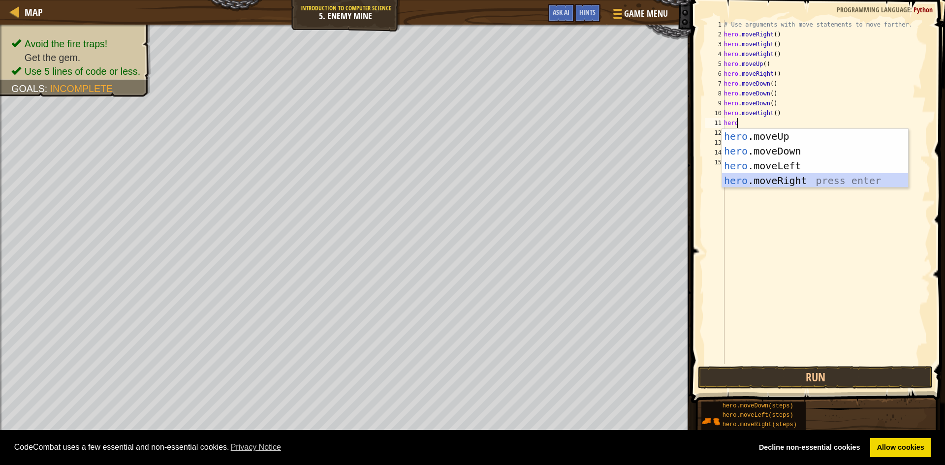
click at [838, 176] on div "hero .moveUp press enter hero .moveDown press enter hero .moveLeft press enter …" at bounding box center [815, 173] width 186 height 89
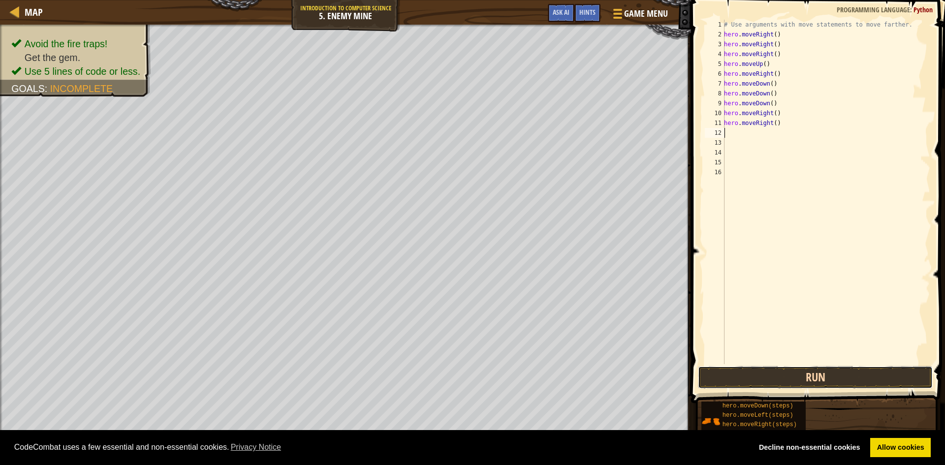
click at [824, 378] on button "Run" at bounding box center [815, 377] width 235 height 23
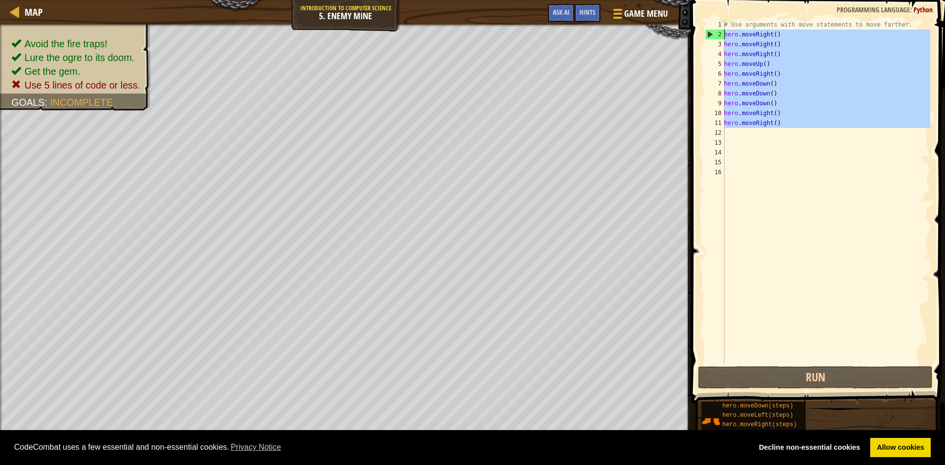
drag, startPoint x: 779, startPoint y: 129, endPoint x: 724, endPoint y: 34, distance: 109.0
click at [724, 34] on div "1 2 3 4 5 6 7 8 9 10 11 12 13 14 15 16 # Use arguments with move statements to …" at bounding box center [816, 192] width 227 height 345
type textarea "hero.moveRight() hero.moveRight()"
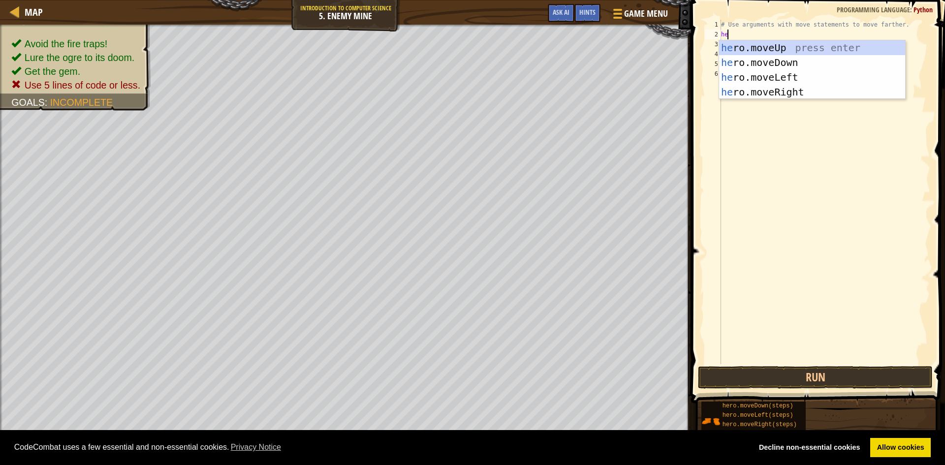
scroll to position [4, 0]
type textarea "hero"
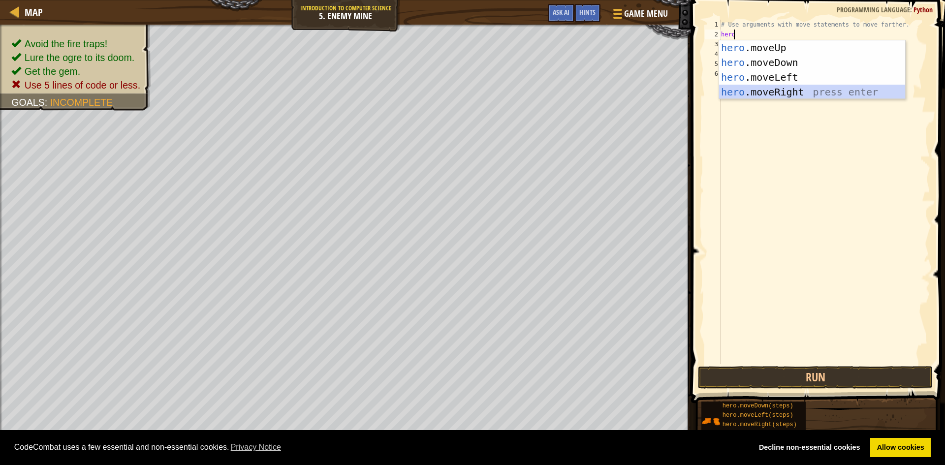
click at [804, 89] on div "hero .moveUp press enter hero .moveDown press enter hero .moveLeft press enter …" at bounding box center [812, 84] width 186 height 89
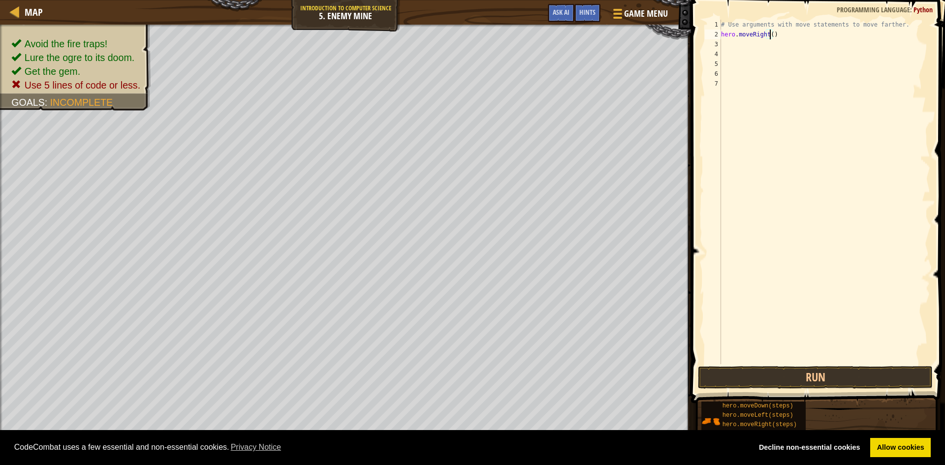
click at [771, 35] on div "# Use arguments with move statements to move farther. hero . moveRight ( )" at bounding box center [824, 202] width 211 height 364
type textarea "hero.moveRight(3)"
click at [729, 46] on div "# Use arguments with move statements to move farther. hero . moveRight ( 3 )" at bounding box center [824, 202] width 211 height 364
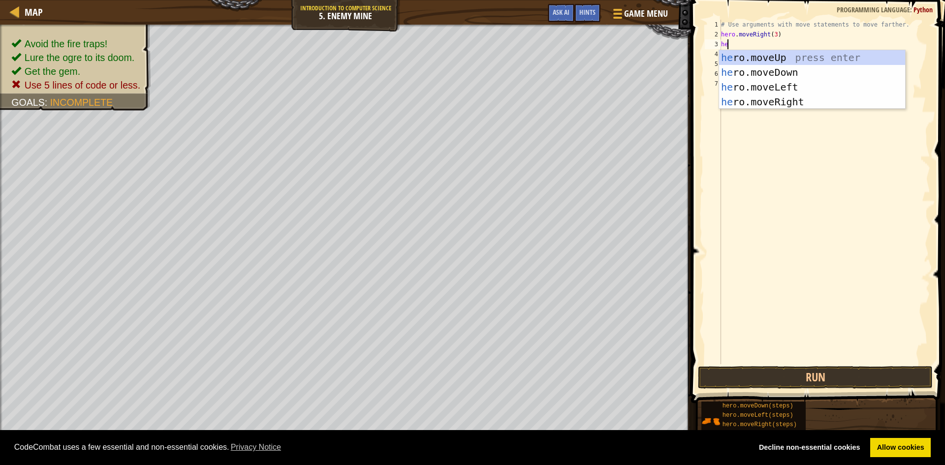
scroll to position [4, 0]
type textarea "hero"
click at [758, 55] on div "hero .moveUp press enter hero .moveDown press enter hero .moveLeft press enter …" at bounding box center [812, 94] width 186 height 89
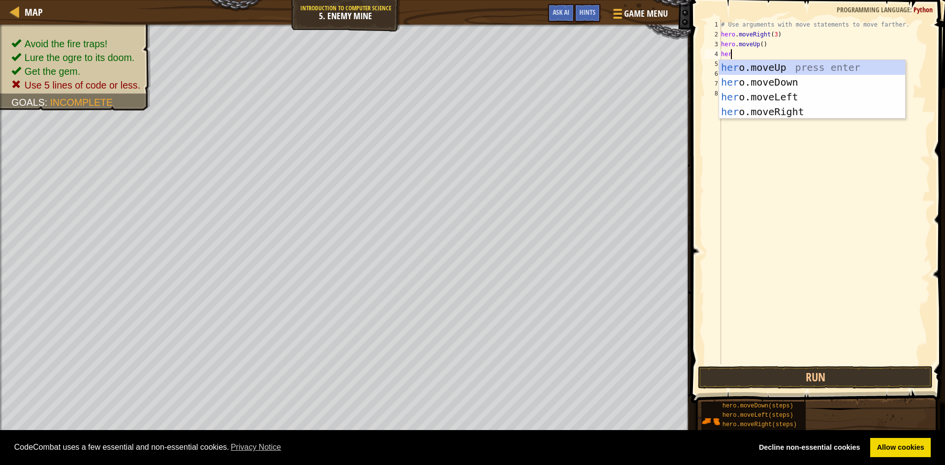
type textarea "hero"
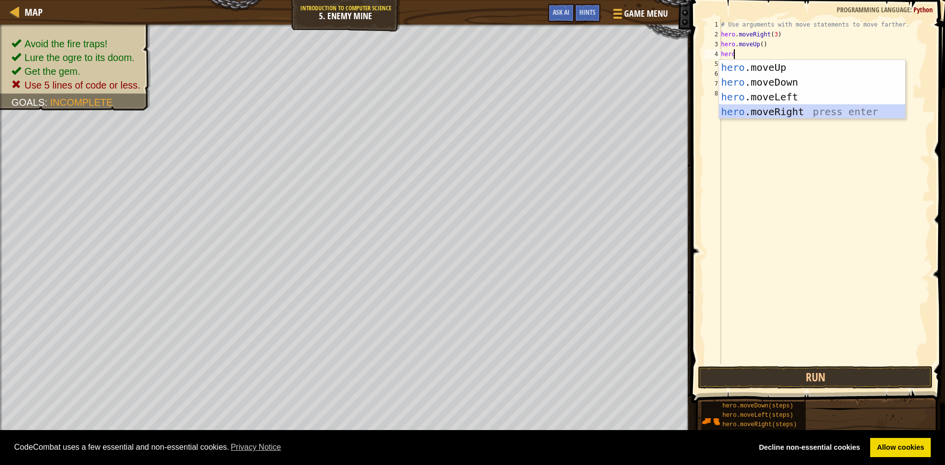
click at [774, 109] on div "hero .moveUp press enter hero .moveDown press enter hero .moveLeft press enter …" at bounding box center [812, 104] width 186 height 89
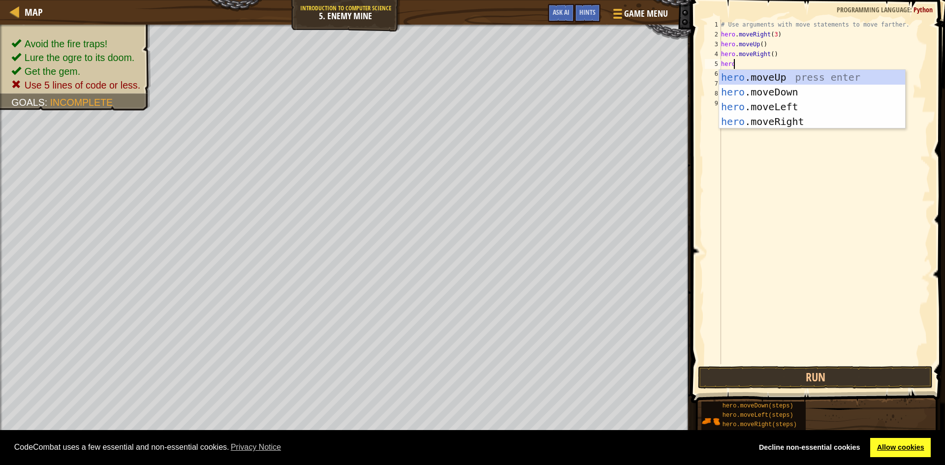
type textarea "hero"
click at [906, 454] on link "Allow cookies" at bounding box center [900, 448] width 61 height 20
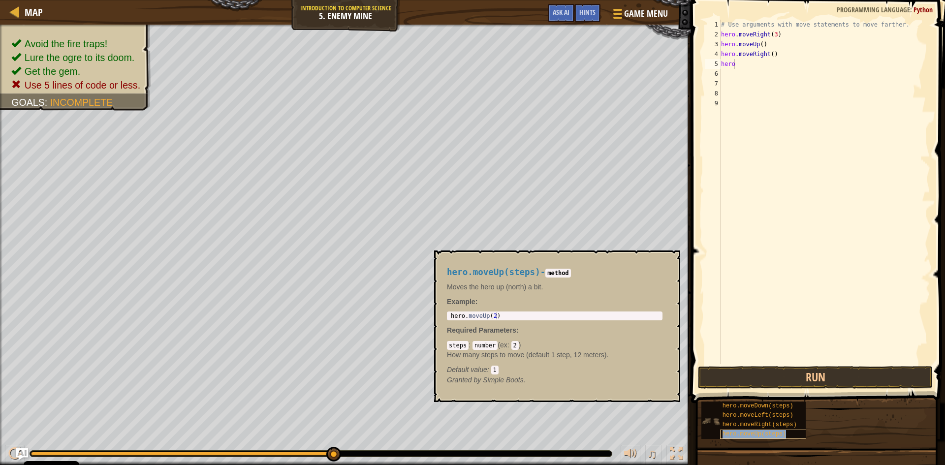
click at [755, 431] on span "hero.moveUp(steps)" at bounding box center [755, 434] width 64 height 7
click at [746, 85] on div "# Use arguments with move statements to move farther. hero . moveRight ( 3 ) he…" at bounding box center [824, 202] width 211 height 364
click at [743, 68] on div "# Use arguments with move statements to move farther. hero . moveRight ( 3 ) he…" at bounding box center [824, 202] width 211 height 364
click at [669, 263] on button "×" at bounding box center [670, 262] width 8 height 14
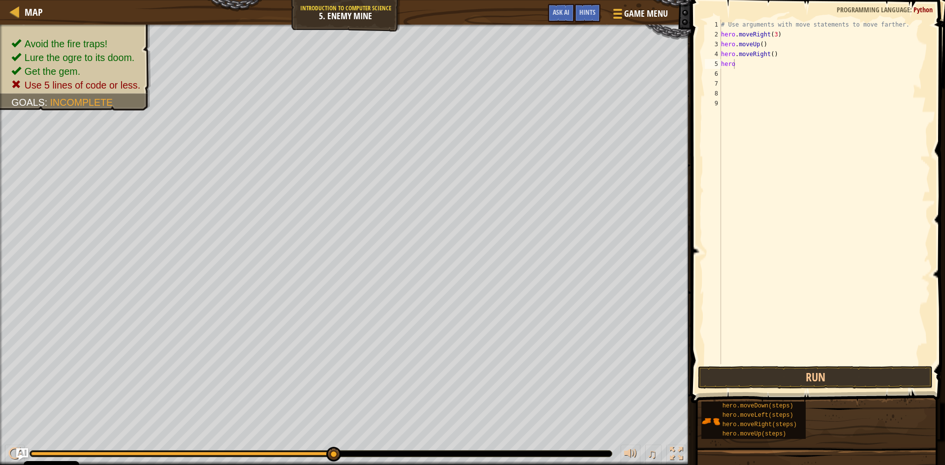
click at [738, 68] on div "# Use arguments with move statements to move farther. hero . moveRight ( 3 ) he…" at bounding box center [824, 202] width 211 height 364
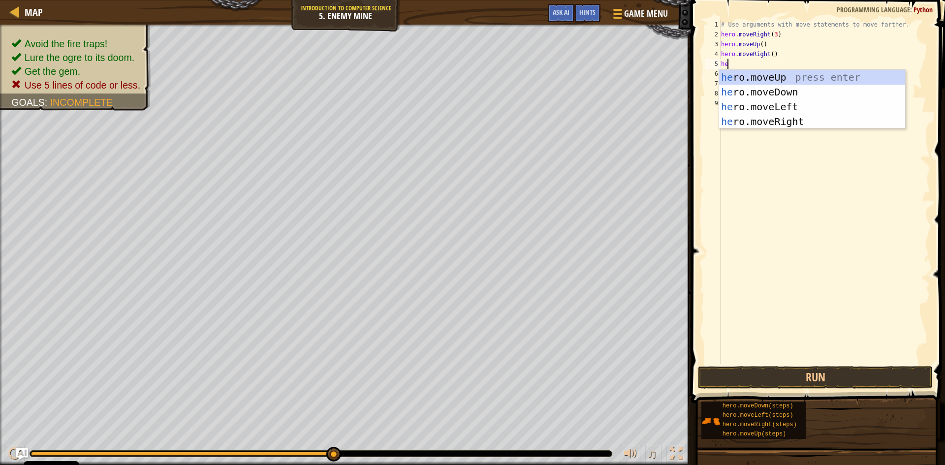
scroll to position [4, 0]
type textarea "hero"
click at [772, 88] on div "hero .moveUp press enter hero .moveDown press enter hero .moveLeft press enter …" at bounding box center [812, 114] width 186 height 89
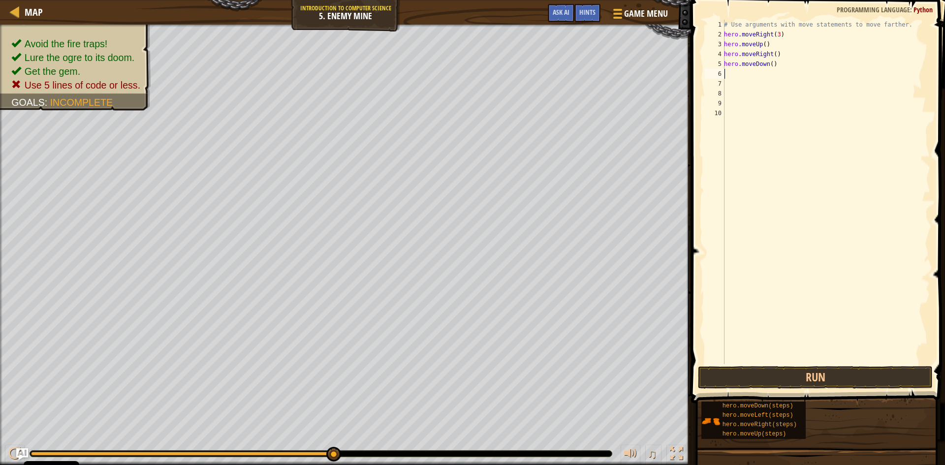
scroll to position [4, 0]
click at [770, 64] on div "# Use arguments with move statements to move farther. hero . moveRight ( 3 ) he…" at bounding box center [826, 202] width 208 height 364
type textarea "hero.moveDown(3)"
click at [726, 74] on div "# Use arguments with move statements to move farther. hero . moveRight ( 3 ) he…" at bounding box center [826, 202] width 208 height 364
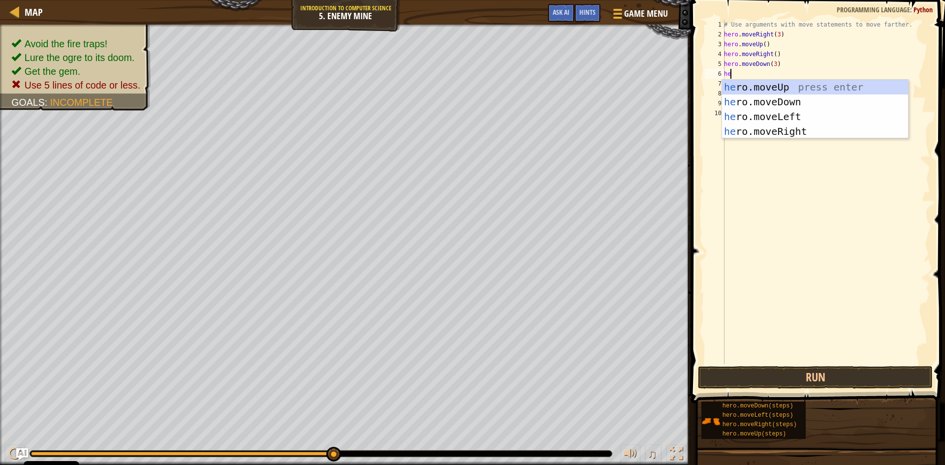
scroll to position [4, 0]
type textarea "hero"
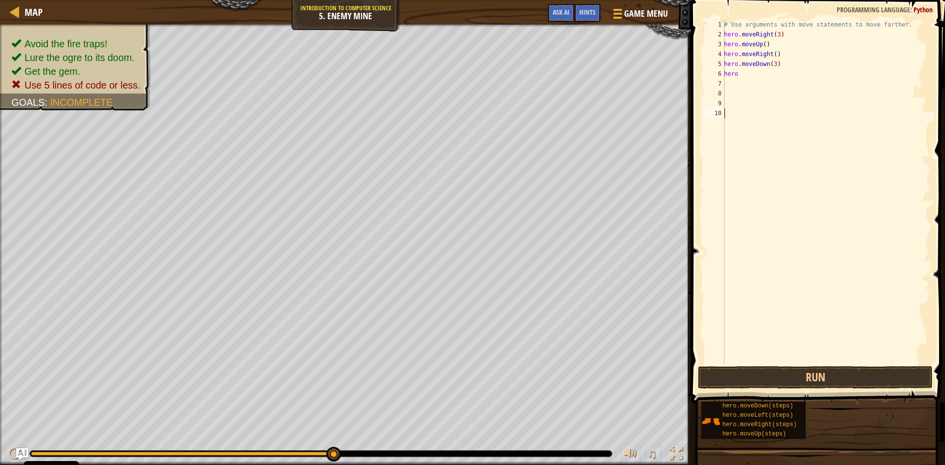
drag, startPoint x: 767, startPoint y: 146, endPoint x: 760, endPoint y: 119, distance: 27.6
click at [767, 145] on div "# Use arguments with move statements to move farther. hero . moveRight ( 3 ) he…" at bounding box center [826, 202] width 208 height 364
click at [743, 76] on div "# Use arguments with move statements to move farther. hero . moveRight ( 3 ) he…" at bounding box center [826, 202] width 208 height 364
type textarea "h"
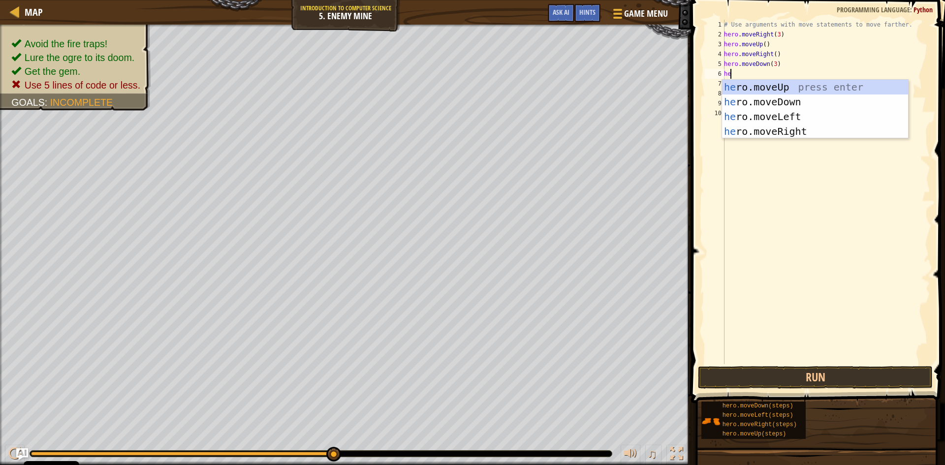
scroll to position [4, 0]
type textarea "hero"
click at [786, 134] on div "hero .moveUp press enter hero .moveDown press enter hero .moveLeft press enter …" at bounding box center [815, 124] width 186 height 89
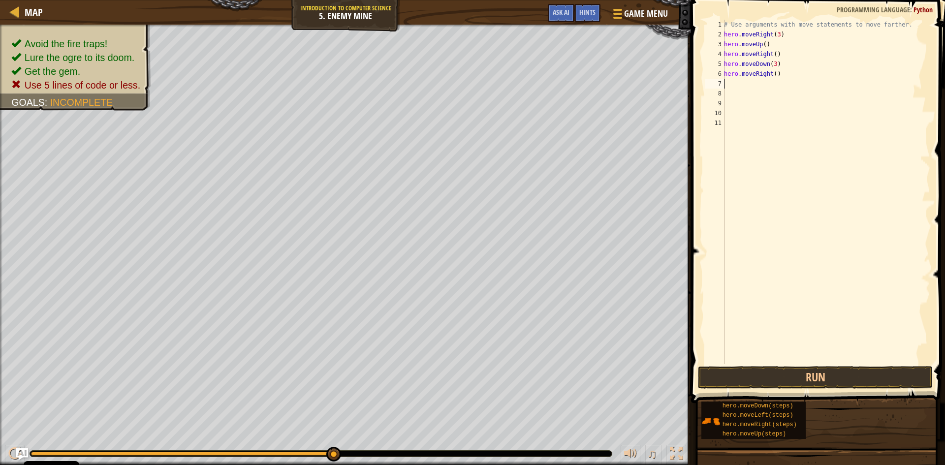
scroll to position [4, 0]
click at [773, 76] on div "# Use arguments with move statements to move farther. hero . moveRight ( 3 ) he…" at bounding box center [826, 202] width 208 height 364
type textarea "hero.moveRight(2)"
drag, startPoint x: 822, startPoint y: 377, endPoint x: 830, endPoint y: 361, distance: 17.6
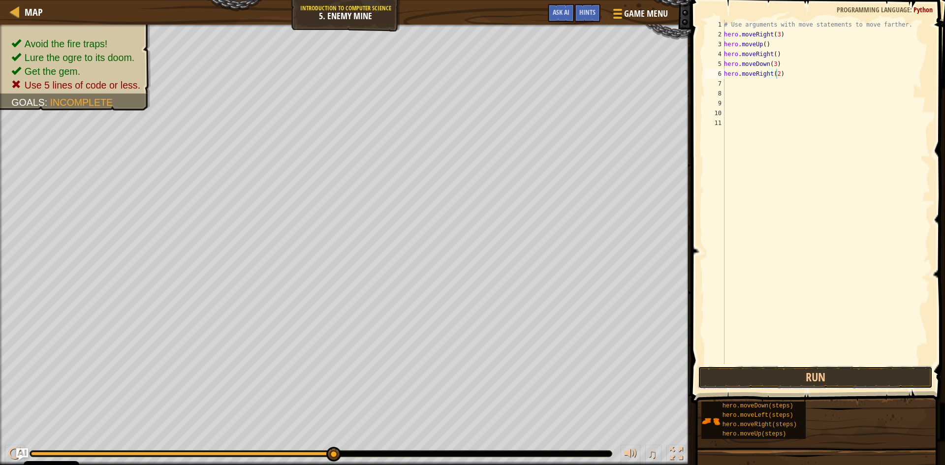
click at [823, 377] on button "Run" at bounding box center [815, 377] width 235 height 23
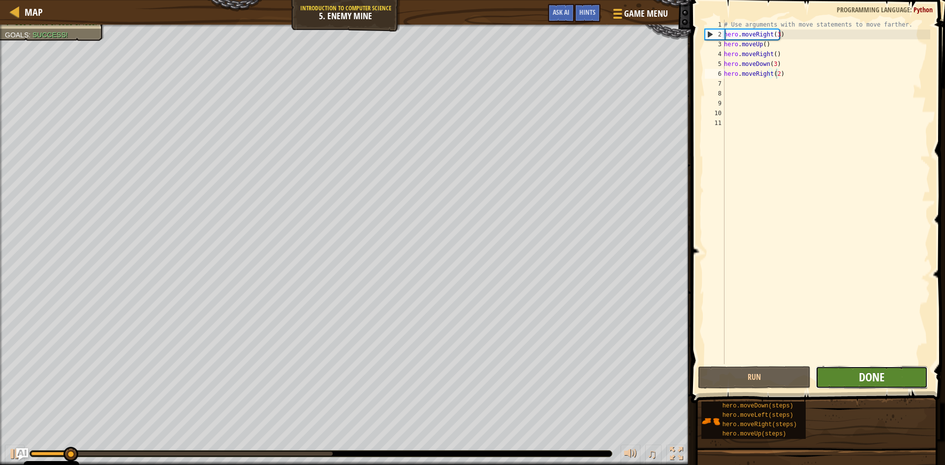
click at [875, 382] on span "Done" at bounding box center [872, 377] width 26 height 16
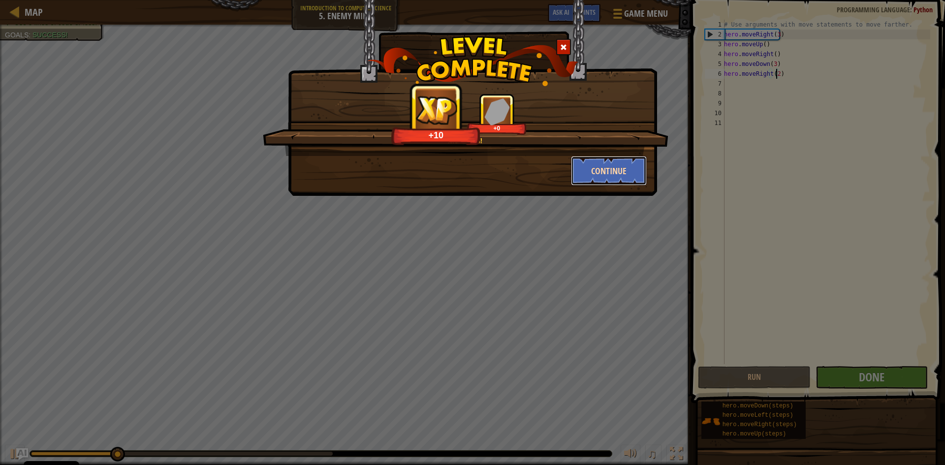
click at [624, 174] on button "Continue" at bounding box center [609, 171] width 76 height 30
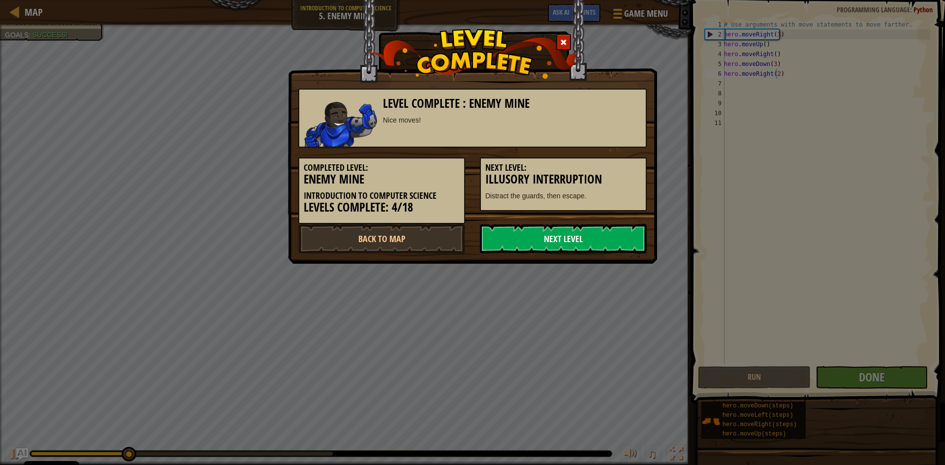
click at [592, 238] on link "Next Level" at bounding box center [563, 239] width 167 height 30
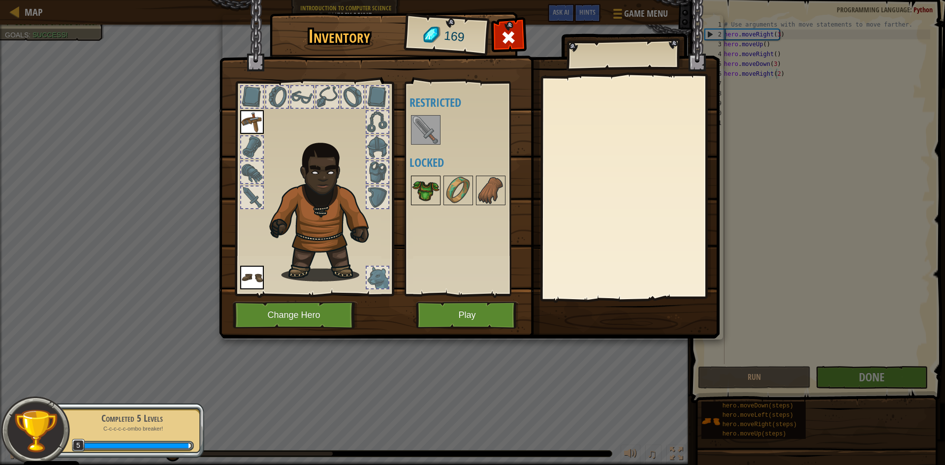
click at [430, 192] on img at bounding box center [426, 191] width 28 height 28
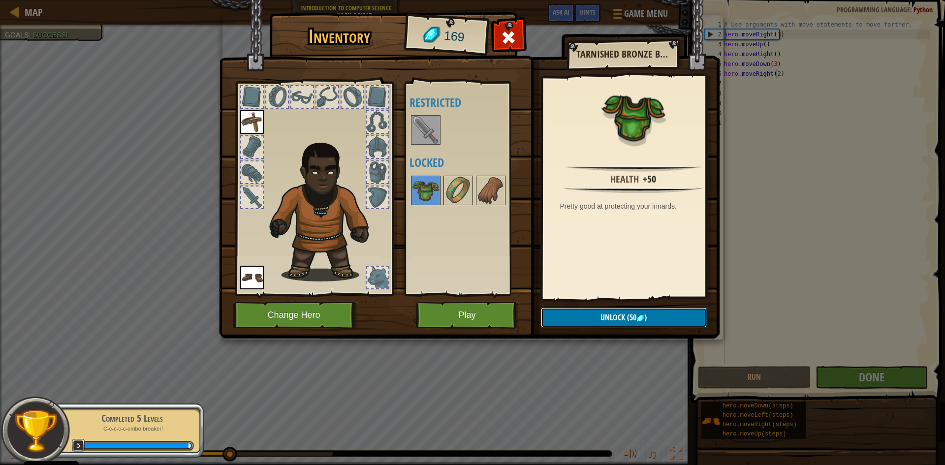
click at [601, 319] on span "Unlock" at bounding box center [613, 317] width 25 height 11
click at [601, 319] on button "Confirm" at bounding box center [624, 318] width 166 height 20
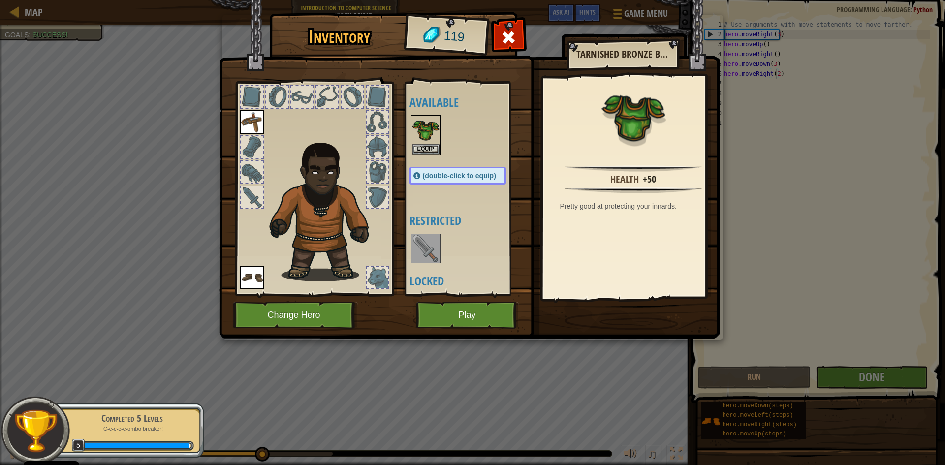
drag, startPoint x: 429, startPoint y: 240, endPoint x: 441, endPoint y: 239, distance: 11.4
click at [429, 239] on img at bounding box center [426, 249] width 28 height 28
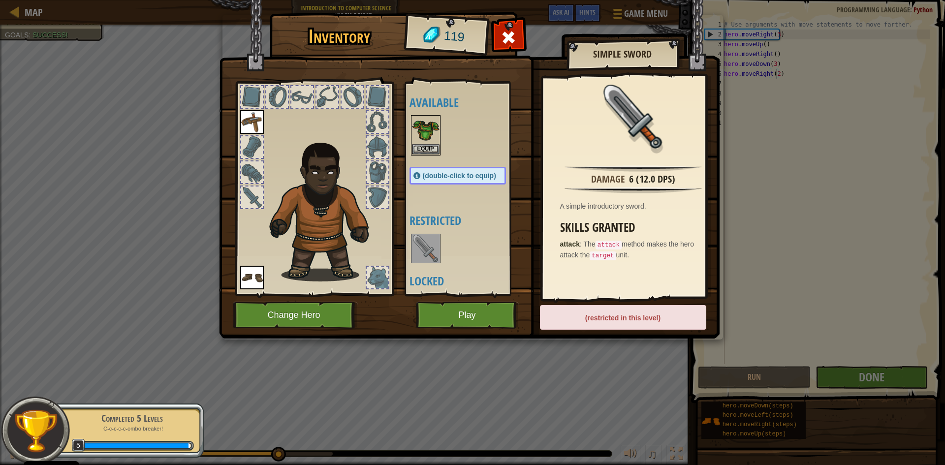
click at [605, 318] on div "(restricted in this level)" at bounding box center [623, 317] width 166 height 25
click at [490, 298] on img at bounding box center [469, 159] width 501 height 357
click at [493, 307] on button "Play" at bounding box center [467, 315] width 103 height 27
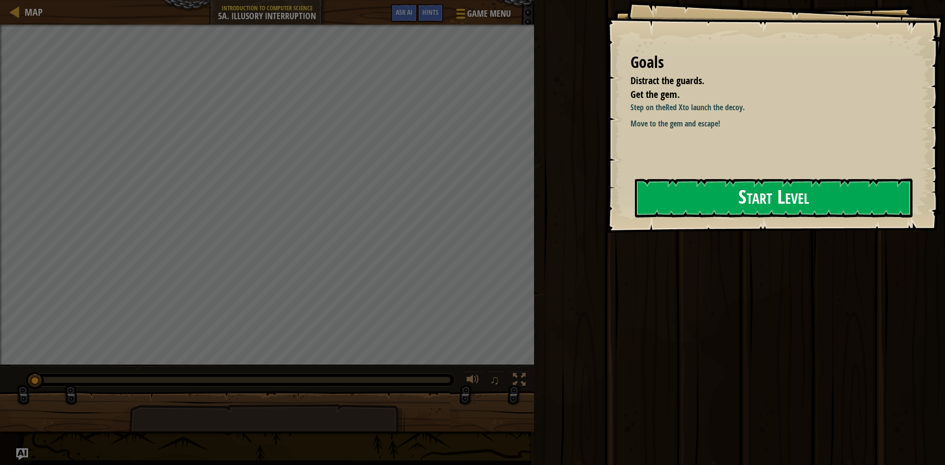
click at [745, 202] on button "Start Level" at bounding box center [774, 198] width 278 height 39
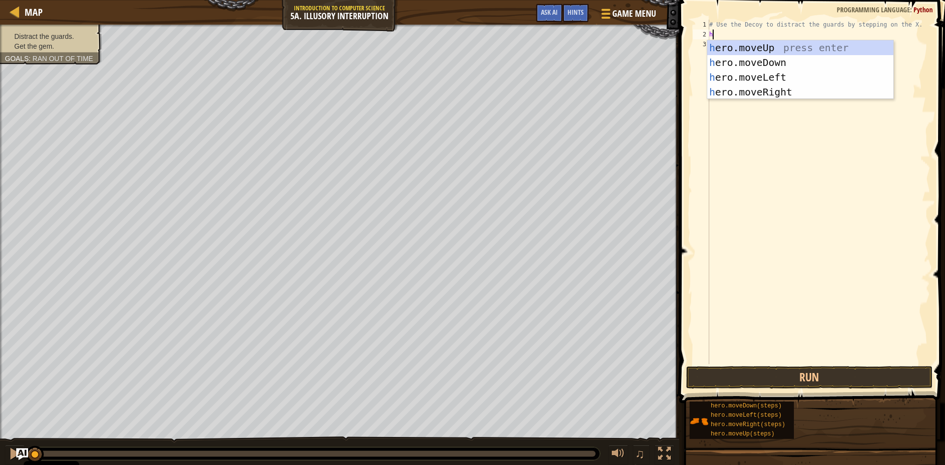
scroll to position [4, 0]
type textarea "hero"
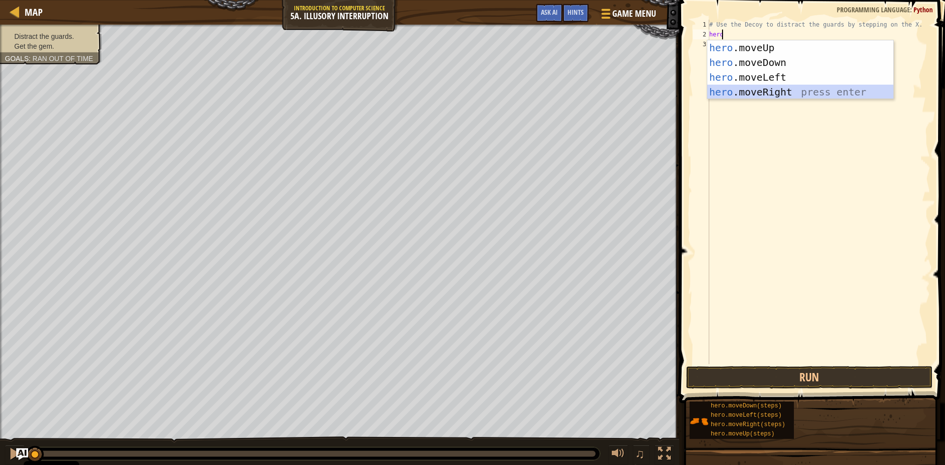
click at [798, 94] on div "hero .moveUp press enter hero .moveDown press enter hero .moveLeft press enter …" at bounding box center [800, 84] width 186 height 89
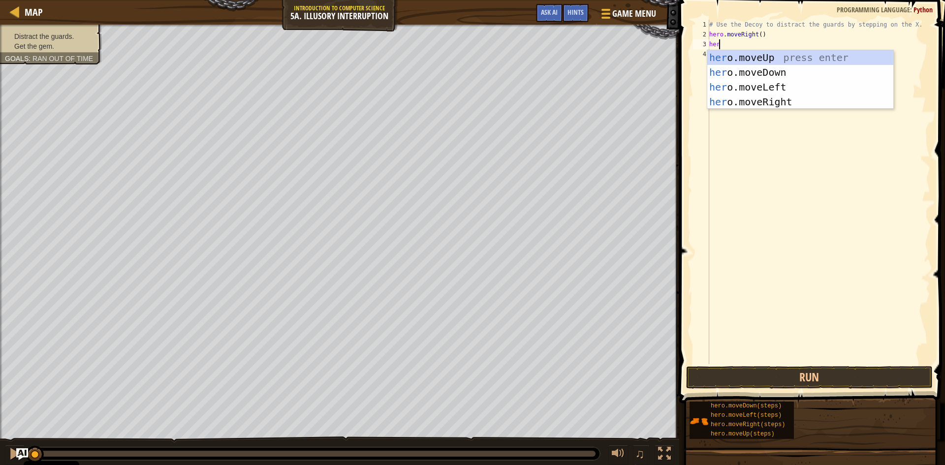
type textarea "hero"
click at [758, 71] on div "hero .moveUp press enter hero .moveDown press enter hero .moveLeft press enter …" at bounding box center [800, 94] width 186 height 89
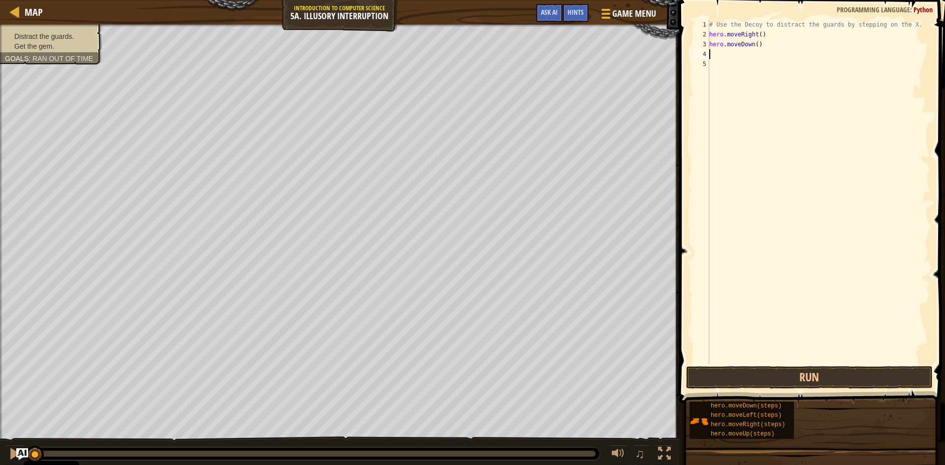
click at [752, 44] on div "# Use the Decoy to distract the guards by stepping on the X. hero . moveRight (…" at bounding box center [818, 202] width 223 height 364
click at [754, 45] on div "# Use the Decoy to distract the guards by stepping on the X. hero . moveRight (…" at bounding box center [818, 202] width 223 height 364
type textarea "hero.moveDown(2)"
click at [712, 56] on div "# Use the Decoy to distract the guards by stepping on the X. hero . moveRight (…" at bounding box center [818, 202] width 223 height 364
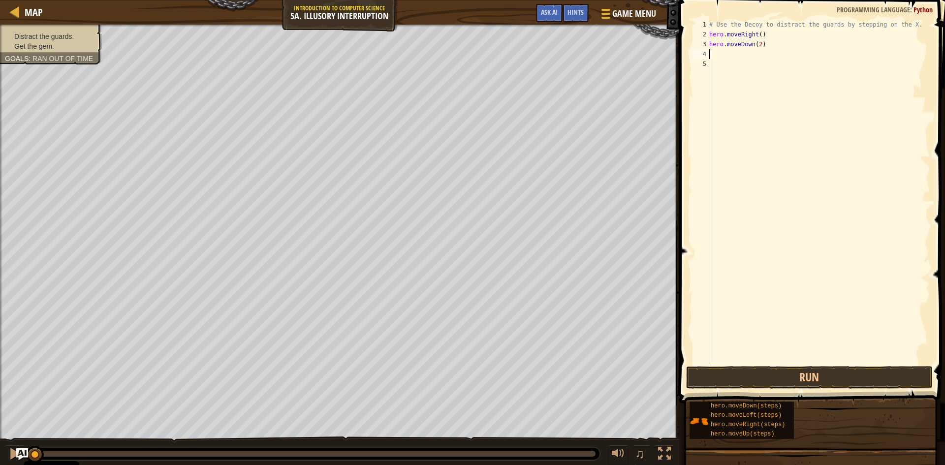
scroll to position [4, 0]
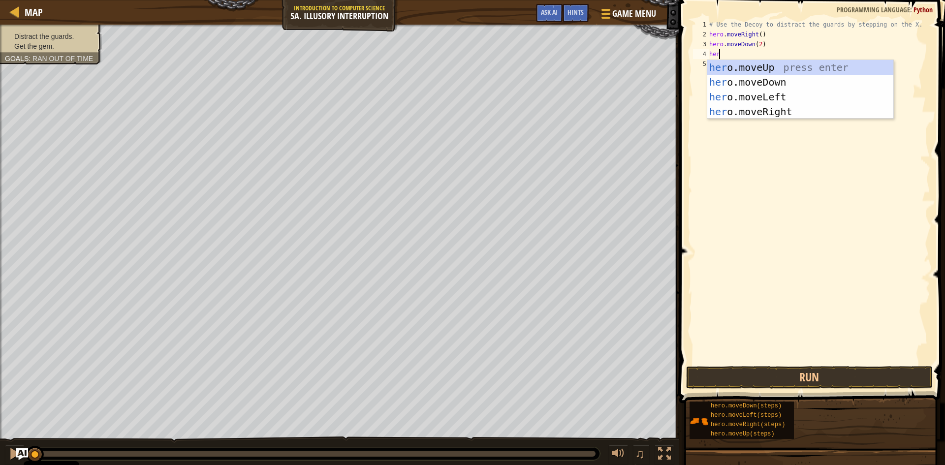
type textarea "hero"
click at [790, 66] on div "hero .moveUp press enter hero .moveDown press enter hero .moveLeft press enter …" at bounding box center [800, 104] width 186 height 89
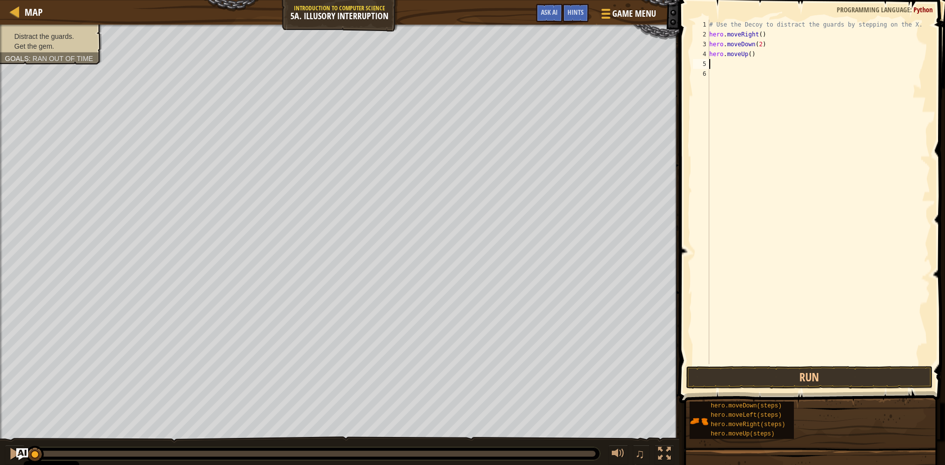
scroll to position [4, 0]
click at [748, 56] on div "# Use the Decoy to distract the guards by stepping on the X. hero . moveRight (…" at bounding box center [818, 202] width 223 height 364
type textarea "hero.moveUp(2)"
click at [712, 63] on div "# Use the Decoy to distract the guards by stepping on the X. hero . moveRight (…" at bounding box center [818, 202] width 223 height 364
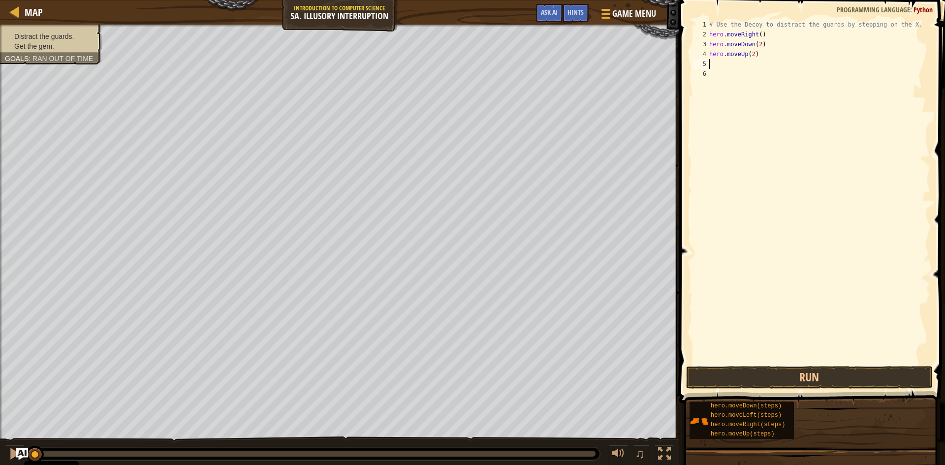
scroll to position [4, 0]
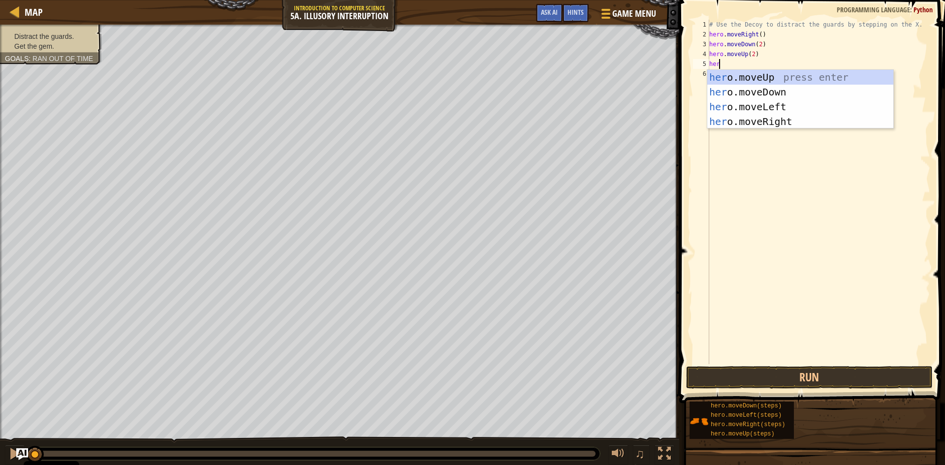
type textarea "hero"
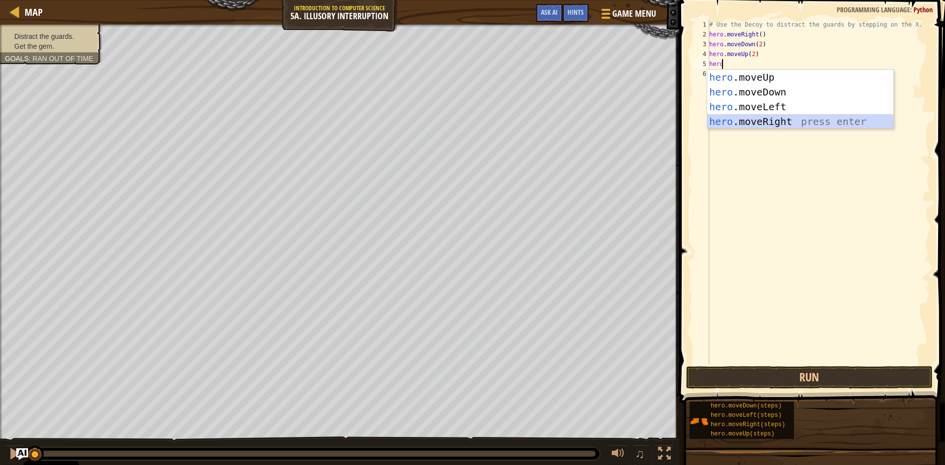
click at [754, 118] on div "hero .moveUp press enter hero .moveDown press enter hero .moveLeft press enter …" at bounding box center [800, 114] width 186 height 89
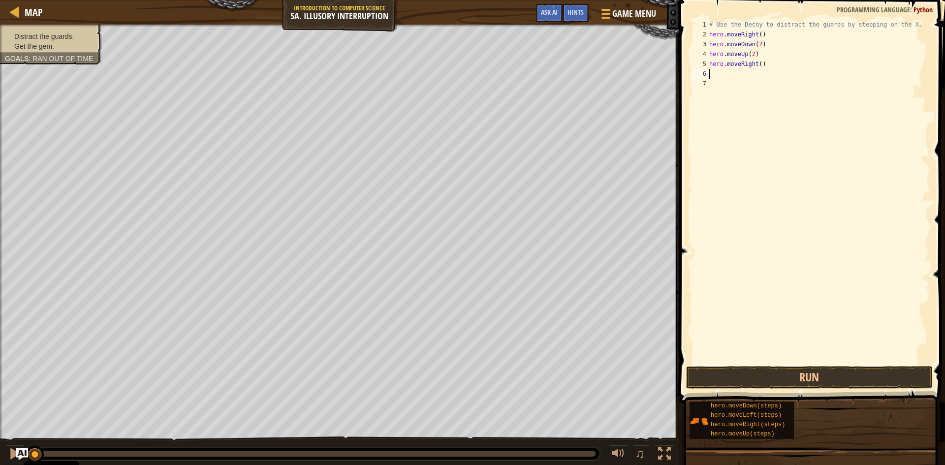
click at [757, 64] on div "# Use the Decoy to distract the guards by stepping on the X. hero . moveRight (…" at bounding box center [818, 202] width 223 height 364
type textarea "hero.moveRight(4)"
click at [716, 73] on div "# Use the Decoy to distract the guards by stepping on the X. hero . moveRight (…" at bounding box center [818, 202] width 223 height 364
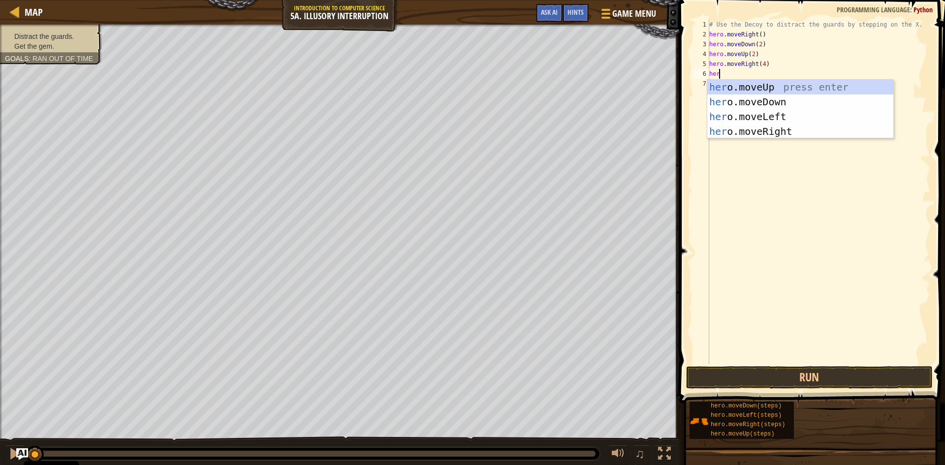
type textarea "hero"
click at [737, 112] on div "hero .moveUp press enter hero .moveDown press enter hero .moveLeft press enter …" at bounding box center [800, 124] width 186 height 89
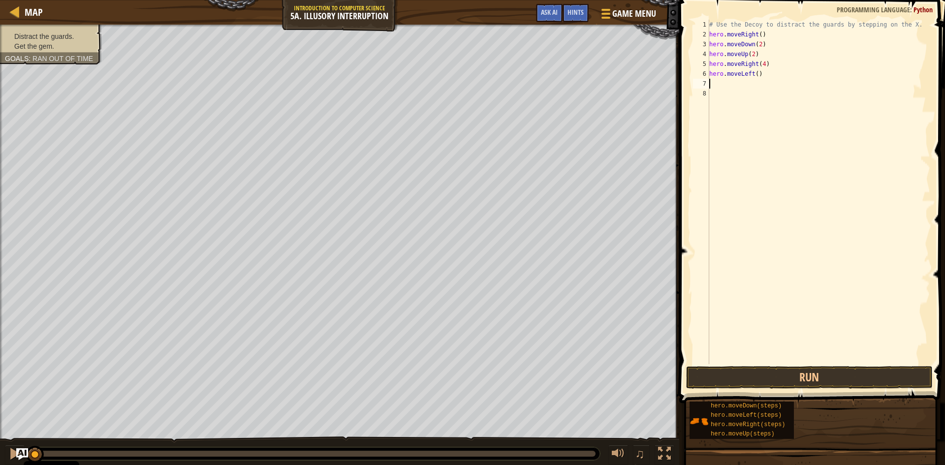
scroll to position [4, 0]
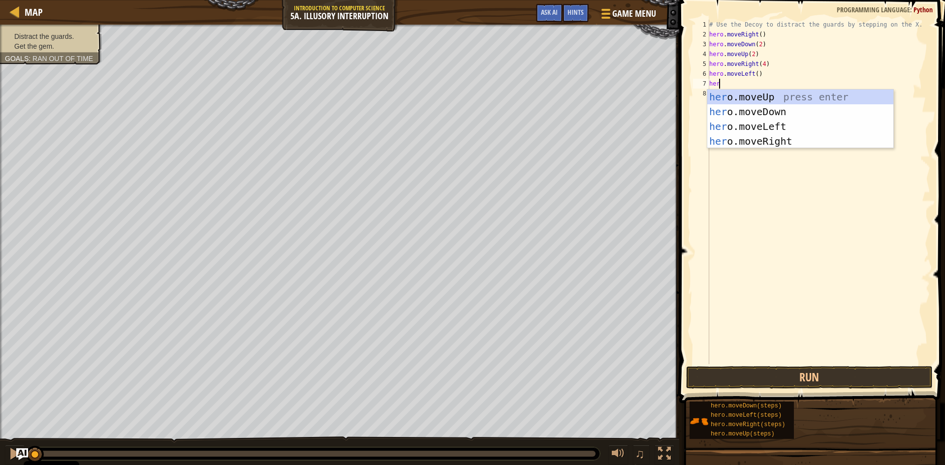
type textarea "hero"
click at [750, 114] on div "hero .moveUp press enter hero .moveDown press enter hero .moveLeft press enter …" at bounding box center [800, 134] width 186 height 89
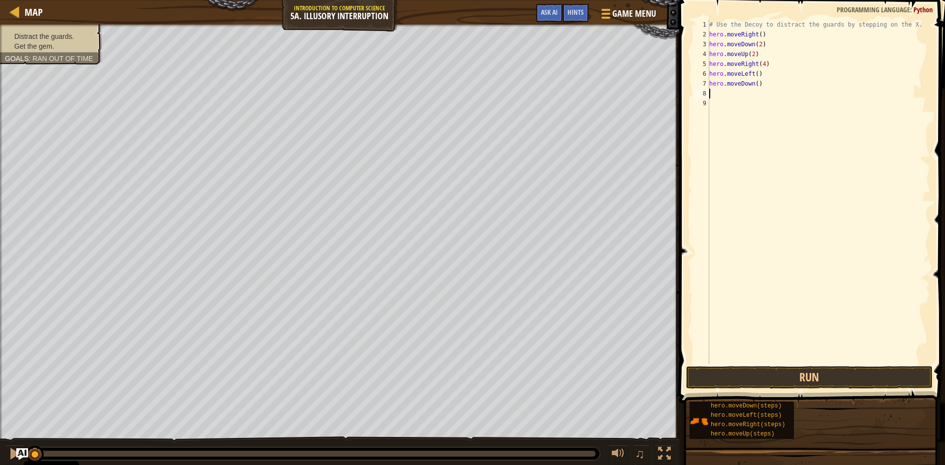
scroll to position [4, 0]
click at [769, 377] on button "Run" at bounding box center [809, 377] width 247 height 23
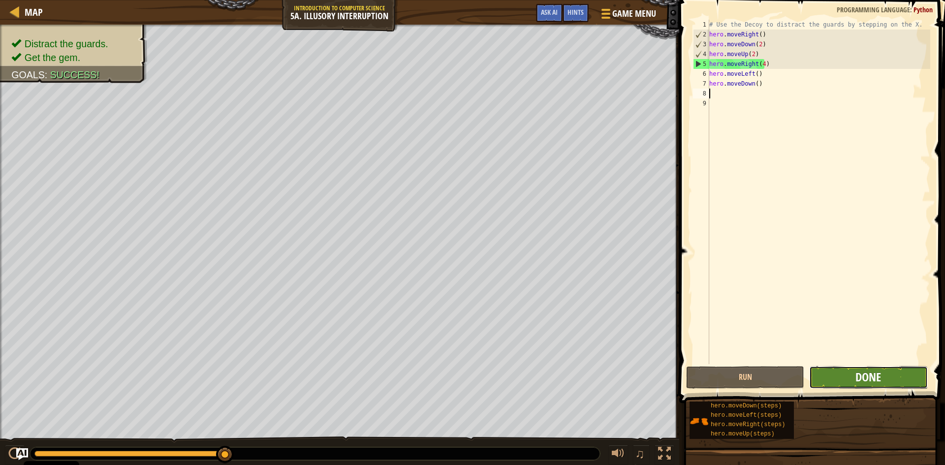
click at [863, 373] on span "Done" at bounding box center [869, 377] width 26 height 16
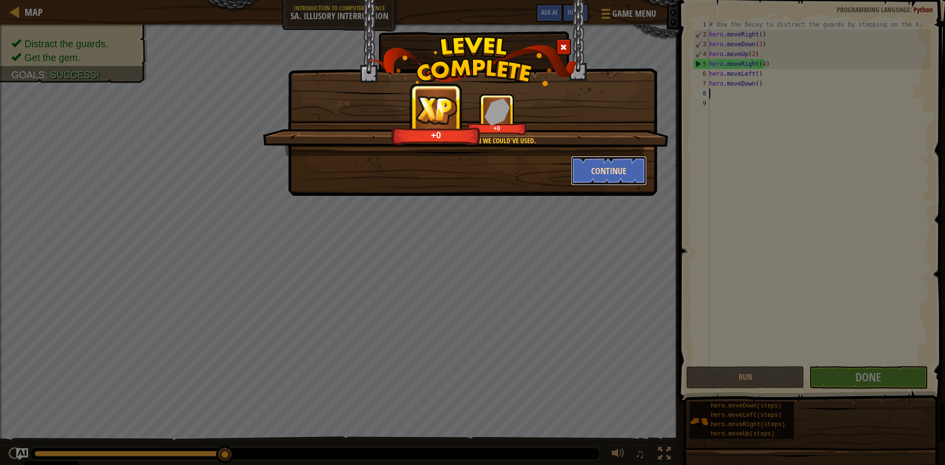
click at [597, 170] on button "Continue" at bounding box center [609, 171] width 76 height 30
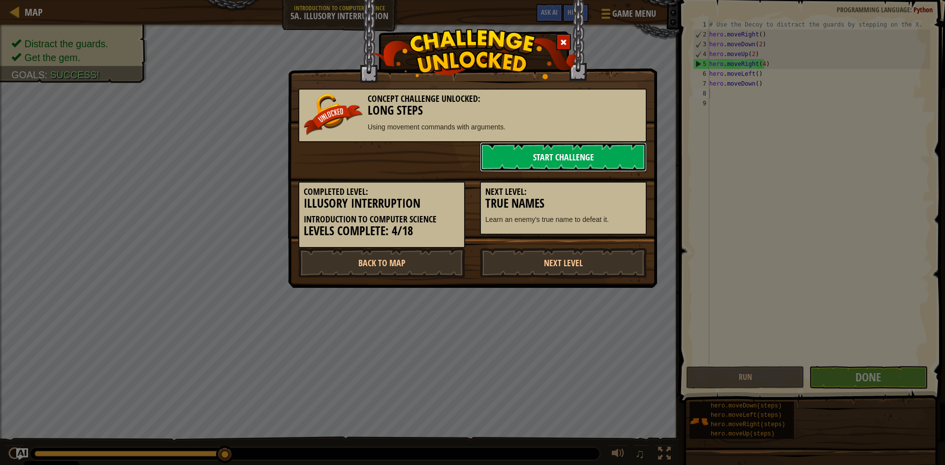
click at [525, 144] on link "Start Challenge" at bounding box center [563, 157] width 167 height 30
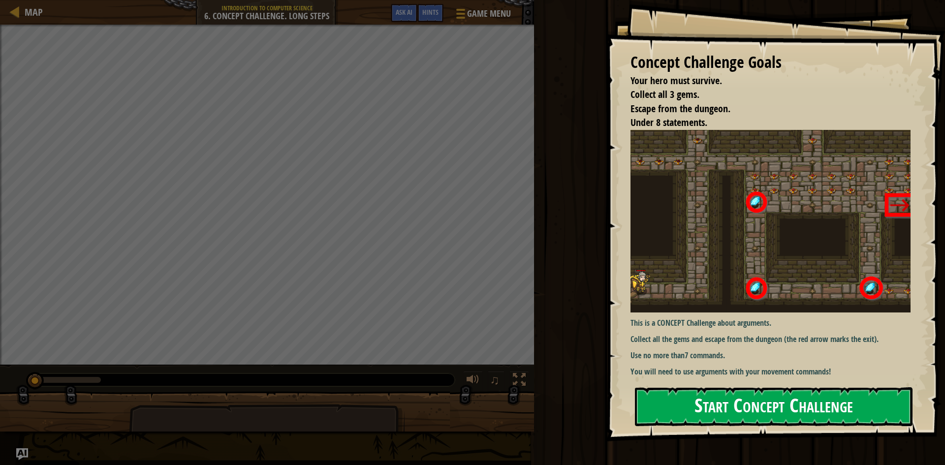
click at [769, 402] on button "Start Concept Challenge" at bounding box center [774, 406] width 278 height 39
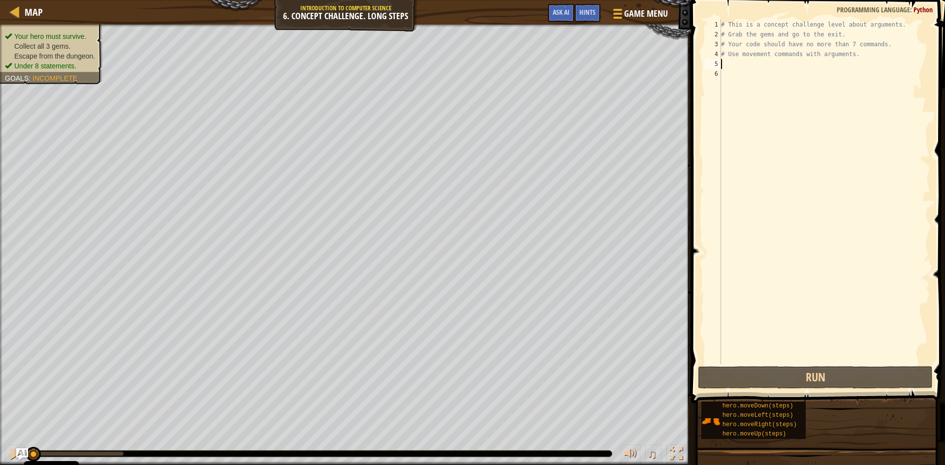
click at [724, 63] on div "# This is a concept challenge level about arguments. # Grab the gems and go to …" at bounding box center [824, 202] width 211 height 364
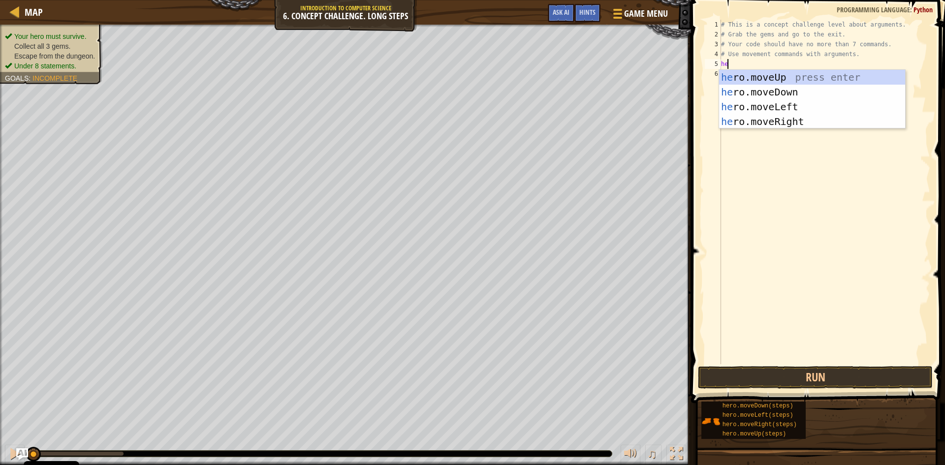
scroll to position [4, 0]
type textarea "hero"
click at [767, 125] on div "hero .moveUp press enter hero .moveDown press enter hero .moveLeft press enter …" at bounding box center [812, 114] width 186 height 89
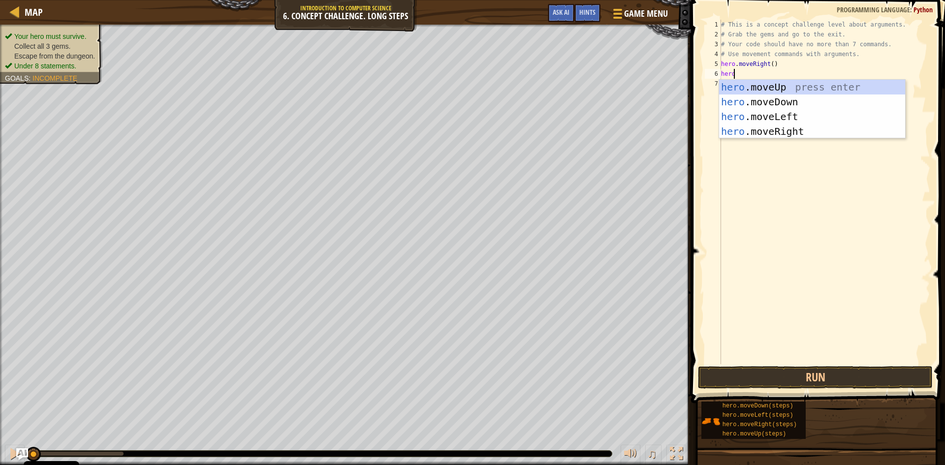
type textarea "hero"
click at [766, 80] on div "hero .moveUp press enter hero .moveDown press enter hero .moveLeft press enter …" at bounding box center [812, 124] width 186 height 89
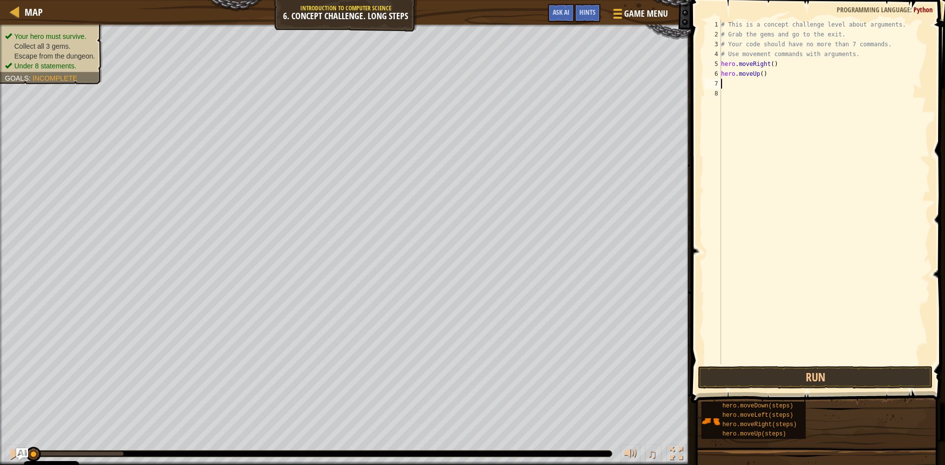
scroll to position [4, 0]
click at [760, 73] on div "# This is a concept challenge level about arguments. # Grab the gems and go to …" at bounding box center [824, 202] width 211 height 364
type textarea "hero.moveUp(3)"
click at [732, 83] on div "# This is a concept challenge level about arguments. # Grab the gems and go to …" at bounding box center [824, 202] width 211 height 364
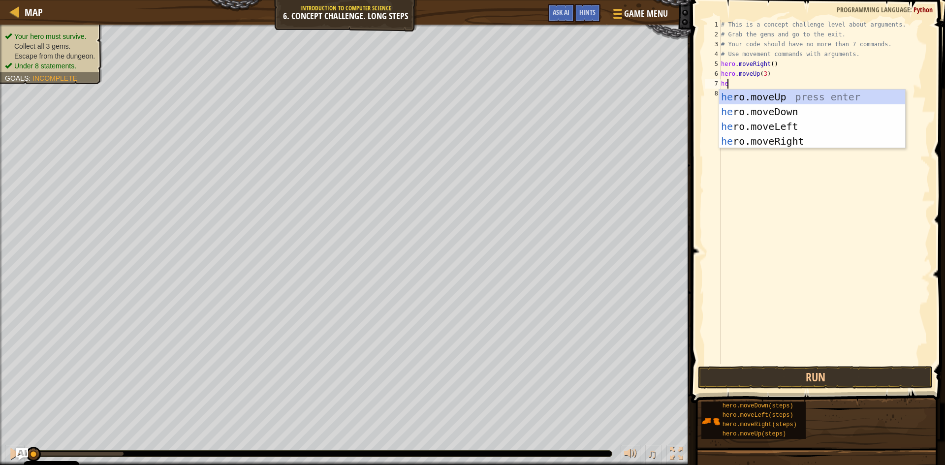
scroll to position [4, 0]
type textarea "hero"
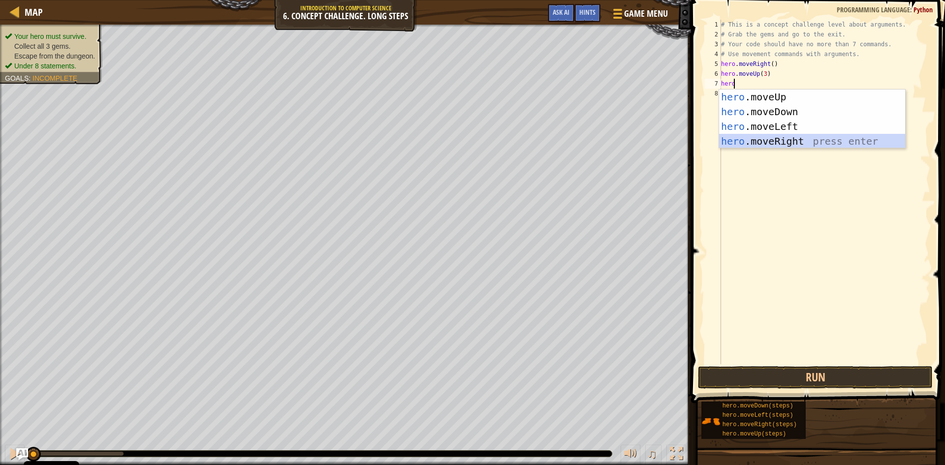
click at [787, 136] on div "hero .moveUp press enter hero .moveDown press enter hero .moveLeft press enter …" at bounding box center [812, 134] width 186 height 89
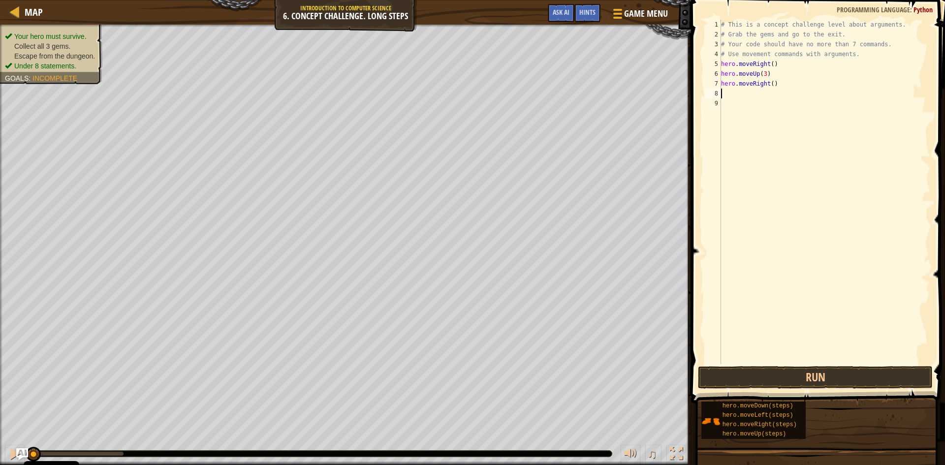
click at [770, 84] on div "# This is a concept challenge level about arguments. # Grab the gems and go to …" at bounding box center [824, 202] width 211 height 364
type textarea "hero.moveRight(2)"
click at [787, 114] on div "# This is a concept challenge level about arguments. # Grab the gems and go to …" at bounding box center [824, 202] width 211 height 364
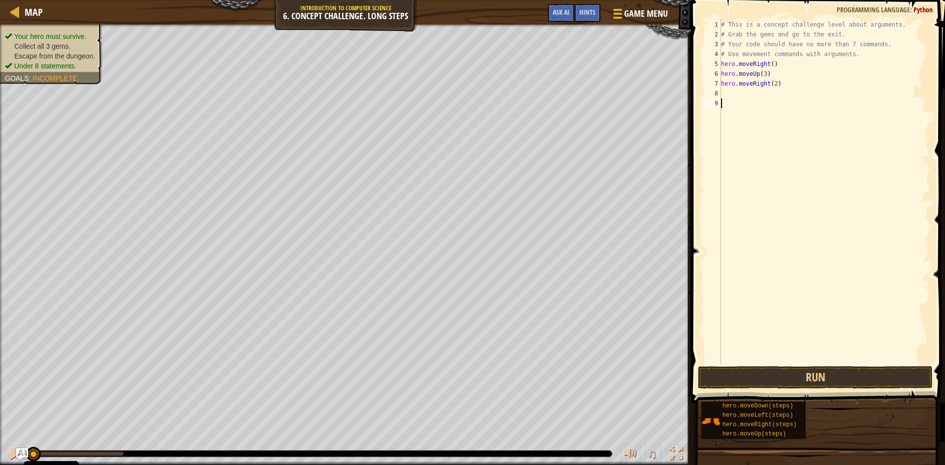
scroll to position [4, 0]
click at [733, 95] on div "# This is a concept challenge level about arguments. # Grab the gems and go to …" at bounding box center [824, 202] width 211 height 364
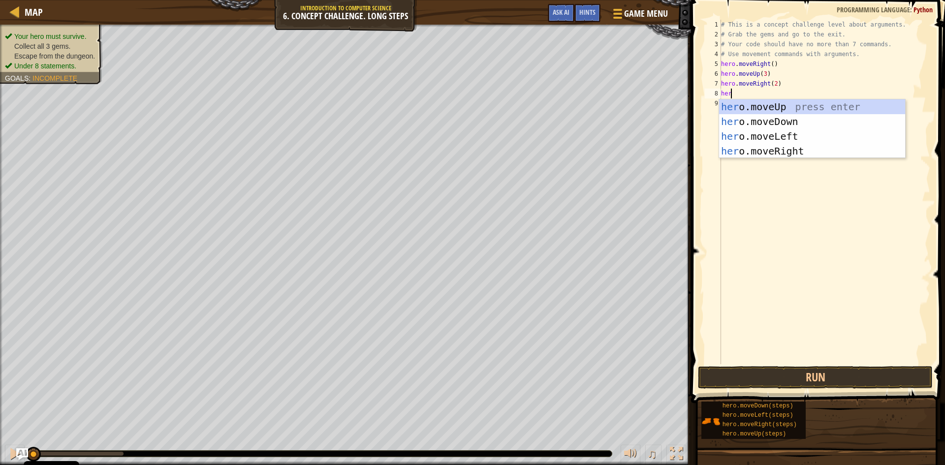
scroll to position [4, 0]
type textarea "hero"
click at [771, 114] on div "hero .moveUp press enter hero .moveDown press enter hero .moveLeft press enter …" at bounding box center [812, 143] width 186 height 89
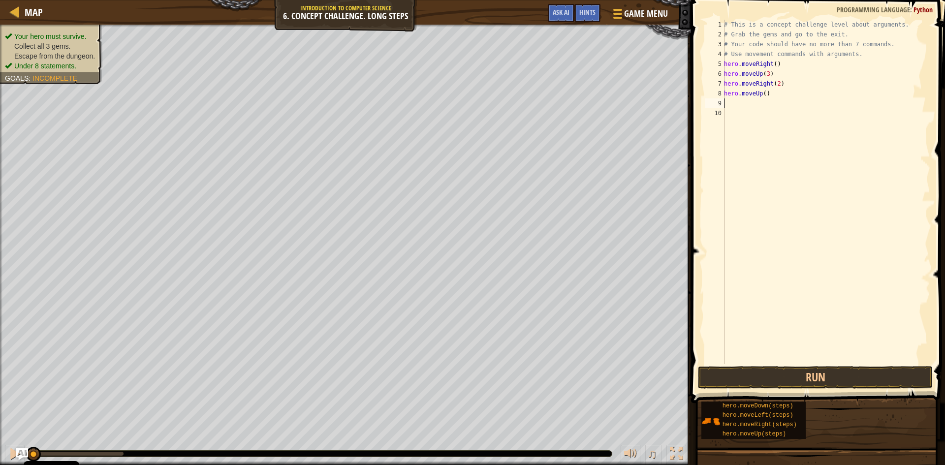
scroll to position [4, 0]
click at [767, 95] on div "# This is a concept challenge level about arguments. # Grab the gems and go to …" at bounding box center [826, 202] width 208 height 364
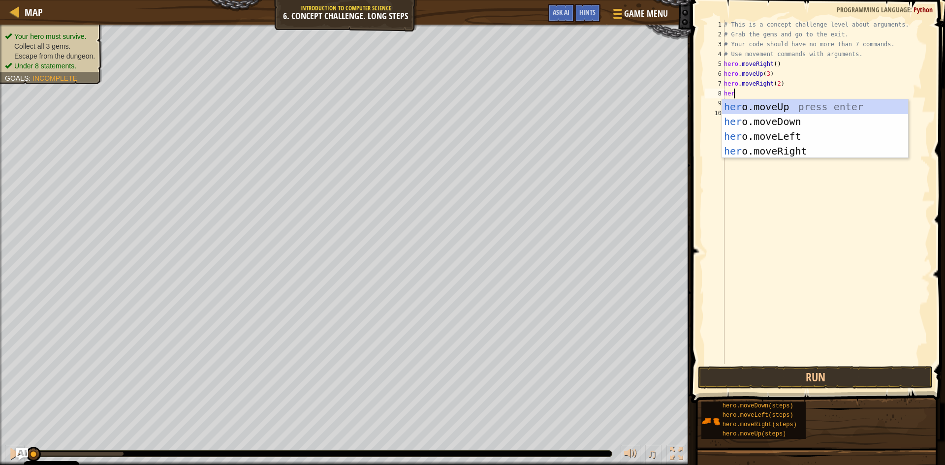
scroll to position [4, 0]
type textarea "hero"
click at [770, 119] on div "hero .moveUp press enter hero .moveDown press enter hero .moveLeft press enter …" at bounding box center [815, 143] width 186 height 89
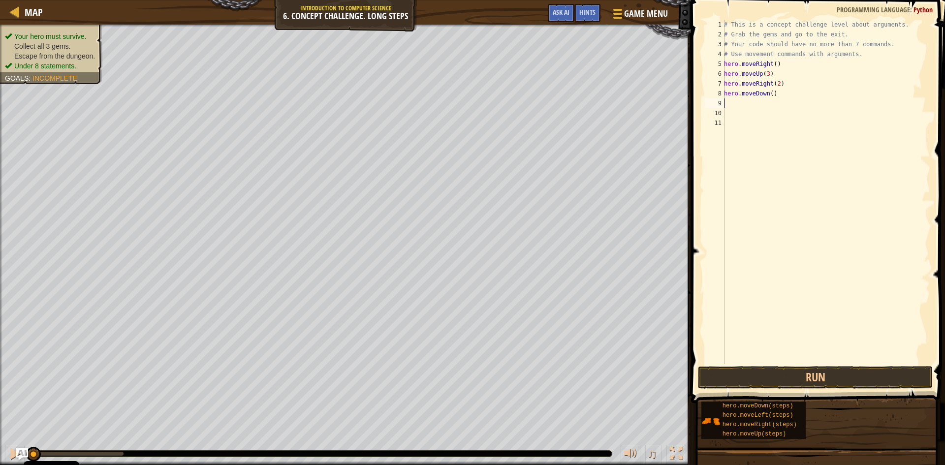
scroll to position [4, 0]
click at [771, 94] on div "# This is a concept challenge level about arguments. # Grab the gems and go to …" at bounding box center [826, 202] width 208 height 364
click at [769, 93] on div "# This is a concept challenge level about arguments. # Grab the gems and go to …" at bounding box center [826, 202] width 208 height 364
type textarea "hero.moveDown(3)"
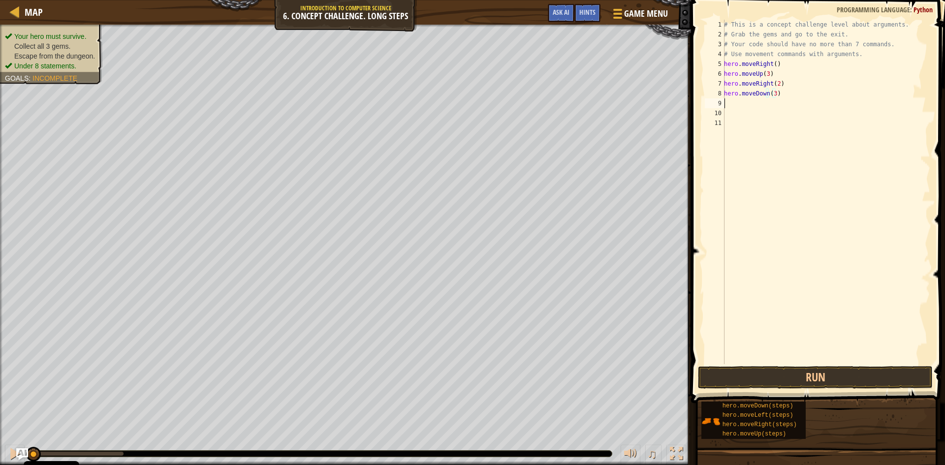
click at [734, 101] on div "# This is a concept challenge level about arguments. # Grab the gems and go to …" at bounding box center [826, 202] width 208 height 364
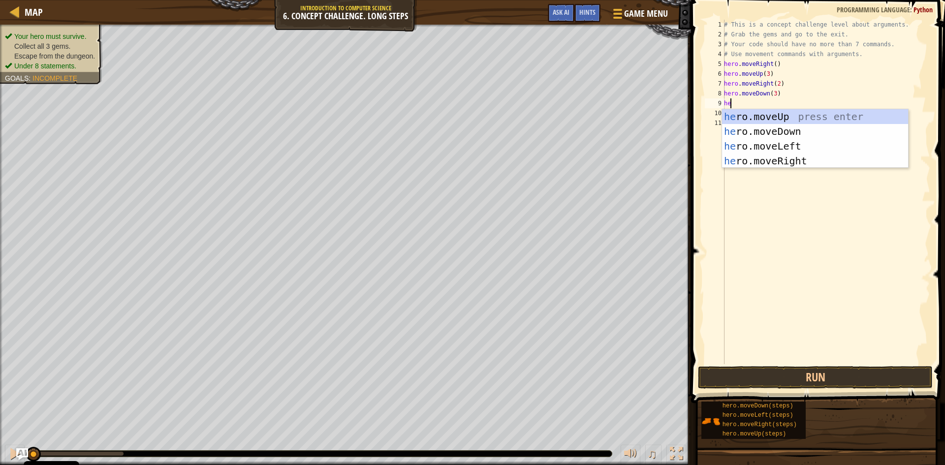
scroll to position [4, 0]
type textarea "hero"
click at [795, 140] on div "hero .moveUp press enter hero .moveDown press enter hero .moveLeft press enter …" at bounding box center [815, 153] width 186 height 89
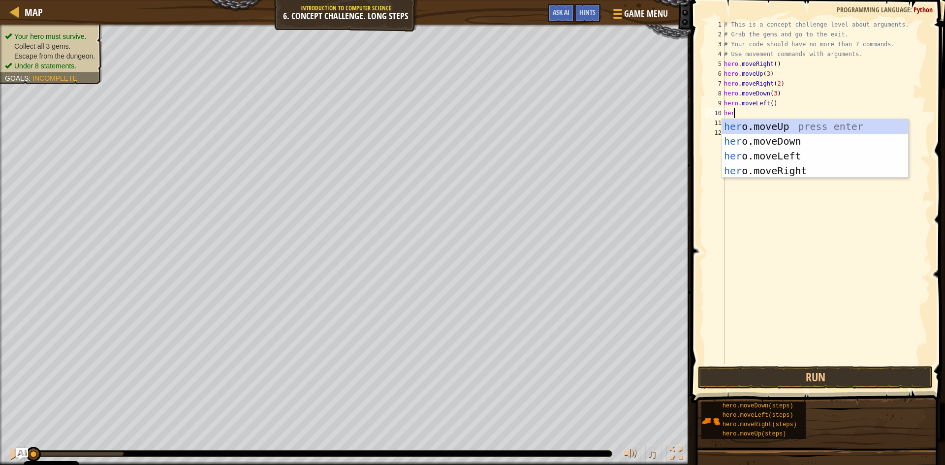
type textarea "hero"
click at [746, 124] on div "hero .moveUp press enter hero .moveDown press enter hero .moveLeft press enter …" at bounding box center [815, 163] width 186 height 89
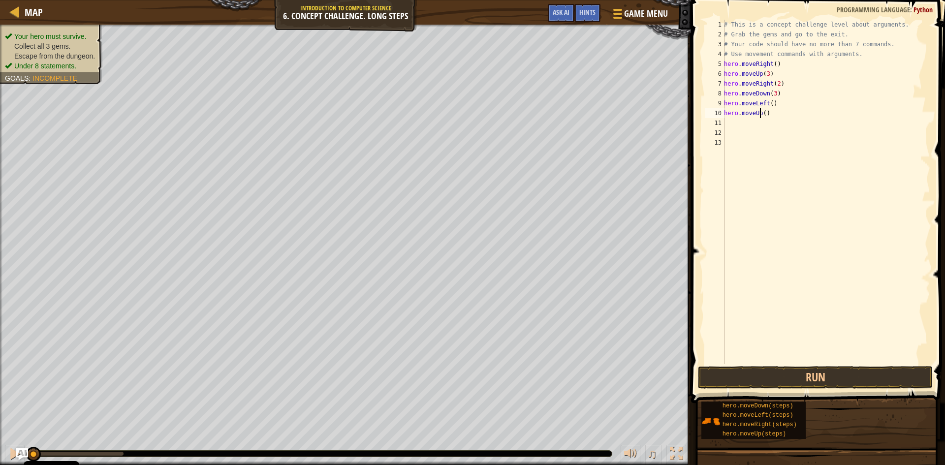
click at [762, 114] on div "# This is a concept challenge level about arguments. # Grab the gems and go to …" at bounding box center [826, 202] width 208 height 364
click at [762, 112] on div "# This is a concept challenge level about arguments. # Grab the gems and go to …" at bounding box center [826, 202] width 208 height 364
click at [763, 113] on div "# This is a concept challenge level about arguments. # Grab the gems and go to …" at bounding box center [826, 202] width 208 height 364
type textarea "hero.moveUp(2)"
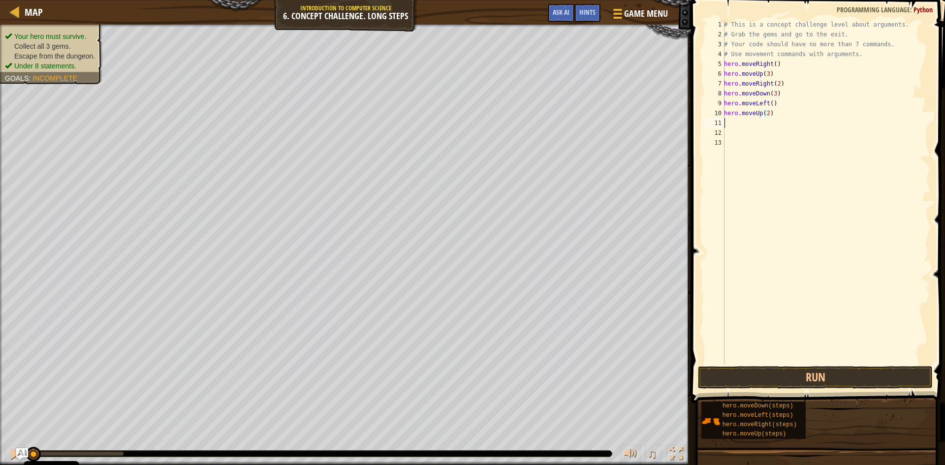
click at [729, 120] on div "# This is a concept challenge level about arguments. # Grab the gems and go to …" at bounding box center [826, 202] width 208 height 364
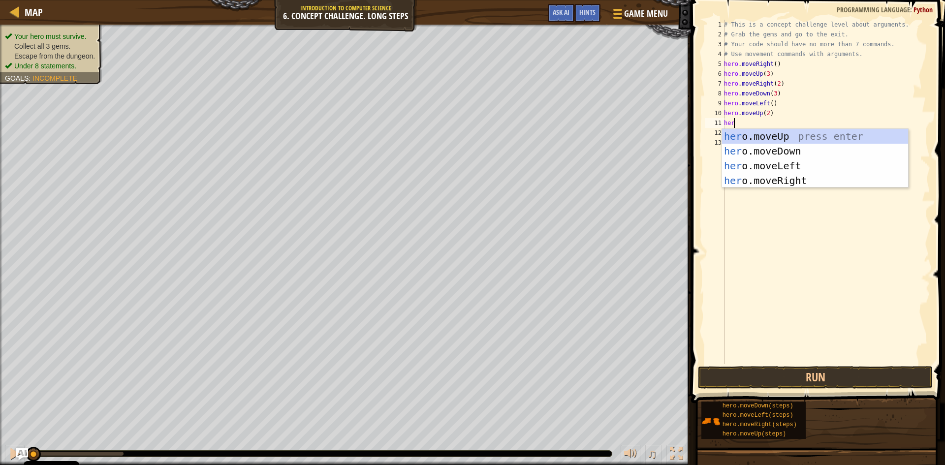
scroll to position [4, 0]
type textarea "hero"
click at [767, 180] on div "hero .moveUp press enter hero .moveDown press enter hero .moveLeft press enter …" at bounding box center [815, 173] width 186 height 89
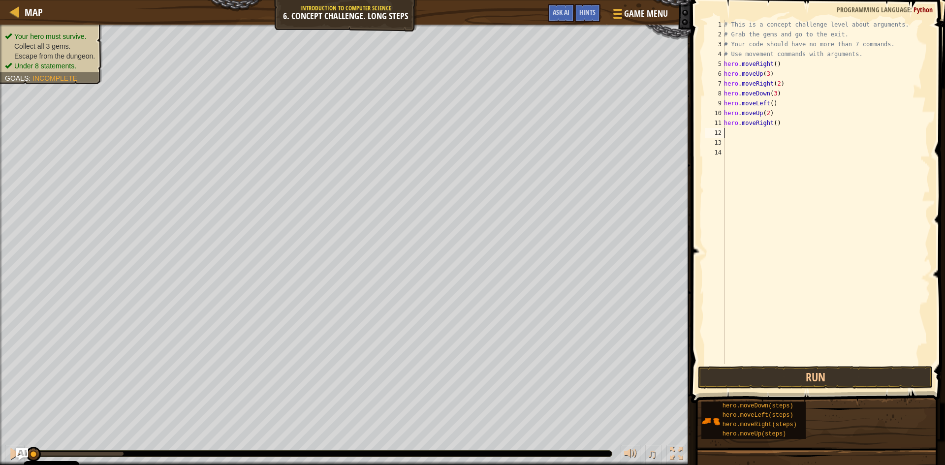
scroll to position [4, 0]
click at [771, 122] on div "# This is a concept challenge level about arguments. # Grab the gems and go to …" at bounding box center [826, 202] width 208 height 364
click at [798, 378] on button "Run" at bounding box center [815, 377] width 235 height 23
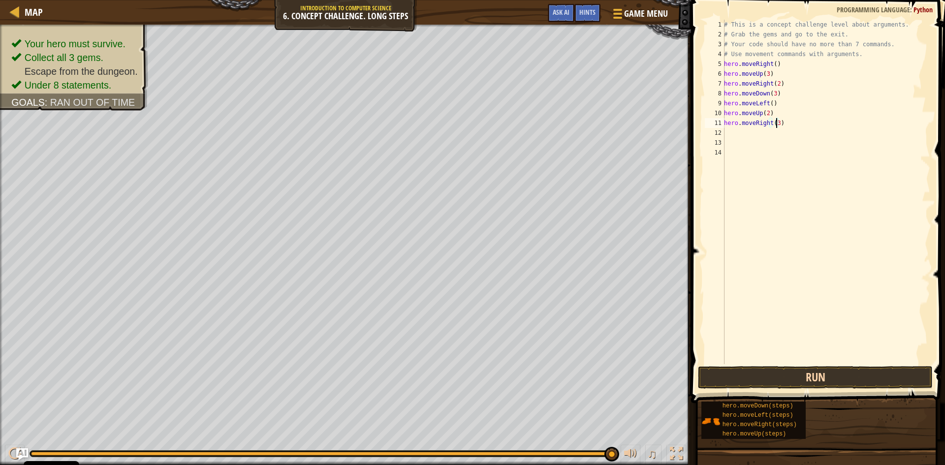
type textarea "hero.moveRight(3)"
click at [769, 379] on button "Run" at bounding box center [815, 377] width 235 height 23
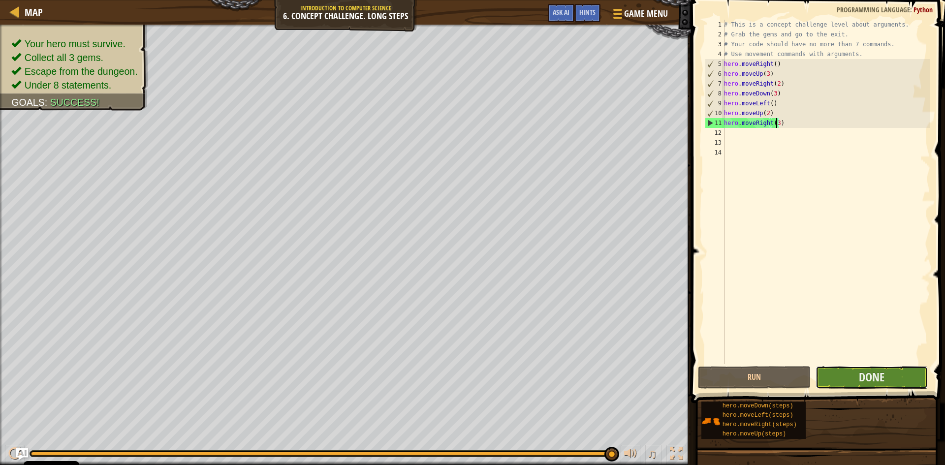
click at [850, 377] on button "Done" at bounding box center [872, 377] width 113 height 23
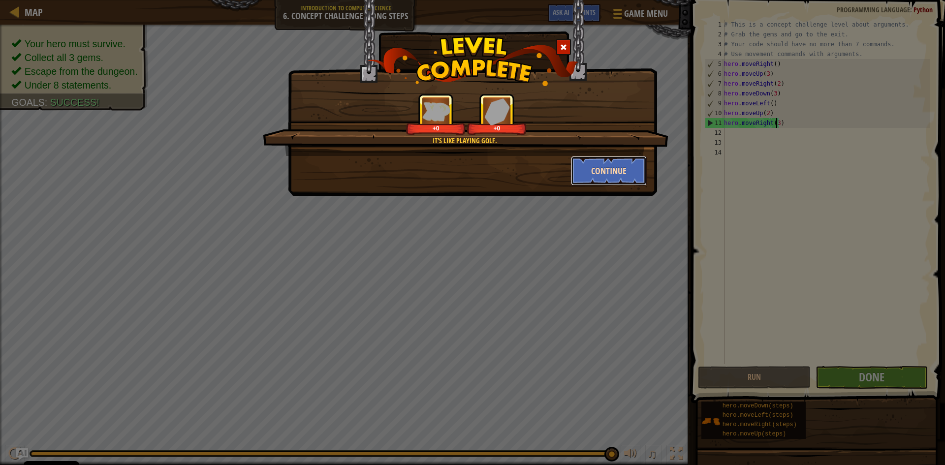
click at [598, 157] on button "Continue" at bounding box center [609, 171] width 76 height 30
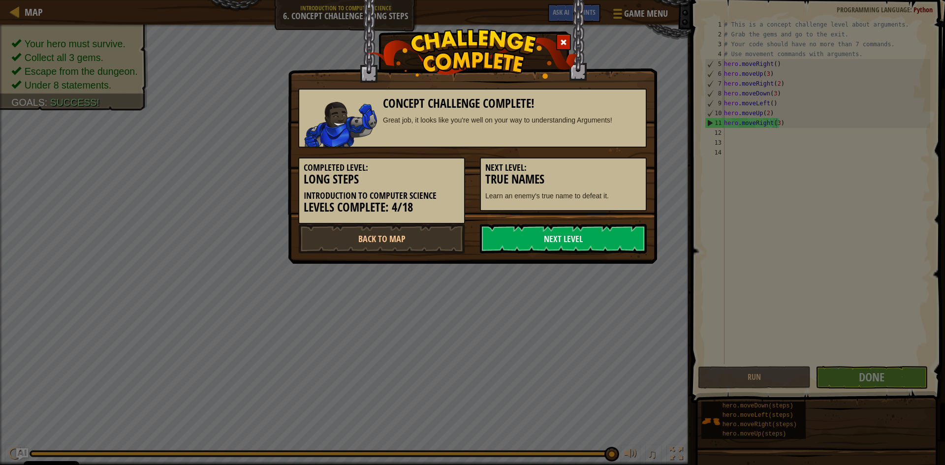
click at [594, 164] on h5 "Next Level:" at bounding box center [563, 168] width 156 height 10
click at [591, 235] on link "Next Level" at bounding box center [563, 239] width 167 height 30
click at [592, 235] on link "Next Level" at bounding box center [563, 239] width 167 height 30
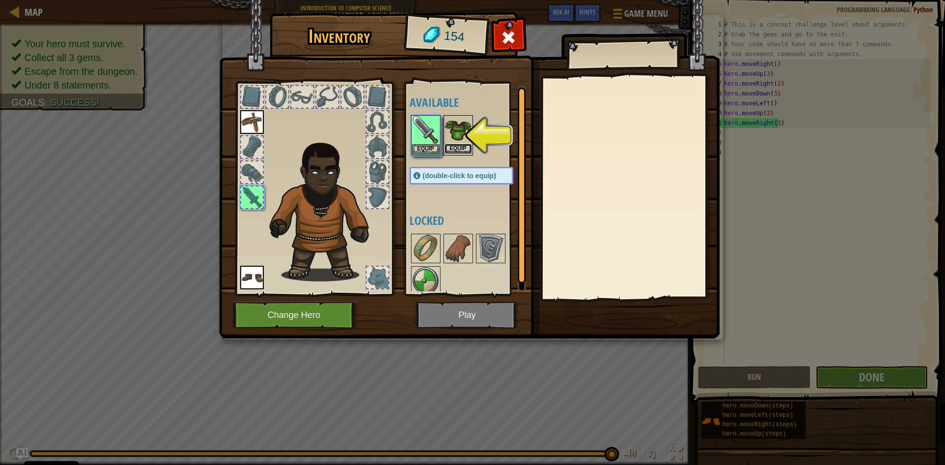
click at [466, 147] on button "Equip" at bounding box center [459, 149] width 28 height 10
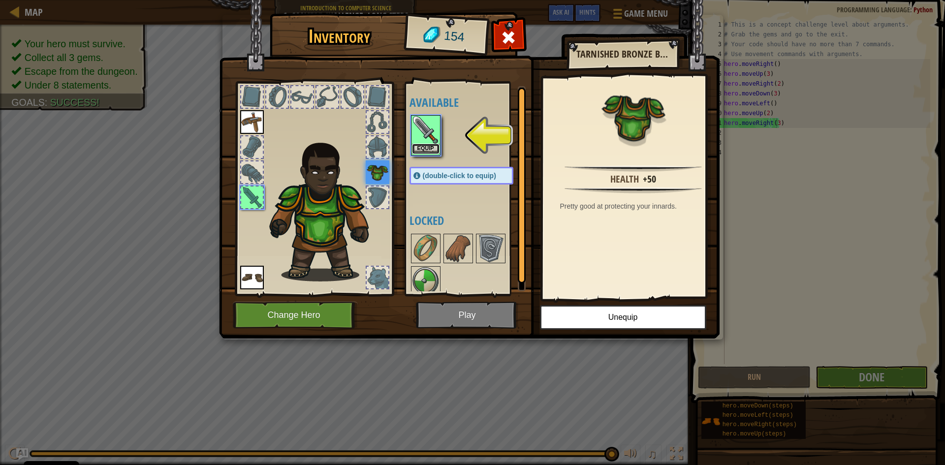
click at [433, 146] on button "Equip" at bounding box center [426, 149] width 28 height 10
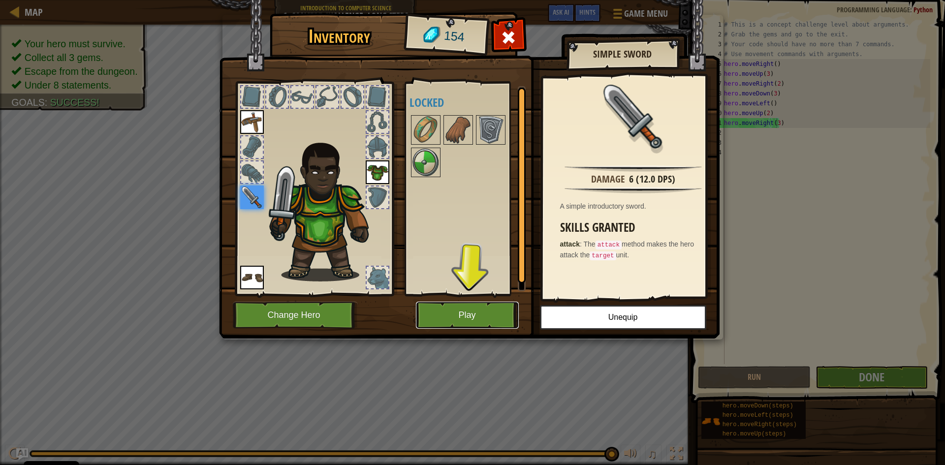
click at [482, 304] on button "Play" at bounding box center [467, 315] width 103 height 27
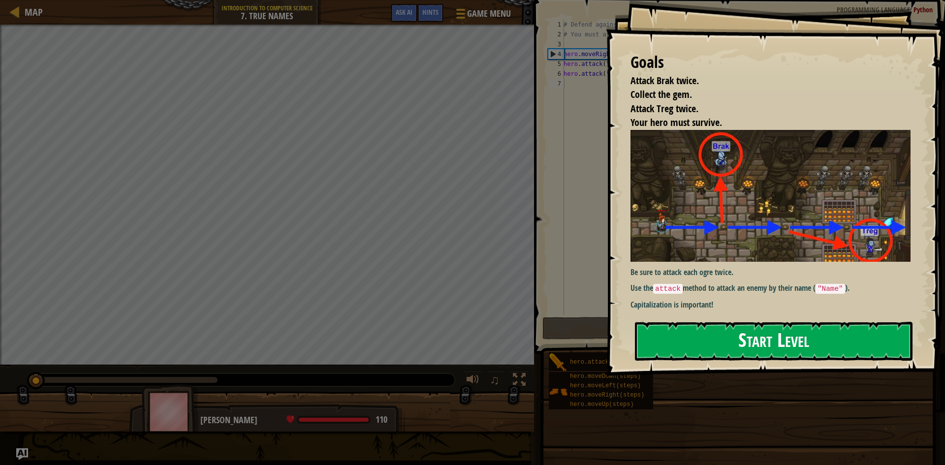
click at [685, 331] on button "Start Level" at bounding box center [774, 341] width 278 height 39
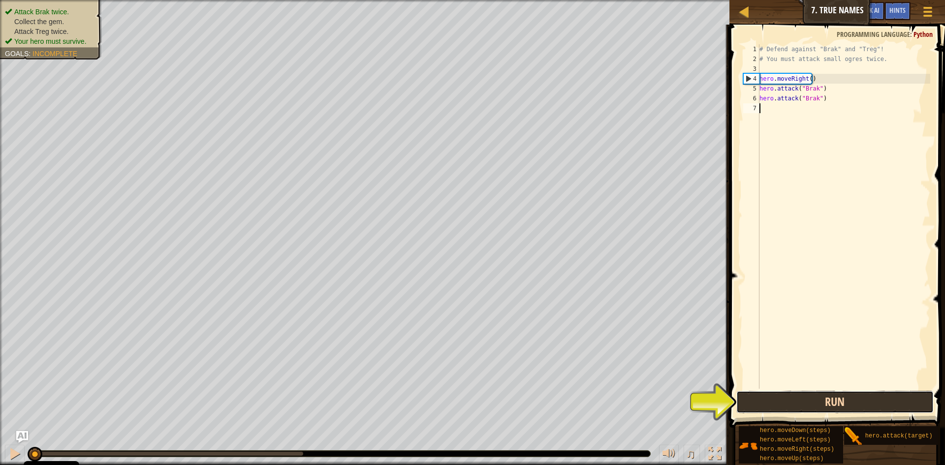
click at [780, 398] on button "Run" at bounding box center [835, 402] width 197 height 23
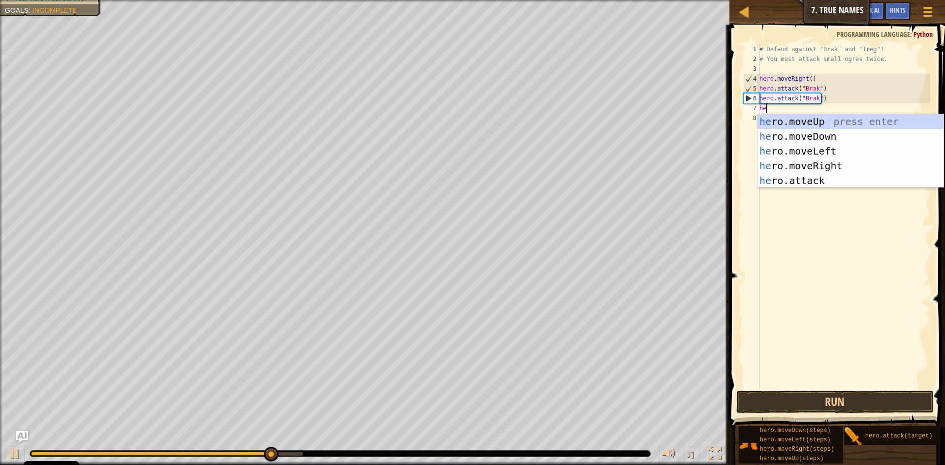
scroll to position [4, 0]
type textarea "hero"
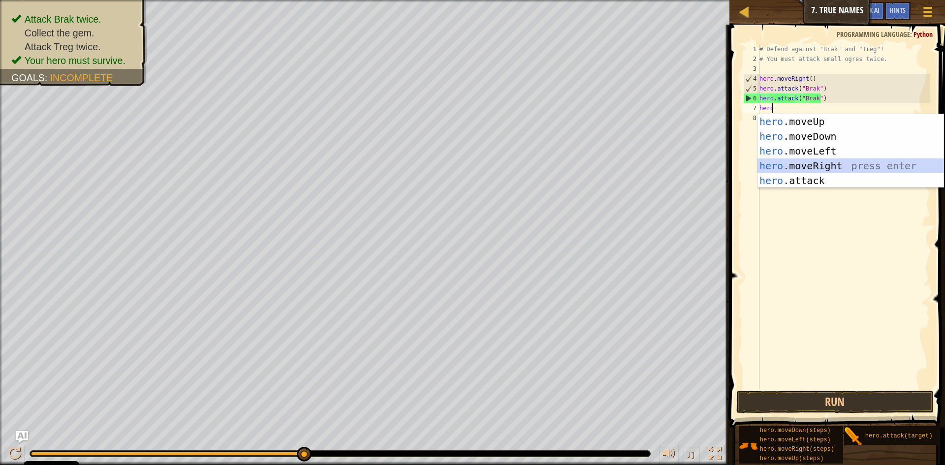
click at [806, 165] on div "hero .moveUp press enter hero .moveDown press enter hero .moveLeft press enter …" at bounding box center [851, 165] width 186 height 103
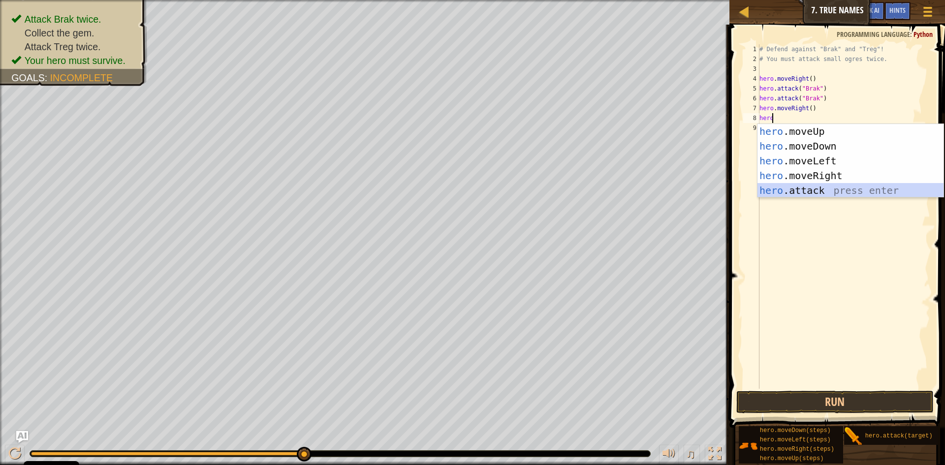
click at [797, 191] on div "hero .moveUp press enter hero .moveDown press enter hero .moveLeft press enter …" at bounding box center [851, 175] width 186 height 103
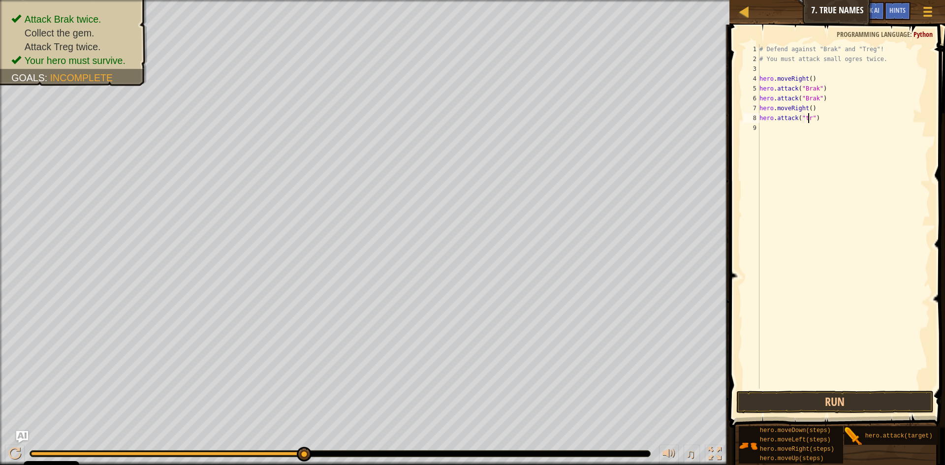
scroll to position [4, 4]
type textarea "hero.attack("treg")"
click at [846, 401] on button "Run" at bounding box center [835, 402] width 197 height 23
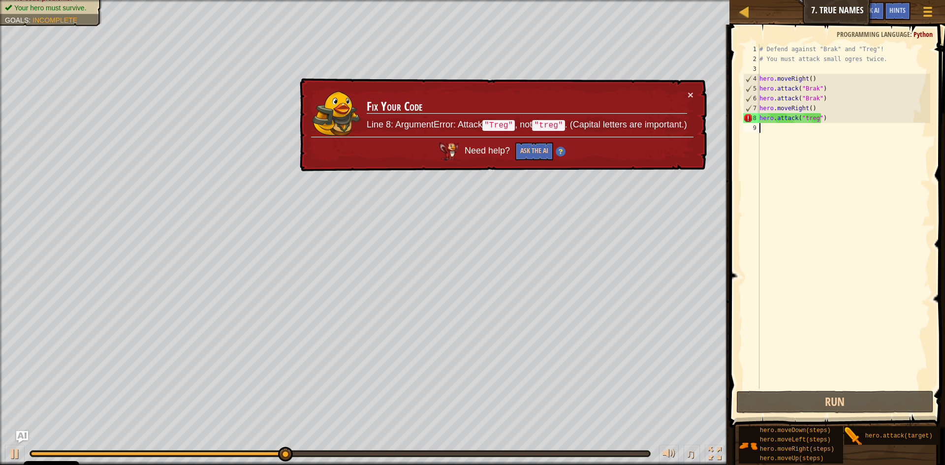
click at [831, 367] on div "# Defend against "Brak" and "Treg"! # You must attack small ogres twice. hero .…" at bounding box center [844, 226] width 173 height 364
click at [816, 119] on div "# Defend against "Brak" and "Treg"! # You must attack small ogres twice. hero .…" at bounding box center [844, 226] width 173 height 364
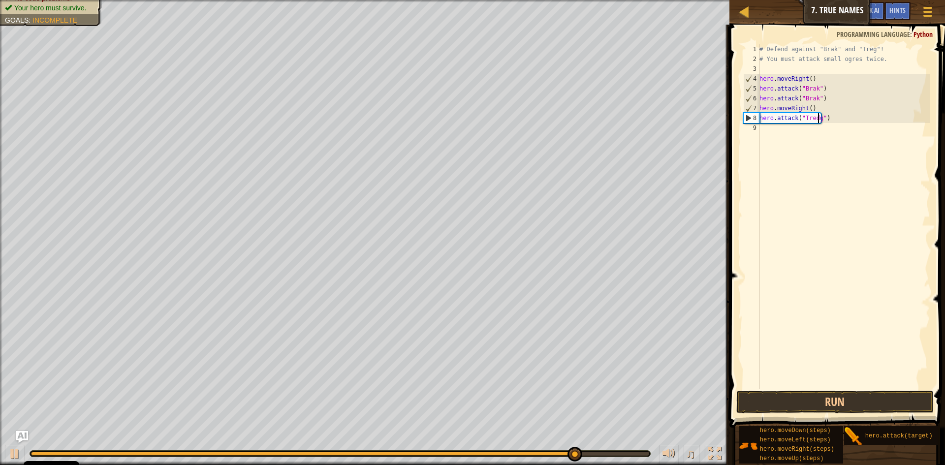
scroll to position [4, 4]
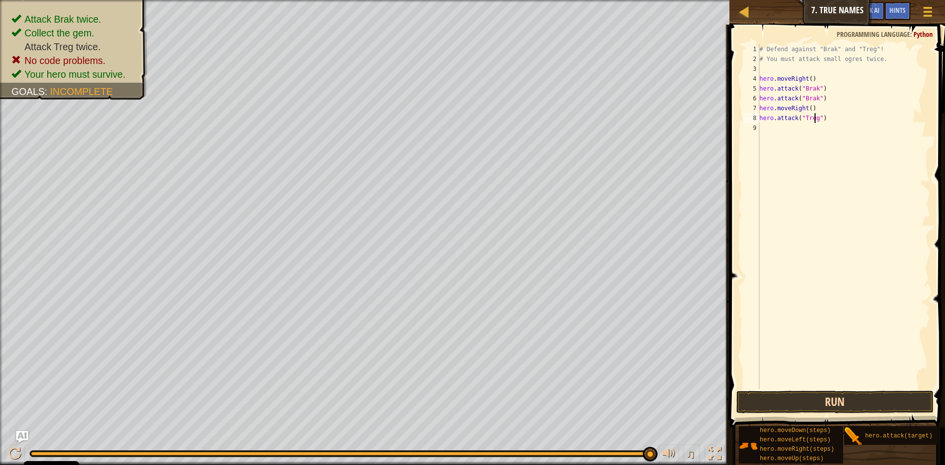
type textarea "hero.attack("Treg")"
click at [830, 398] on button "Run" at bounding box center [835, 402] width 197 height 23
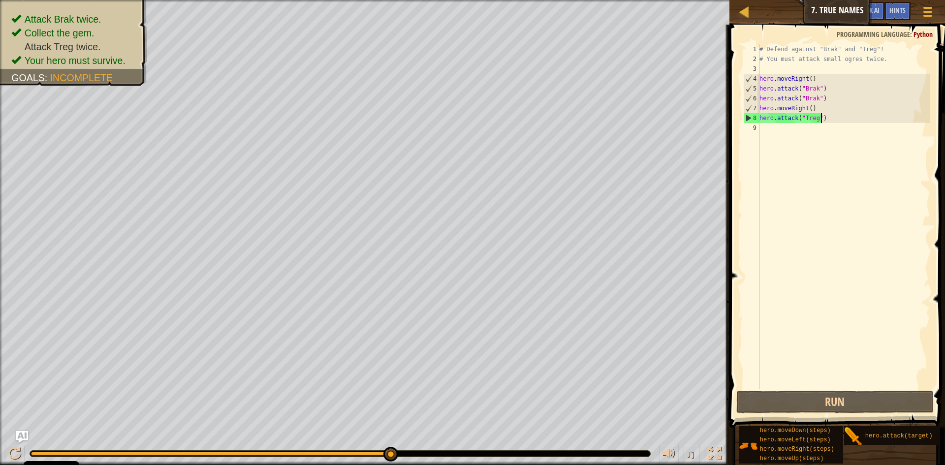
click at [822, 119] on div "# Defend against "Brak" and "Treg"! # You must attack small ogres twice. hero .…" at bounding box center [844, 226] width 173 height 364
click at [757, 128] on div "9" at bounding box center [751, 128] width 16 height 10
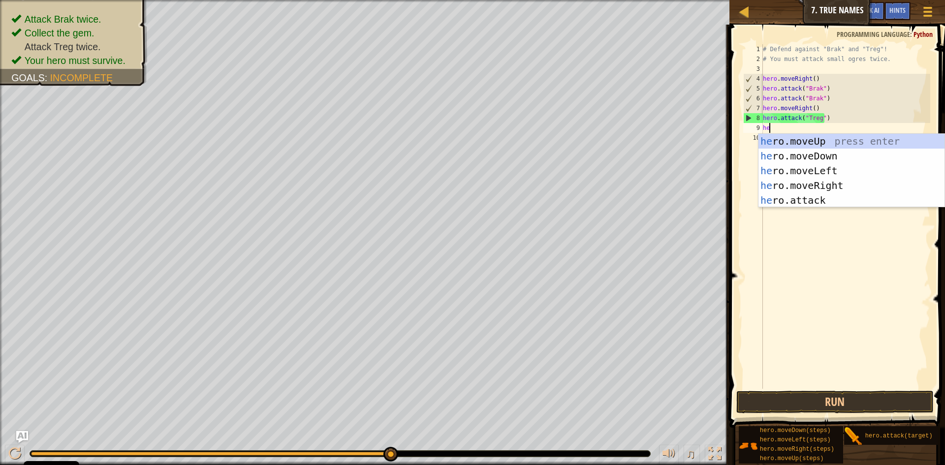
scroll to position [4, 0]
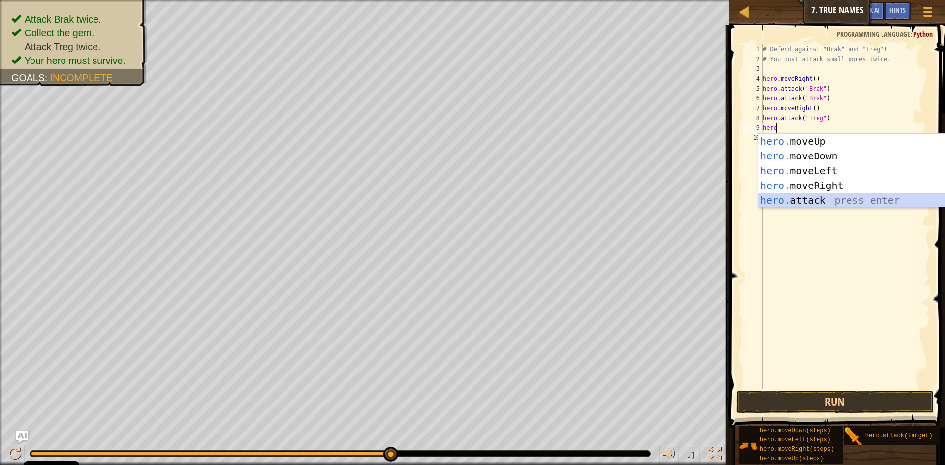
click at [794, 199] on div "hero .moveUp press enter hero .moveDown press enter hero .moveLeft press enter …" at bounding box center [852, 185] width 186 height 103
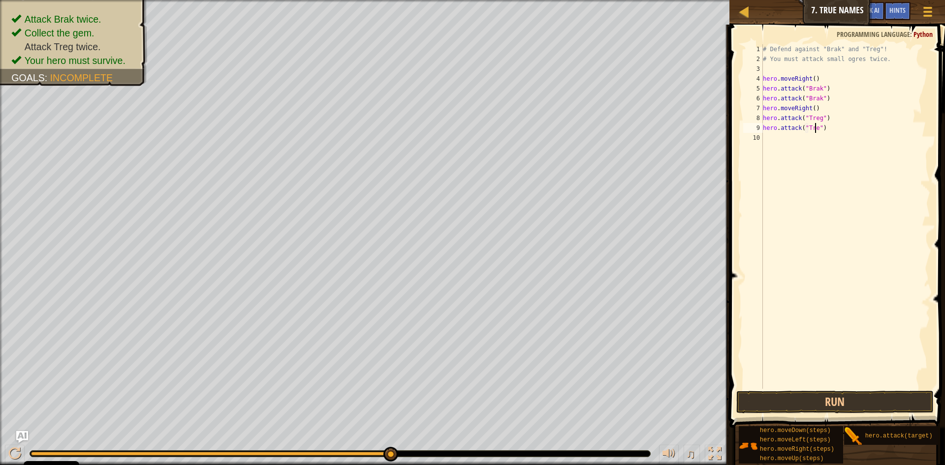
scroll to position [4, 4]
type textarea "hero.attack("Treg")"
click at [857, 393] on button "Run" at bounding box center [835, 402] width 197 height 23
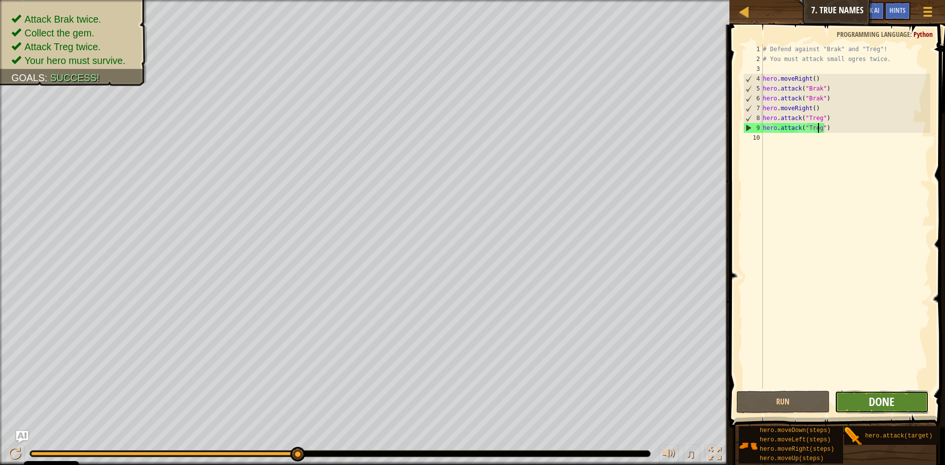
click at [890, 400] on span "Done" at bounding box center [882, 402] width 26 height 16
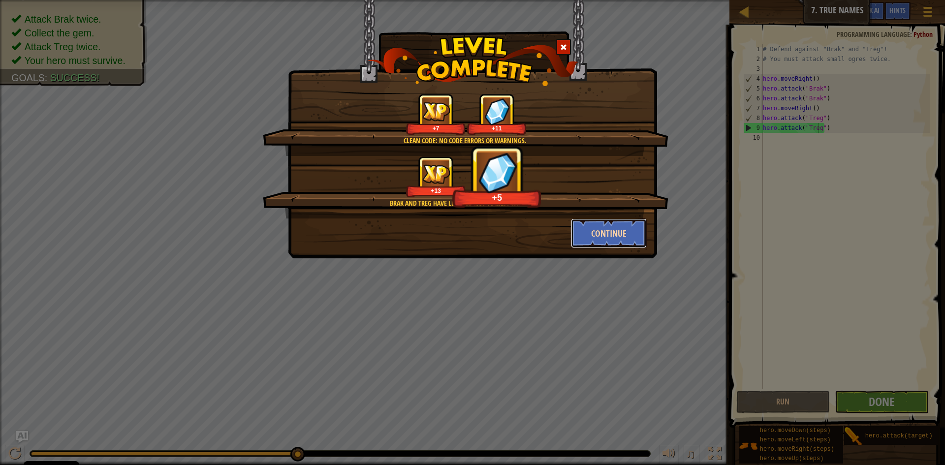
click at [597, 236] on button "Continue" at bounding box center [609, 234] width 76 height 30
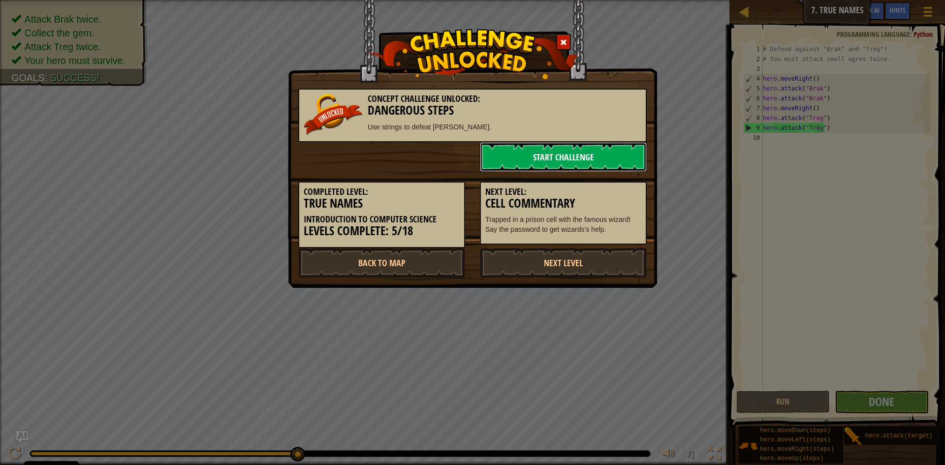
click at [568, 158] on link "Start Challenge" at bounding box center [563, 157] width 167 height 30
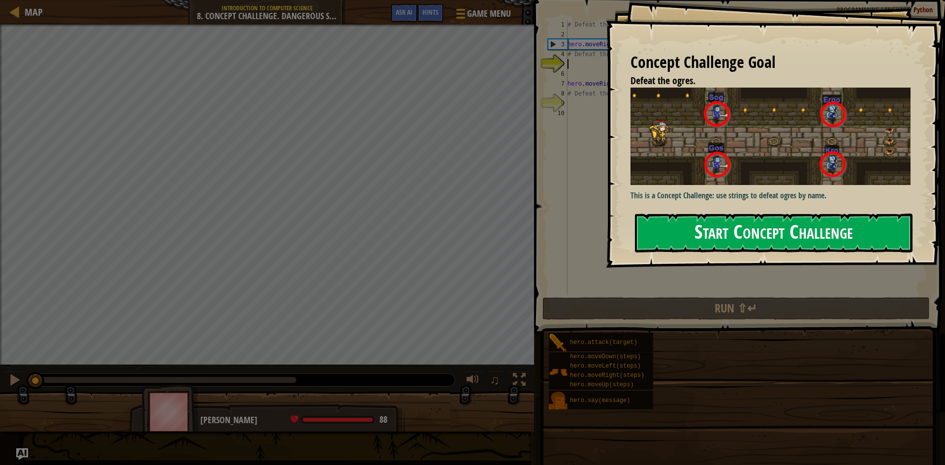
click at [800, 244] on button "Start Concept Challenge" at bounding box center [774, 233] width 278 height 39
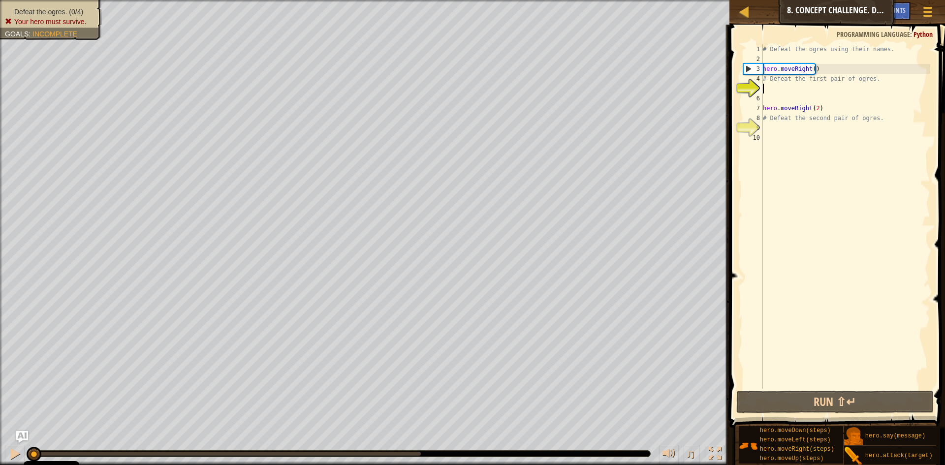
click at [766, 84] on div "# Defeat the ogres using their names. hero . moveRight ( ) # Defeat the first p…" at bounding box center [845, 226] width 169 height 364
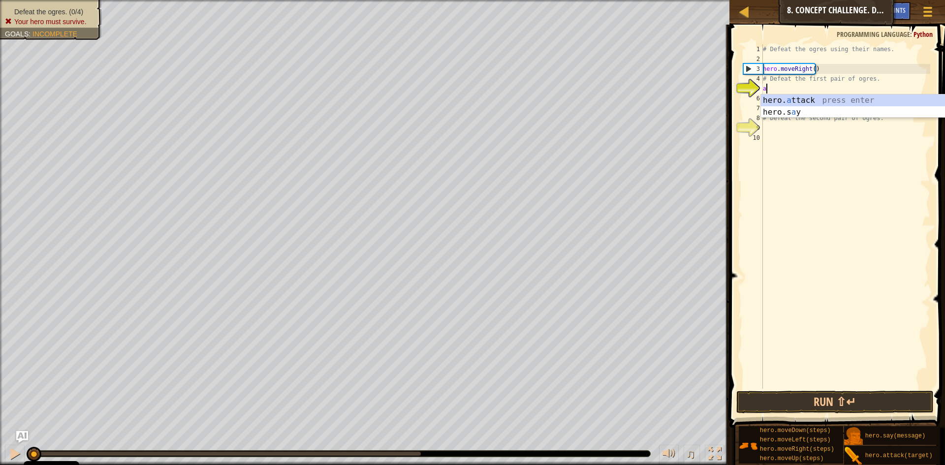
scroll to position [4, 0]
click at [797, 98] on div "hero. a ttack press enter hero.s a y press enter" at bounding box center [854, 118] width 186 height 47
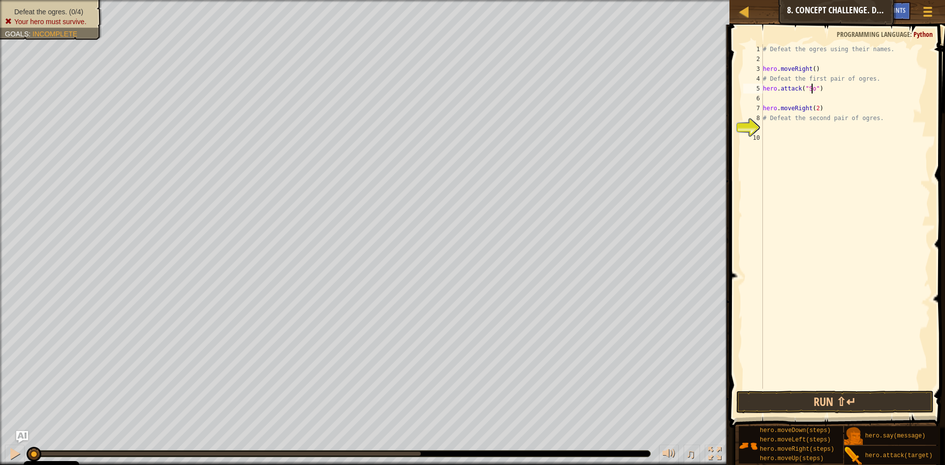
scroll to position [4, 4]
click at [771, 95] on div "# Defeat the ogres using their names. hero . moveRight ( ) # Defeat the first p…" at bounding box center [845, 226] width 169 height 364
type textarea "hero.attack("Sog")"
click at [771, 96] on div "# Defeat the ogres using their names. hero . moveRight ( ) # Defeat the first p…" at bounding box center [845, 216] width 169 height 345
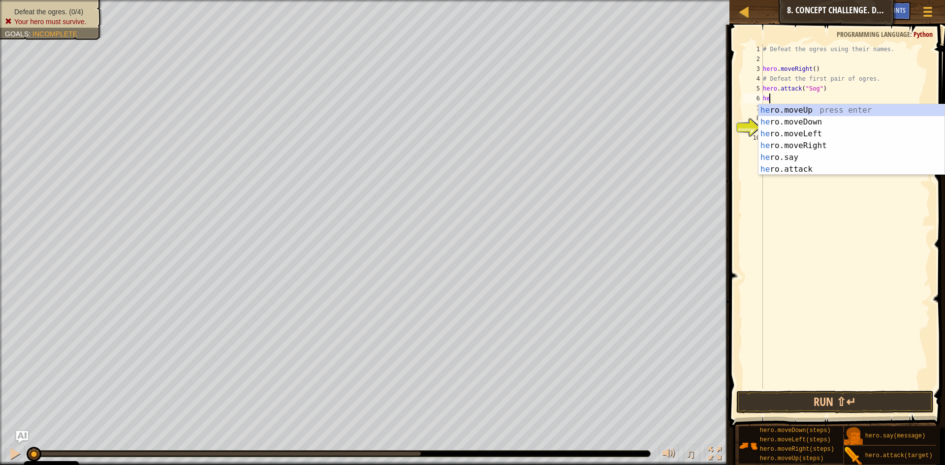
scroll to position [4, 0]
click at [820, 168] on div "hero .moveUp press enter hero .moveDown press enter hero .moveLeft press enter …" at bounding box center [852, 151] width 186 height 95
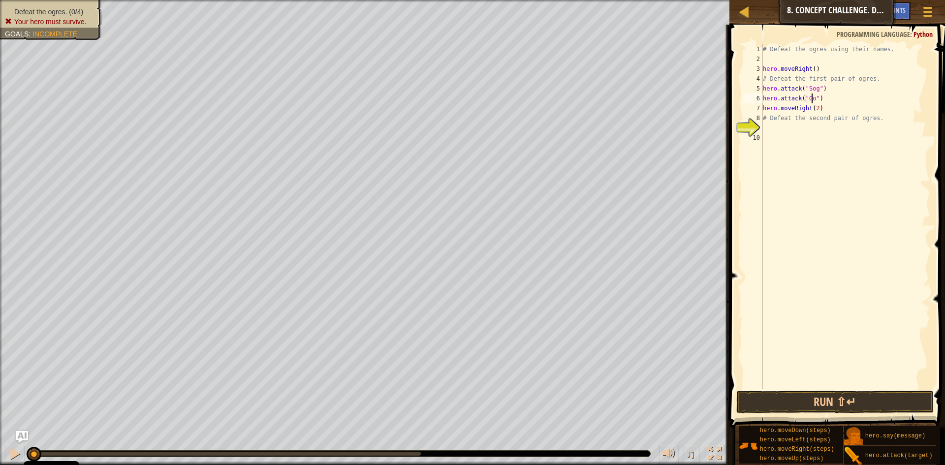
type textarea "hero.attack("Gos")"
click at [768, 128] on div "# Defeat the ogres using their names. hero . moveRight ( ) # Defeat the first p…" at bounding box center [845, 226] width 169 height 364
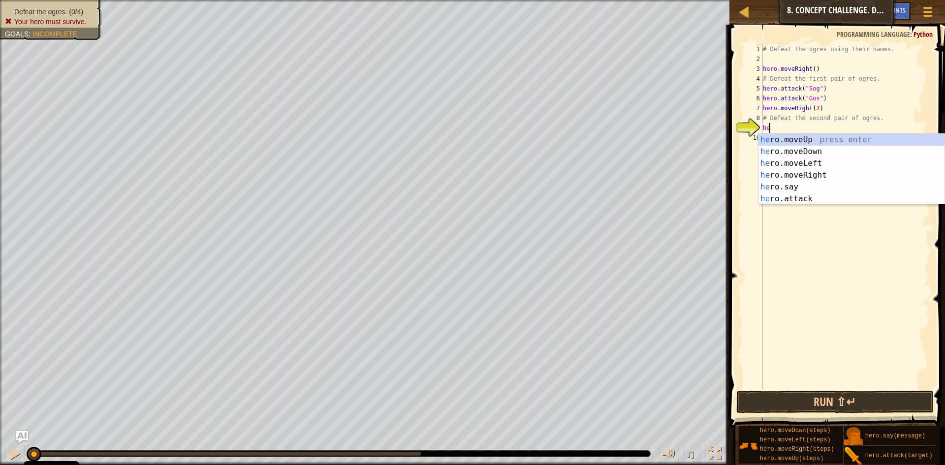
scroll to position [4, 0]
click at [790, 198] on div "hero .moveUp press enter hero .moveDown press enter hero .moveLeft press enter …" at bounding box center [852, 181] width 186 height 95
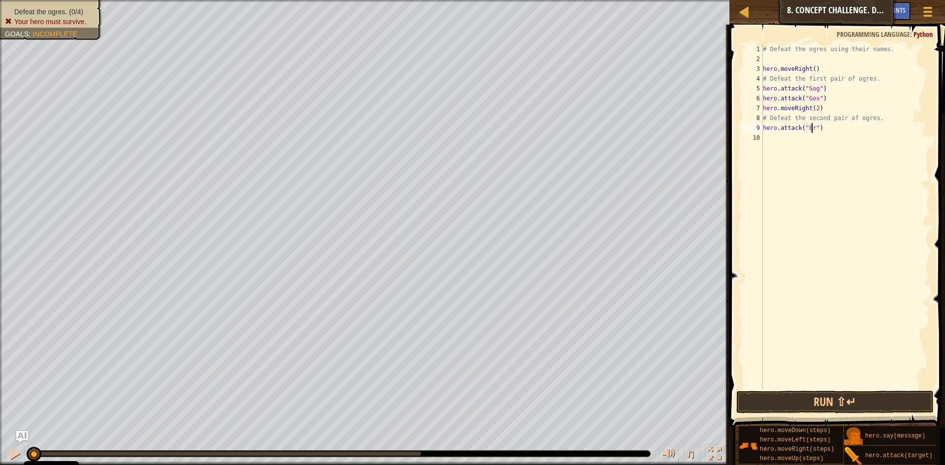
scroll to position [4, 4]
type textarea "hero.attack("Ergo")"
click at [772, 140] on div "# Defeat the ogres using their names. hero . moveRight ( ) # Defeat the first p…" at bounding box center [845, 226] width 169 height 364
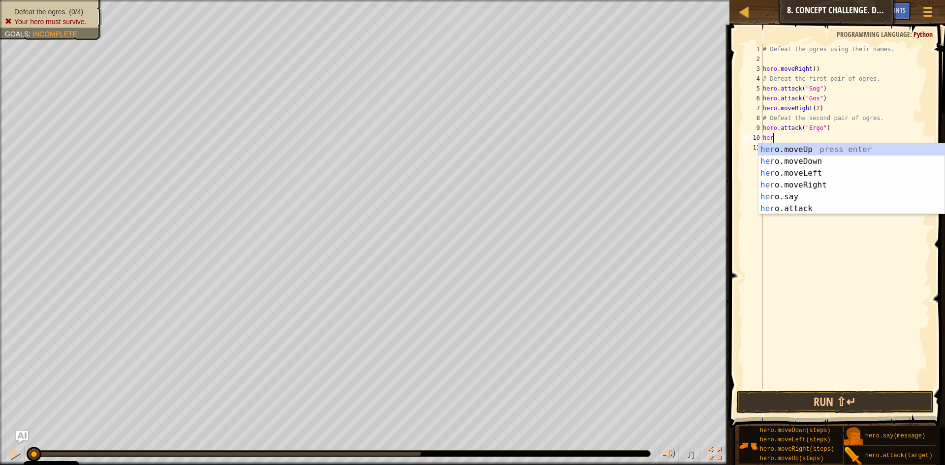
scroll to position [4, 0]
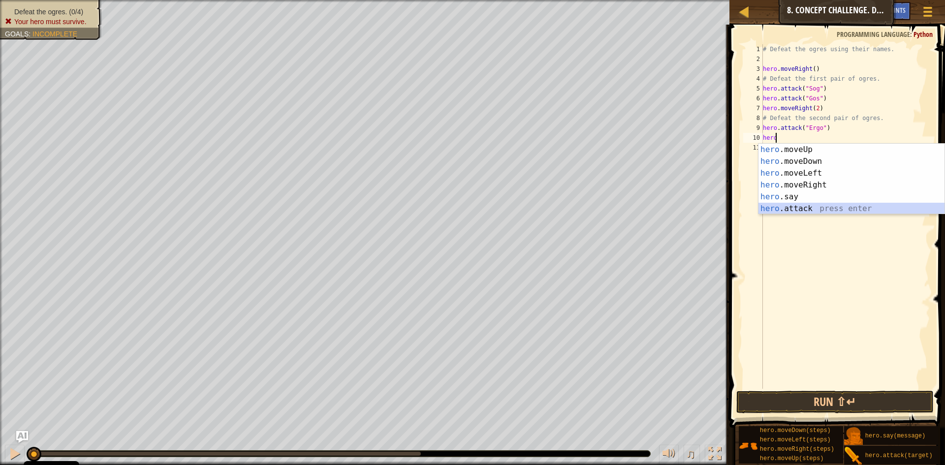
click at [780, 210] on div "hero .moveUp press enter hero .moveDown press enter hero .moveLeft press enter …" at bounding box center [852, 191] width 186 height 95
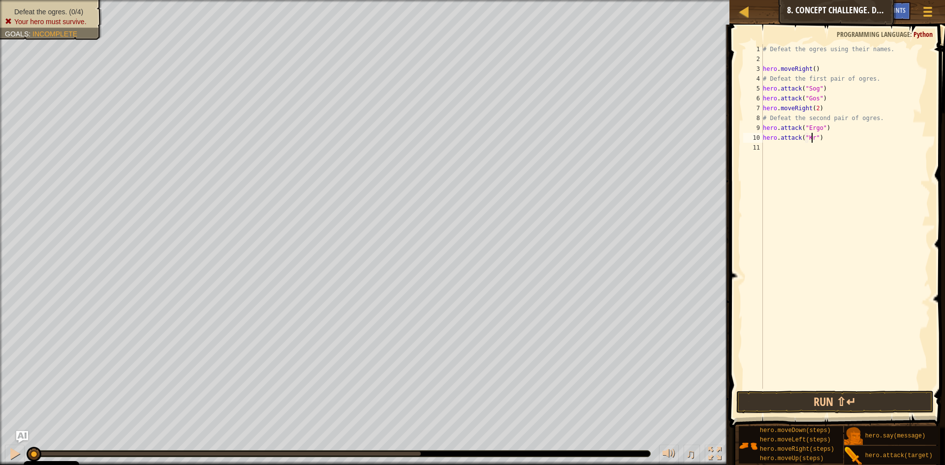
scroll to position [4, 4]
click at [787, 401] on button "Run ⇧↵" at bounding box center [835, 402] width 197 height 23
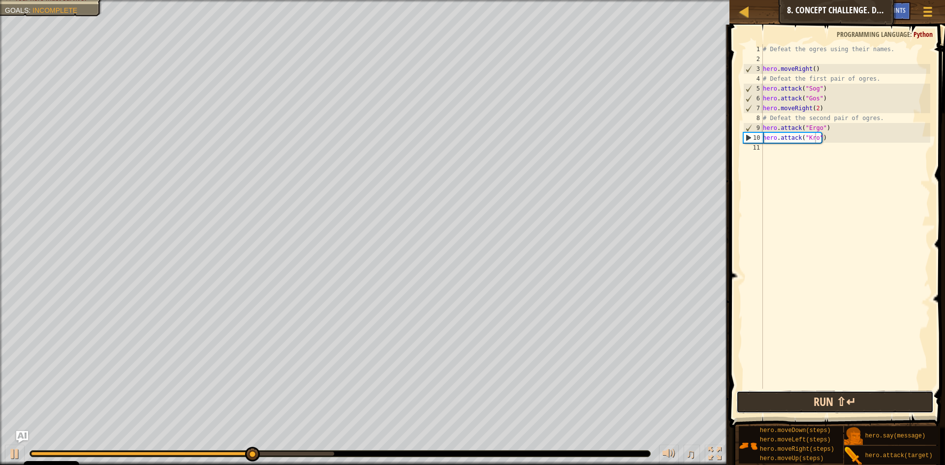
click at [823, 405] on button "Run ⇧↵" at bounding box center [835, 402] width 197 height 23
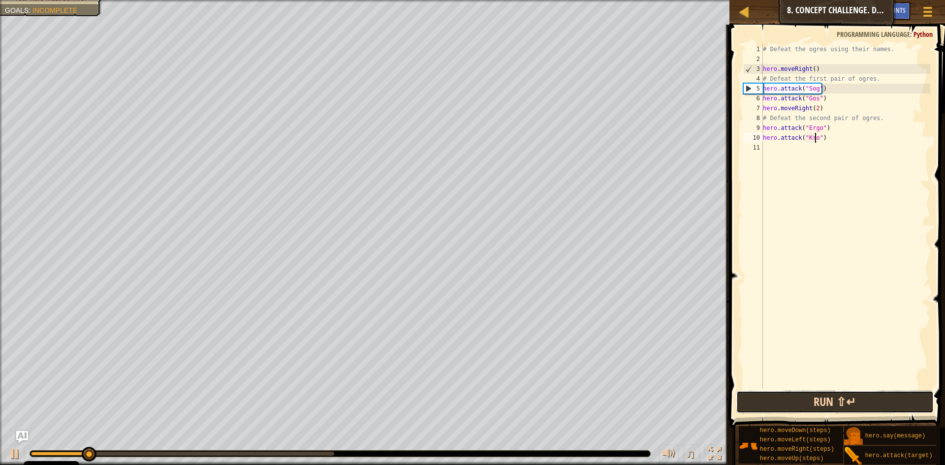
click at [827, 408] on button "Run ⇧↵" at bounding box center [835, 402] width 197 height 23
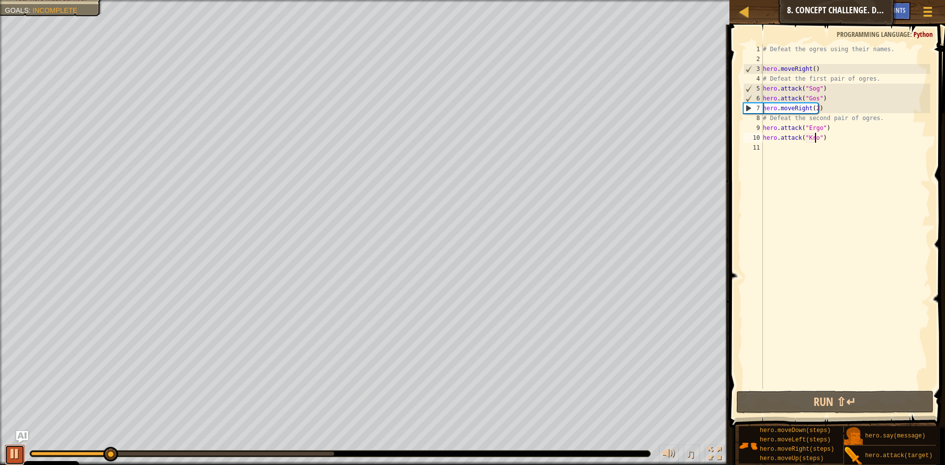
click at [16, 453] on div at bounding box center [14, 454] width 13 height 13
click at [814, 140] on div "# Defeat the ogres using their names. hero . moveRight ( ) # Defeat the first p…" at bounding box center [845, 226] width 169 height 364
click at [818, 139] on div "# Defeat the ogres using their names. hero . moveRight ( ) # Defeat the first p…" at bounding box center [845, 226] width 169 height 364
click at [816, 140] on div "# Defeat the ogres using their names. hero . moveRight ( ) # Defeat the first p…" at bounding box center [845, 226] width 169 height 364
click at [821, 136] on div "# Defeat the ogres using their names. hero . moveRight ( ) # Defeat the first p…" at bounding box center [845, 226] width 169 height 364
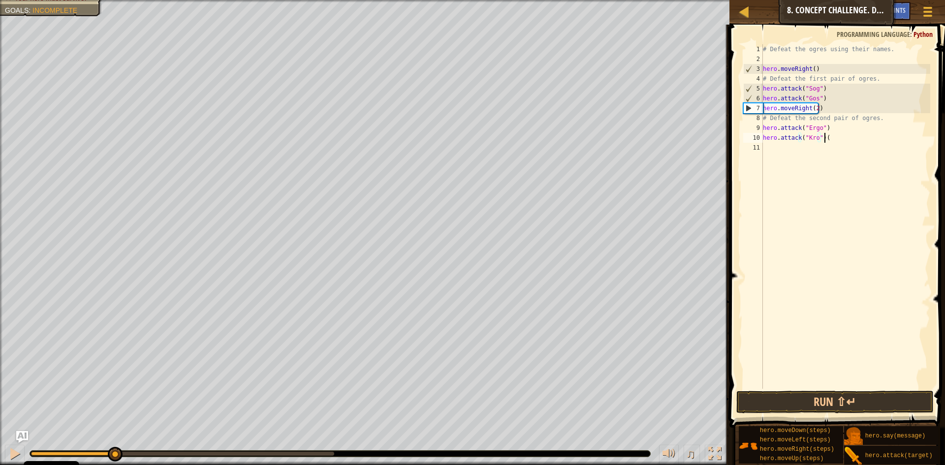
scroll to position [4, 5]
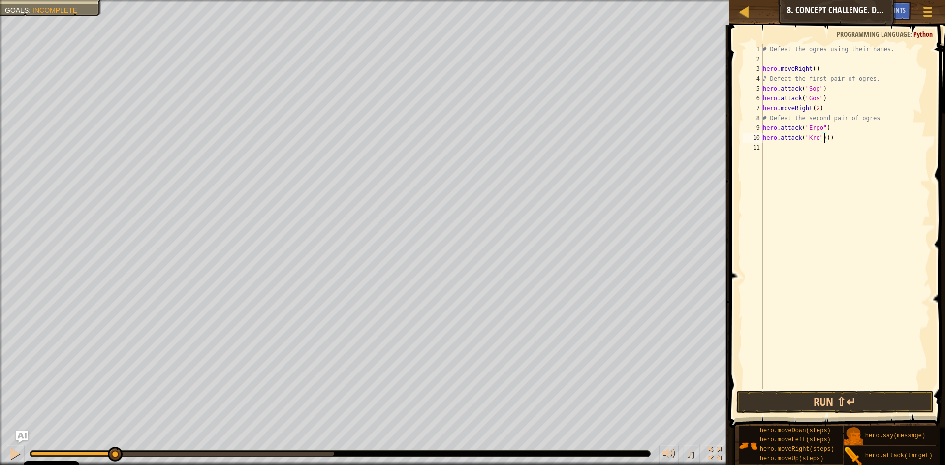
click at [825, 136] on div "# Defeat the ogres using their names. hero . moveRight ( ) # Defeat the first p…" at bounding box center [845, 226] width 169 height 364
click at [826, 127] on div "# Defeat the ogres using their names. hero . moveRight ( ) # Defeat the first p…" at bounding box center [845, 226] width 169 height 364
click at [827, 129] on div "# Defeat the ogres using their names. hero . moveRight ( ) # Defeat the first p…" at bounding box center [845, 226] width 169 height 364
click at [828, 130] on div "# Defeat the ogres using their names. hero . moveRight ( ) # Defeat the first p…" at bounding box center [845, 226] width 169 height 364
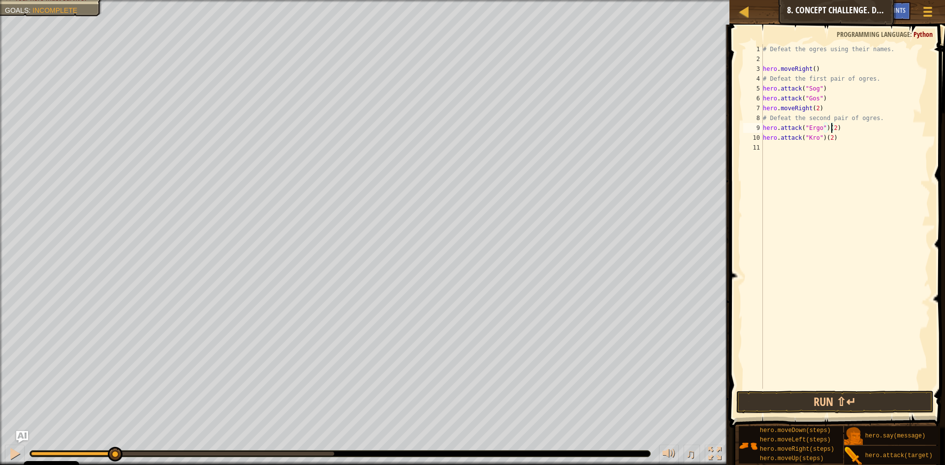
click at [823, 99] on div "# Defeat the ogres using their names. hero . moveRight ( ) # Defeat the first p…" at bounding box center [845, 226] width 169 height 364
click at [825, 99] on div "# Defeat the ogres using their names. hero . moveRight ( ) # Defeat the first p…" at bounding box center [845, 226] width 169 height 364
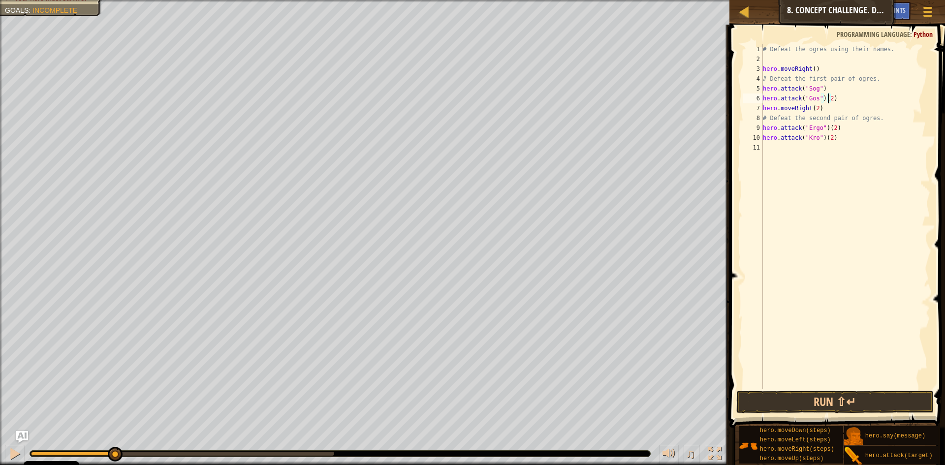
click at [823, 89] on div "# Defeat the ogres using their names. hero . moveRight ( ) # Defeat the first p…" at bounding box center [845, 226] width 169 height 364
click at [825, 89] on div "# Defeat the ogres using their names. hero . moveRight ( ) # Defeat the first p…" at bounding box center [845, 226] width 169 height 364
click at [840, 398] on button "Run ⇧↵" at bounding box center [835, 402] width 197 height 23
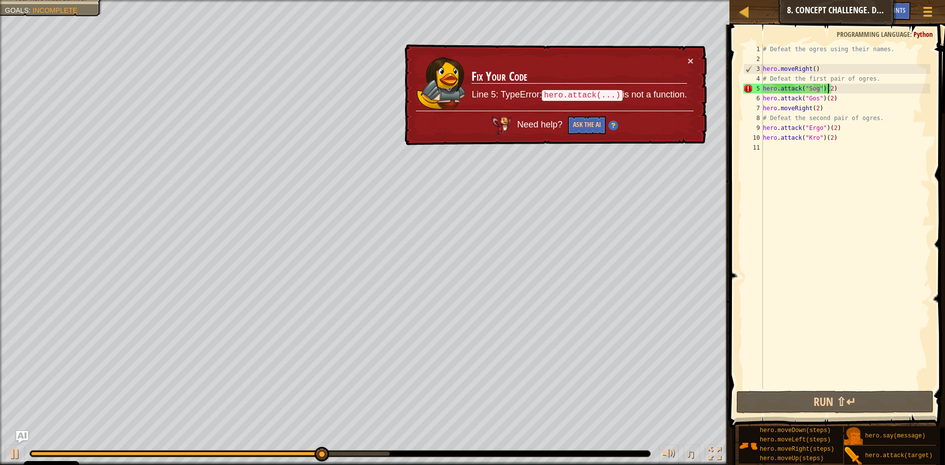
click at [833, 89] on div "# Defeat the ogres using their names. hero . moveRight ( ) # Defeat the first p…" at bounding box center [845, 226] width 169 height 364
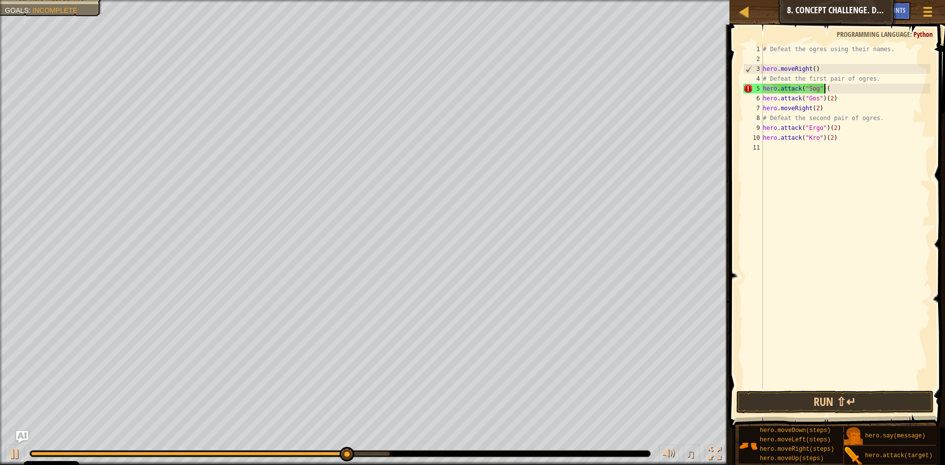
scroll to position [4, 4]
click at [830, 97] on div "# Defeat the ogres using their names. hero . moveRight ( ) # Defeat the first p…" at bounding box center [845, 226] width 169 height 364
click at [826, 100] on div "# Defeat the ogres using their names. hero . moveRight ( ) # Defeat the first p…" at bounding box center [845, 226] width 169 height 364
click at [828, 101] on div "# Defeat the ogres using their names. hero . moveRight ( ) # Defeat the first p…" at bounding box center [845, 226] width 169 height 364
click at [820, 111] on div "# Defeat the ogres using their names. hero . moveRight ( ) # Defeat the first p…" at bounding box center [845, 226] width 169 height 364
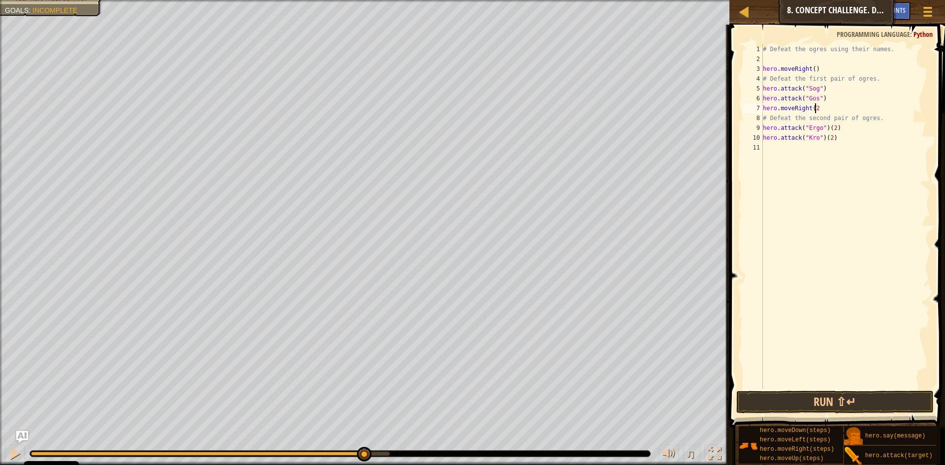
scroll to position [4, 3]
click at [836, 131] on div "# Defeat the ogres using their names. hero . moveRight ( ) # Defeat the first p…" at bounding box center [845, 226] width 169 height 364
click at [830, 136] on div "# Defeat the ogres using their names. hero . moveRight ( ) # Defeat the first p…" at bounding box center [845, 226] width 169 height 364
click at [794, 398] on button "Run ⇧↵" at bounding box center [835, 402] width 197 height 23
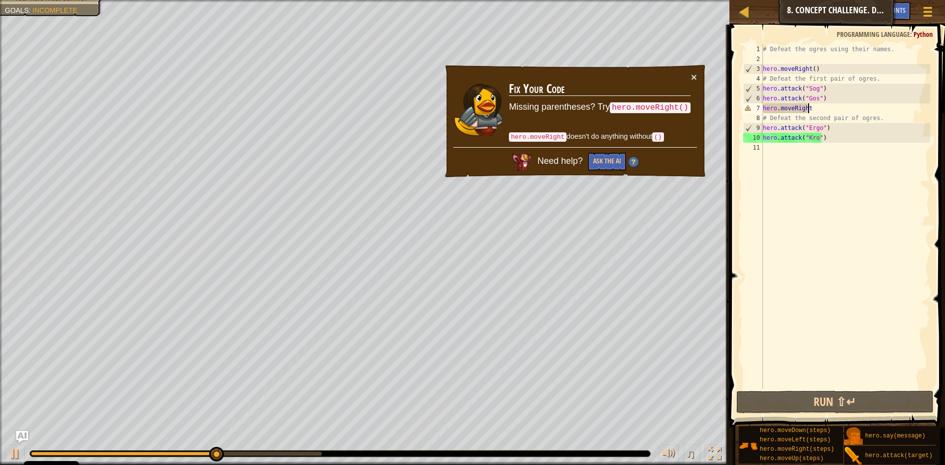
click at [807, 109] on div "# Defeat the ogres using their names. hero . moveRight ( ) # Defeat the first p…" at bounding box center [845, 226] width 169 height 364
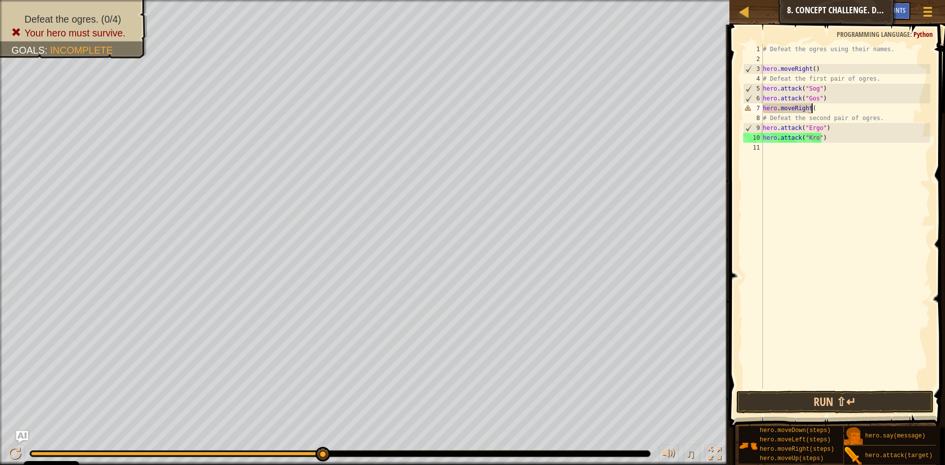
scroll to position [4, 4]
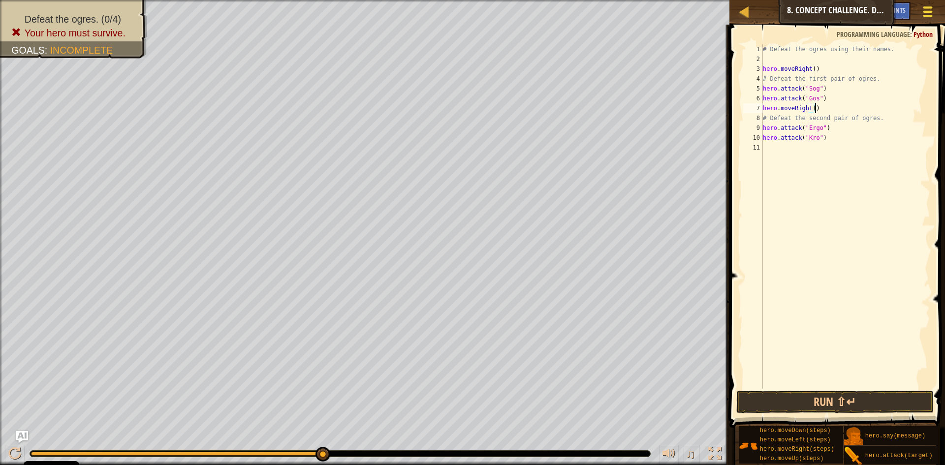
type textarea "hero.moveRight()"
click at [924, 6] on span at bounding box center [928, 7] width 9 height 2
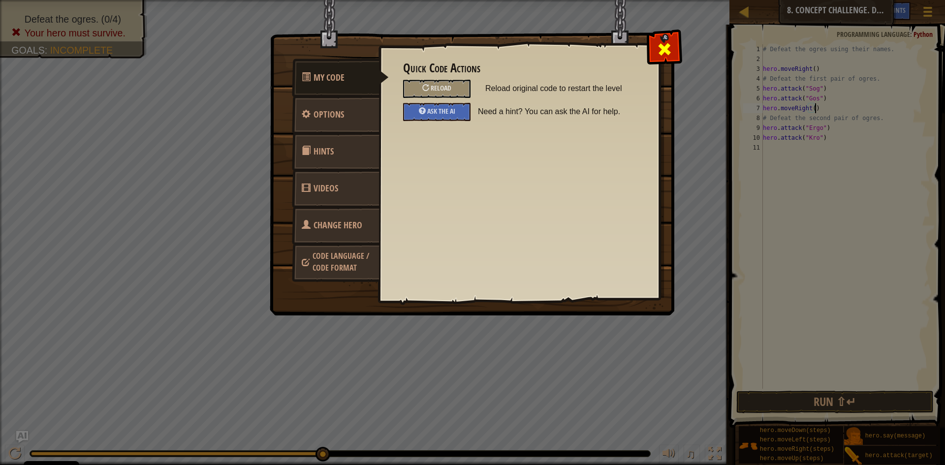
click at [670, 44] on div at bounding box center [664, 47] width 31 height 31
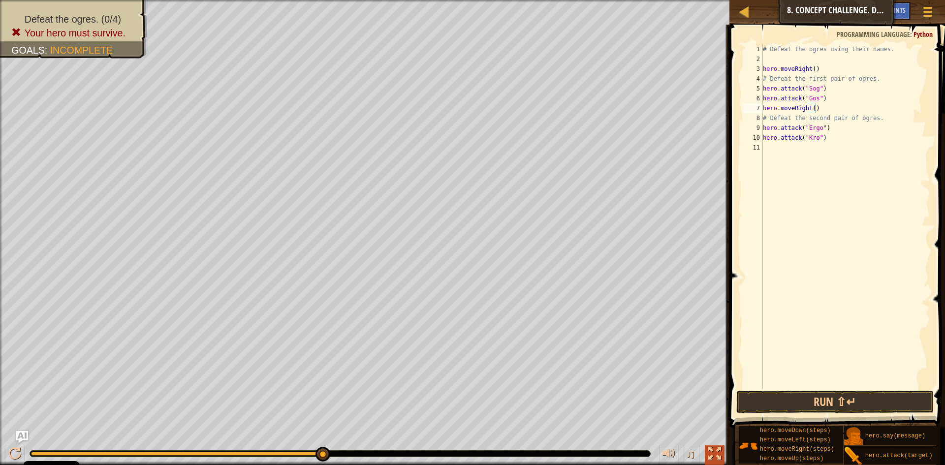
drag, startPoint x: 703, startPoint y: 446, endPoint x: 709, endPoint y: 447, distance: 6.1
click at [709, 447] on div "♫" at bounding box center [689, 455] width 71 height 20
click at [710, 448] on div at bounding box center [714, 454] width 13 height 13
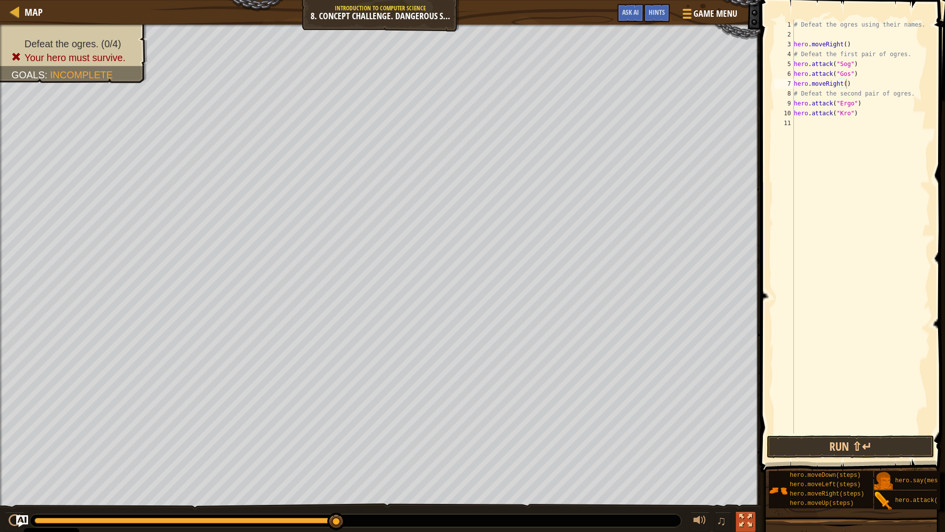
drag, startPoint x: 749, startPoint y: 518, endPoint x: 753, endPoint y: 521, distance: 5.1
click at [753, 465] on button at bounding box center [746, 522] width 20 height 20
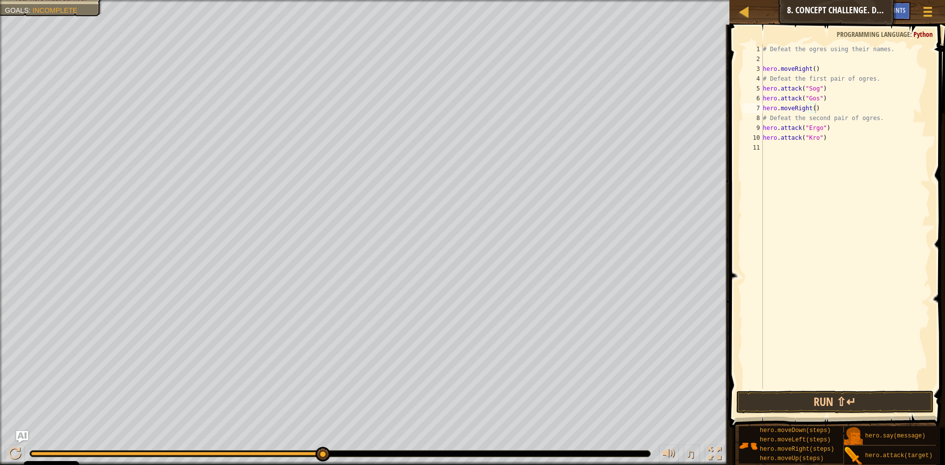
click at [70, 59] on div "Defeat the ogres. (0/4) Your hero must survive. Goals : Incomplete" at bounding box center [365, 232] width 730 height 465
click at [743, 18] on div at bounding box center [745, 11] width 12 height 12
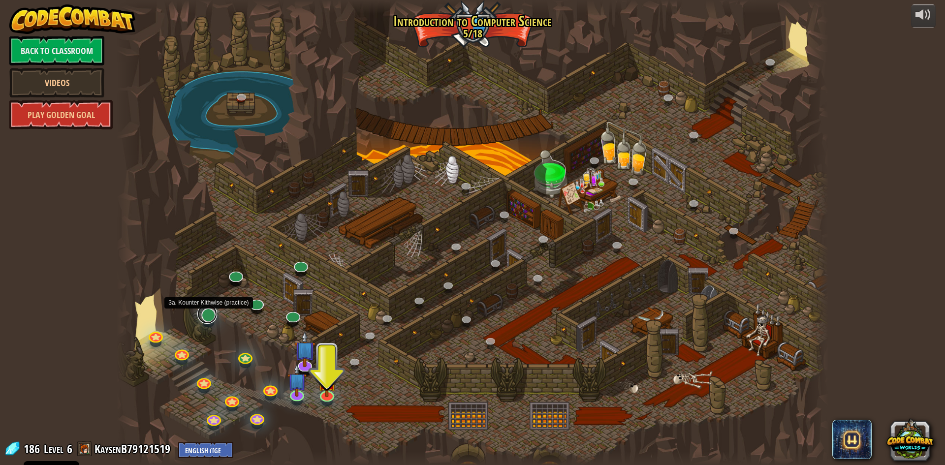
click at [212, 317] on link at bounding box center [207, 314] width 20 height 20
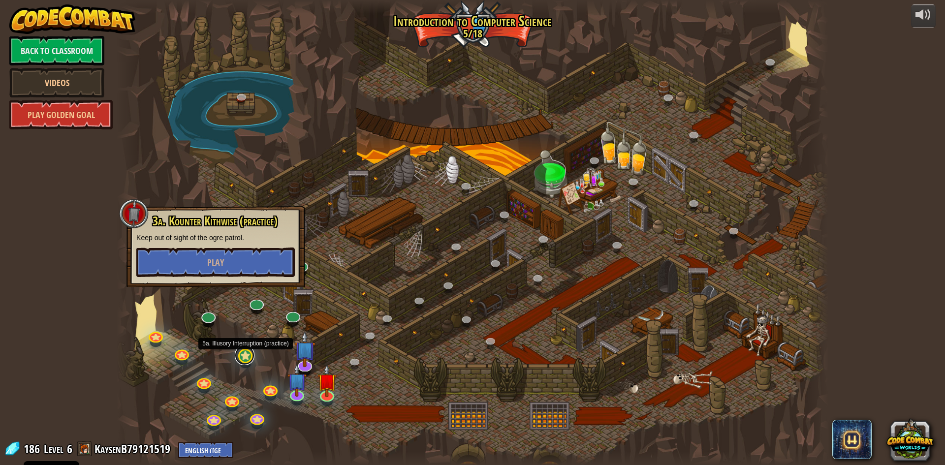
click at [243, 353] on link at bounding box center [245, 356] width 20 height 20
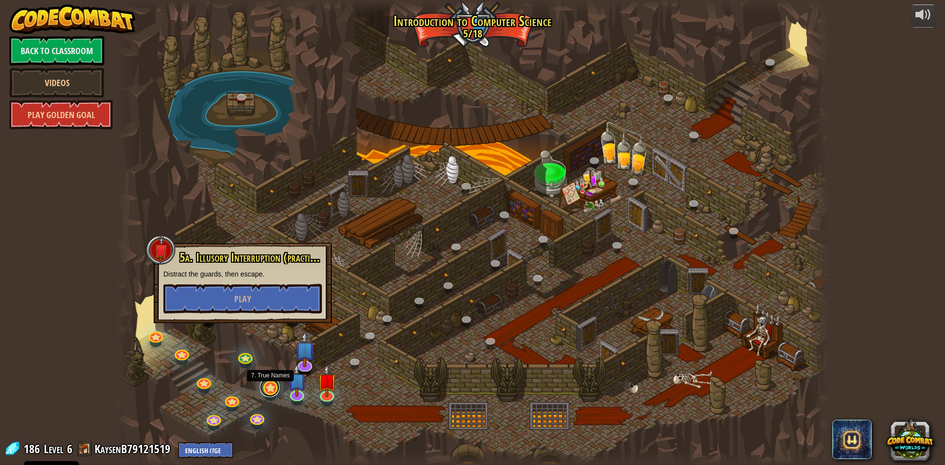
click at [271, 389] on link at bounding box center [270, 388] width 20 height 20
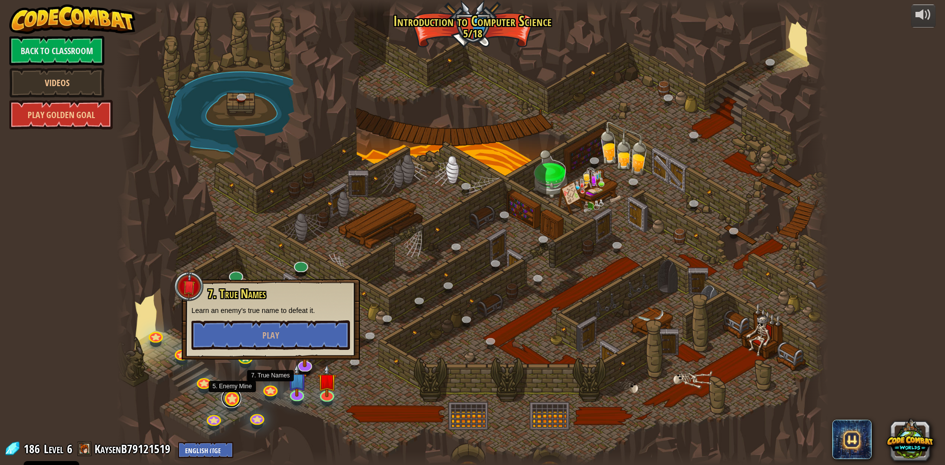
click at [232, 398] on link at bounding box center [232, 398] width 20 height 20
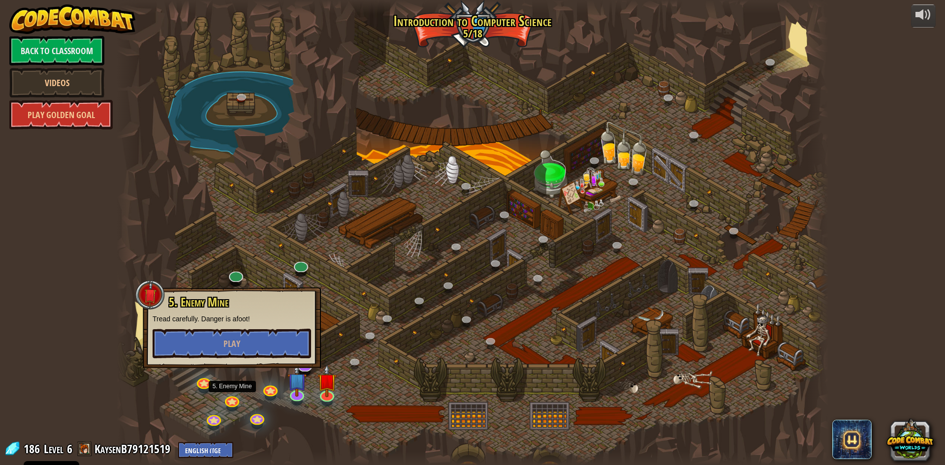
click at [247, 383] on div at bounding box center [473, 232] width 712 height 465
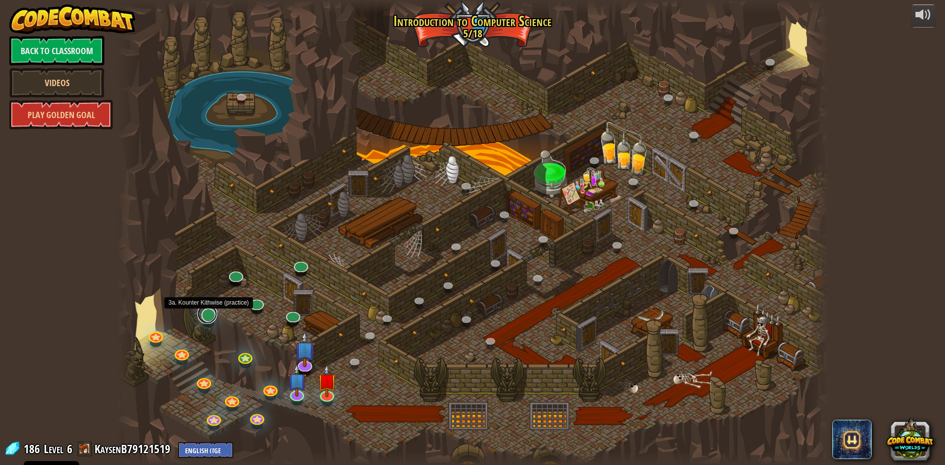
click at [208, 315] on link at bounding box center [207, 314] width 20 height 20
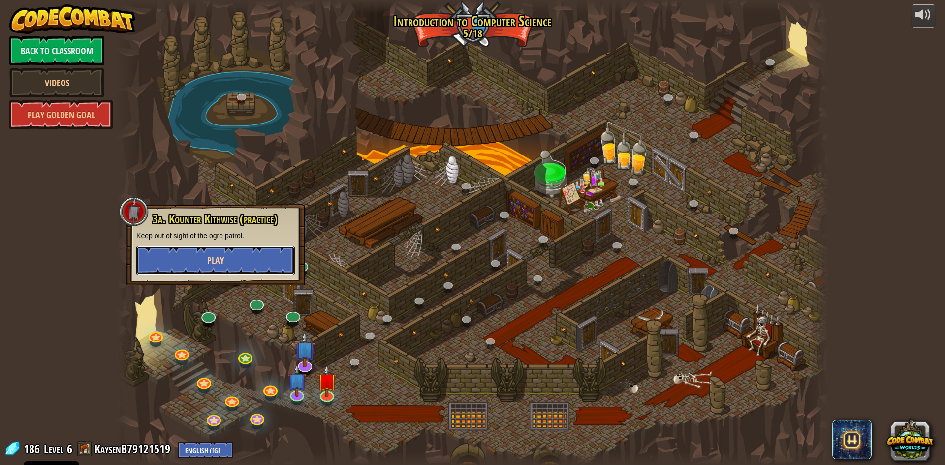
click at [218, 266] on span "Play" at bounding box center [215, 261] width 17 height 12
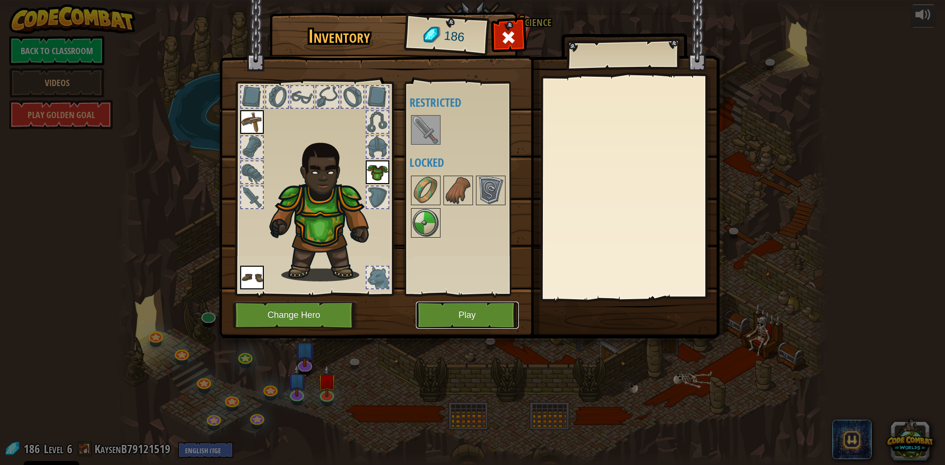
click at [467, 315] on button "Play" at bounding box center [467, 315] width 103 height 27
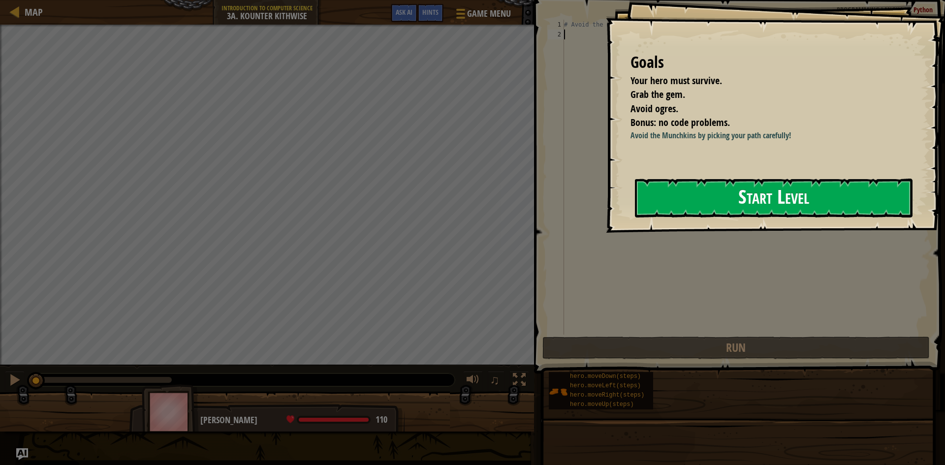
click at [706, 194] on button "Start Level" at bounding box center [774, 198] width 278 height 39
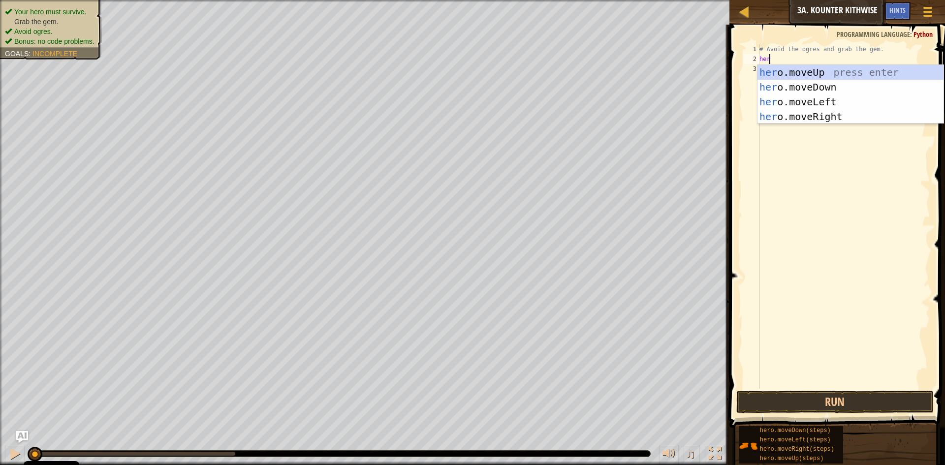
scroll to position [4, 0]
type textarea "hero"
click at [805, 94] on div "hero .moveUp press enter hero .moveDown press enter hero .moveLeft press enter …" at bounding box center [851, 109] width 186 height 89
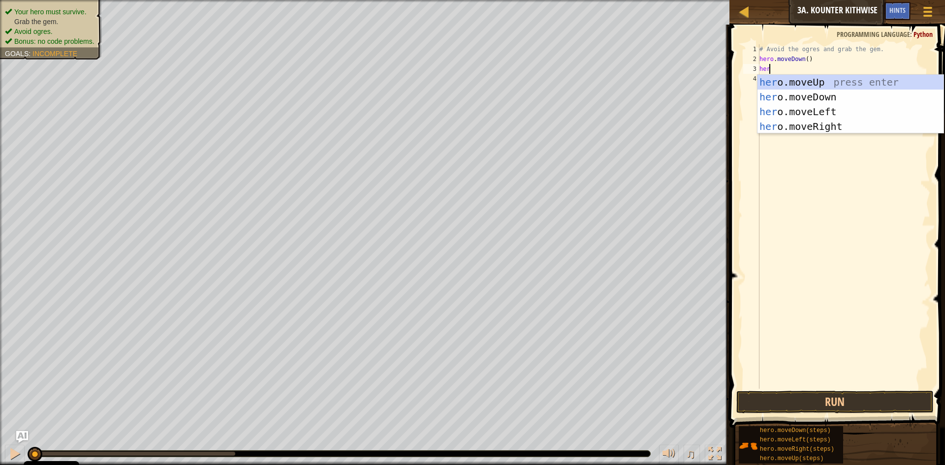
type textarea "hero"
click at [809, 121] on div "hero .moveUp press enter hero .moveDown press enter hero .moveLeft press enter …" at bounding box center [851, 119] width 186 height 89
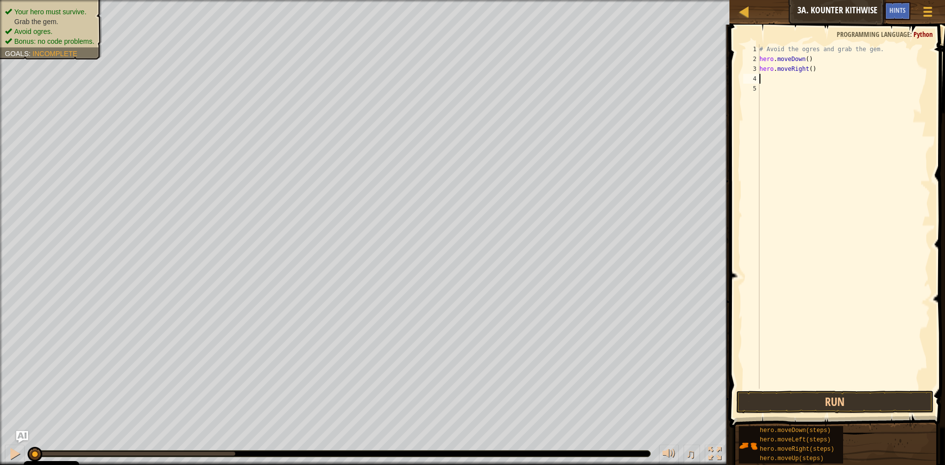
scroll to position [4, 0]
click at [807, 67] on div "# Avoid the ogres and grab the gem. hero . moveDown ( ) hero . moveRight ( )" at bounding box center [844, 226] width 173 height 364
click at [807, 69] on div "# Avoid the ogres and grab the gem. hero . moveDown ( ) hero . moveRight ( )" at bounding box center [844, 226] width 173 height 364
click at [807, 68] on div "# Avoid the ogres and grab the gem. hero . moveDown ( ) hero . moveRight ( )" at bounding box center [844, 226] width 173 height 364
click at [808, 68] on div "# Avoid the ogres and grab the gem. hero . moveDown ( ) hero . moveRight ( )" at bounding box center [844, 216] width 173 height 345
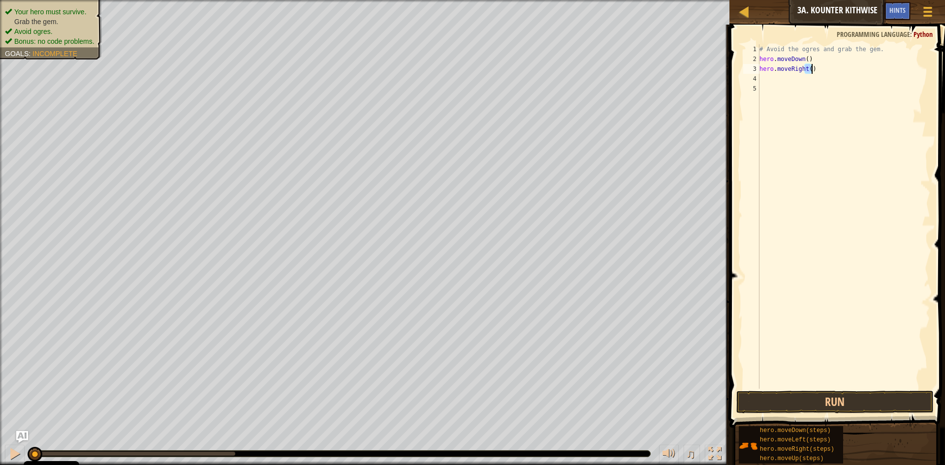
click at [808, 68] on div "# Avoid the ogres and grab the gem. hero . moveDown ( ) hero . moveRight ( )" at bounding box center [844, 226] width 173 height 364
click at [808, 68] on div "# Avoid the ogres and grab the gem. hero . moveDown ( ) hero . moveRight ( )" at bounding box center [844, 216] width 173 height 345
click at [808, 68] on div "# Avoid the ogres and grab the gem. hero . moveDown ( ) hero . moveRight ( )" at bounding box center [844, 226] width 173 height 364
click at [808, 68] on div "# Avoid the ogres and grab the gem. hero . moveDown ( ) hero . moveRight ( )" at bounding box center [844, 216] width 173 height 345
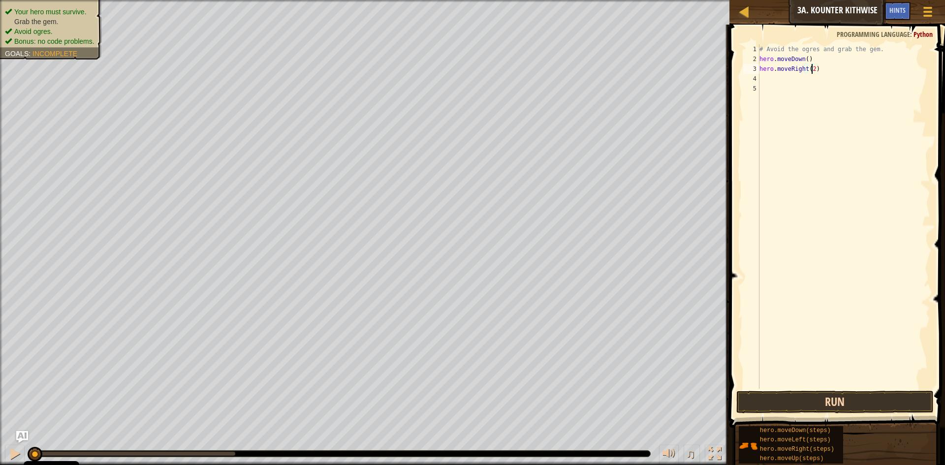
type textarea "hero.moveRight(2)"
click at [859, 396] on button "Run" at bounding box center [835, 402] width 197 height 23
